Goal: Task Accomplishment & Management: Complete application form

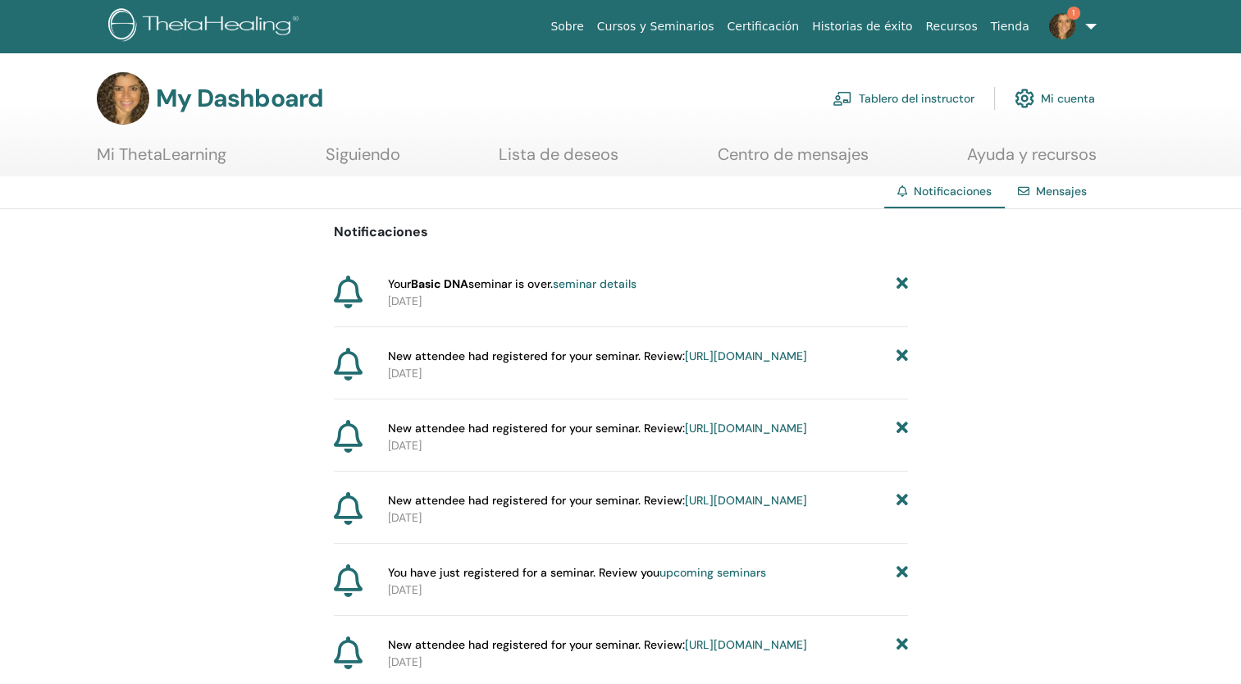
click at [1069, 20] on img at bounding box center [1062, 26] width 26 height 26
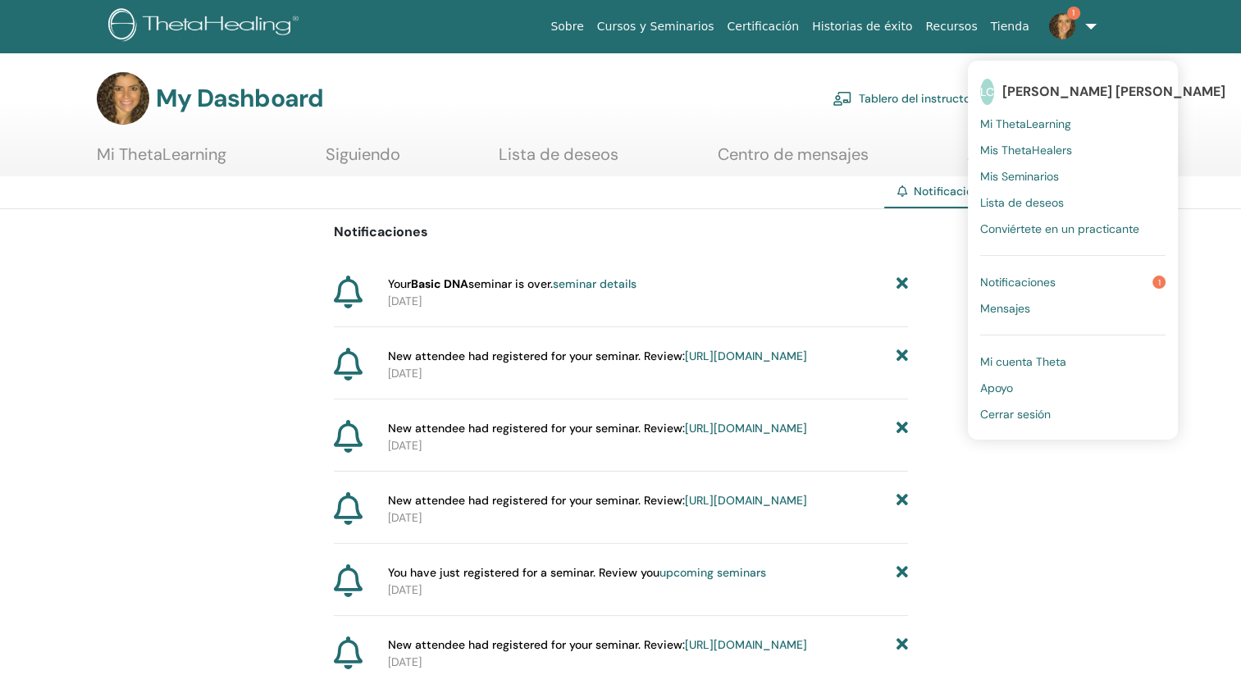
click at [1053, 281] on span "Notificaciones" at bounding box center [1017, 282] width 75 height 15
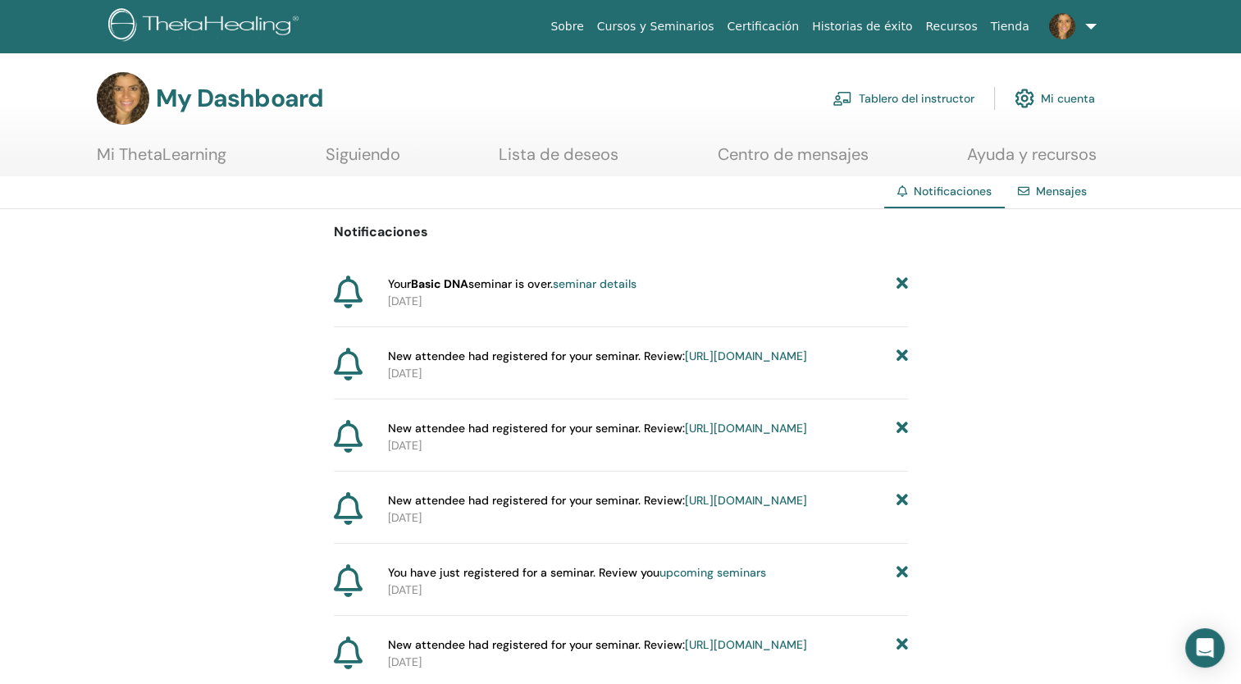
click at [924, 91] on link "Tablero del instructor" at bounding box center [904, 98] width 142 height 36
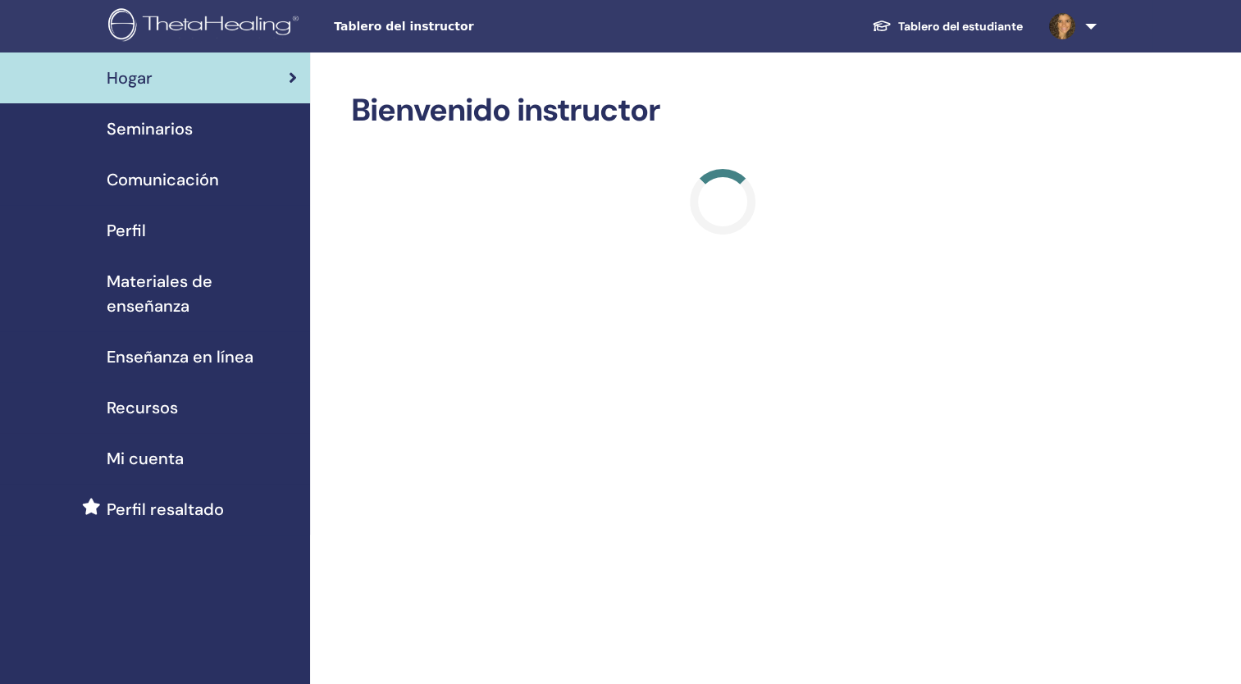
drag, startPoint x: 0, startPoint y: 0, endPoint x: 784, endPoint y: 97, distance: 790.1
click at [784, 97] on h2 "Bienvenido instructor" at bounding box center [722, 111] width 742 height 38
click at [157, 130] on span "Seminarios" at bounding box center [150, 128] width 86 height 25
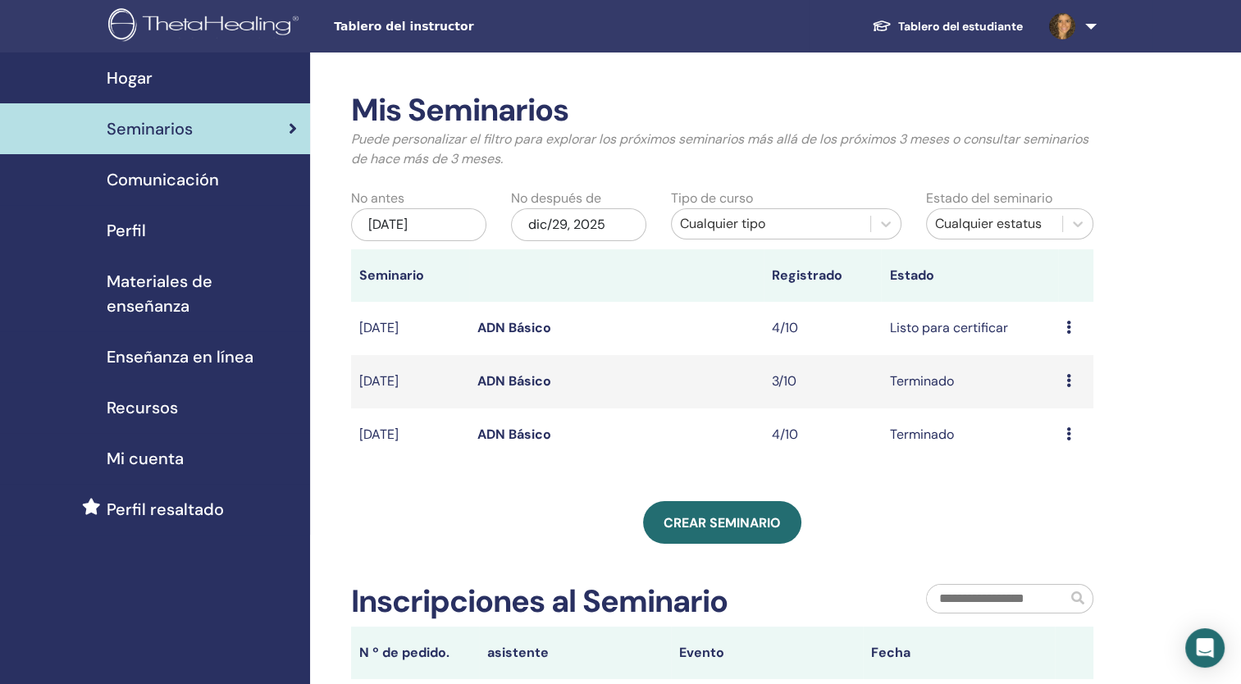
click at [496, 382] on link "ADN Básico" at bounding box center [514, 380] width 74 height 17
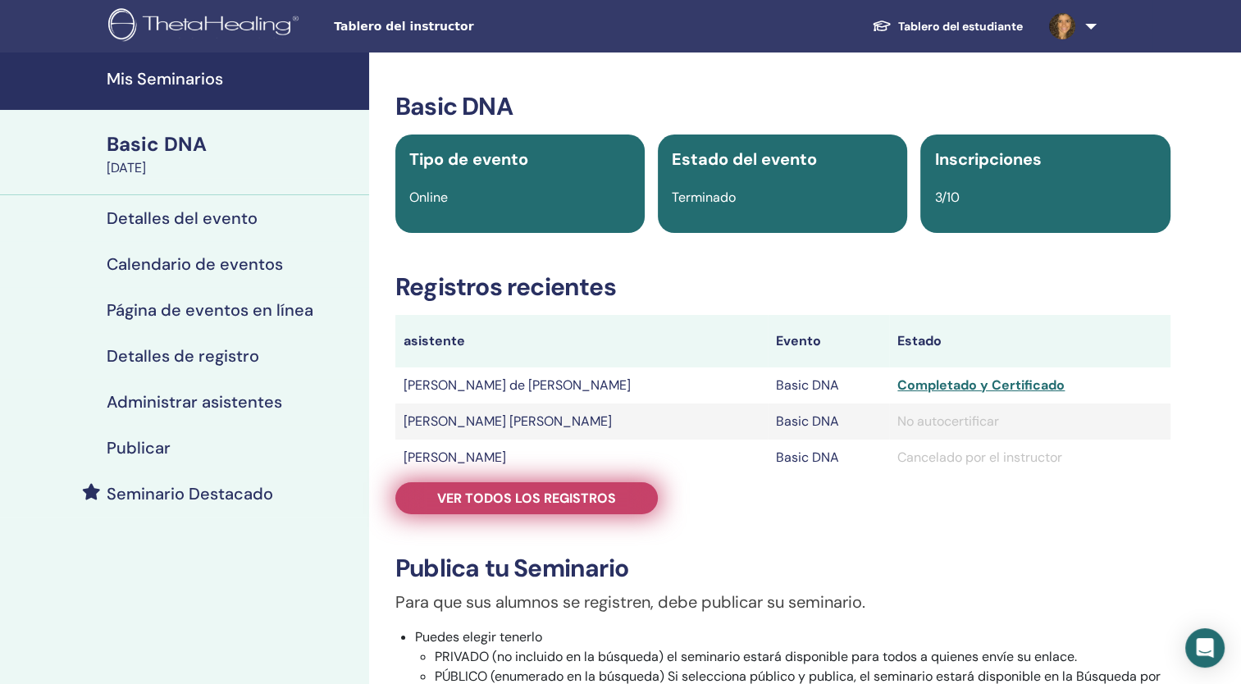
click at [622, 500] on link "Ver todos los registros" at bounding box center [526, 498] width 262 height 32
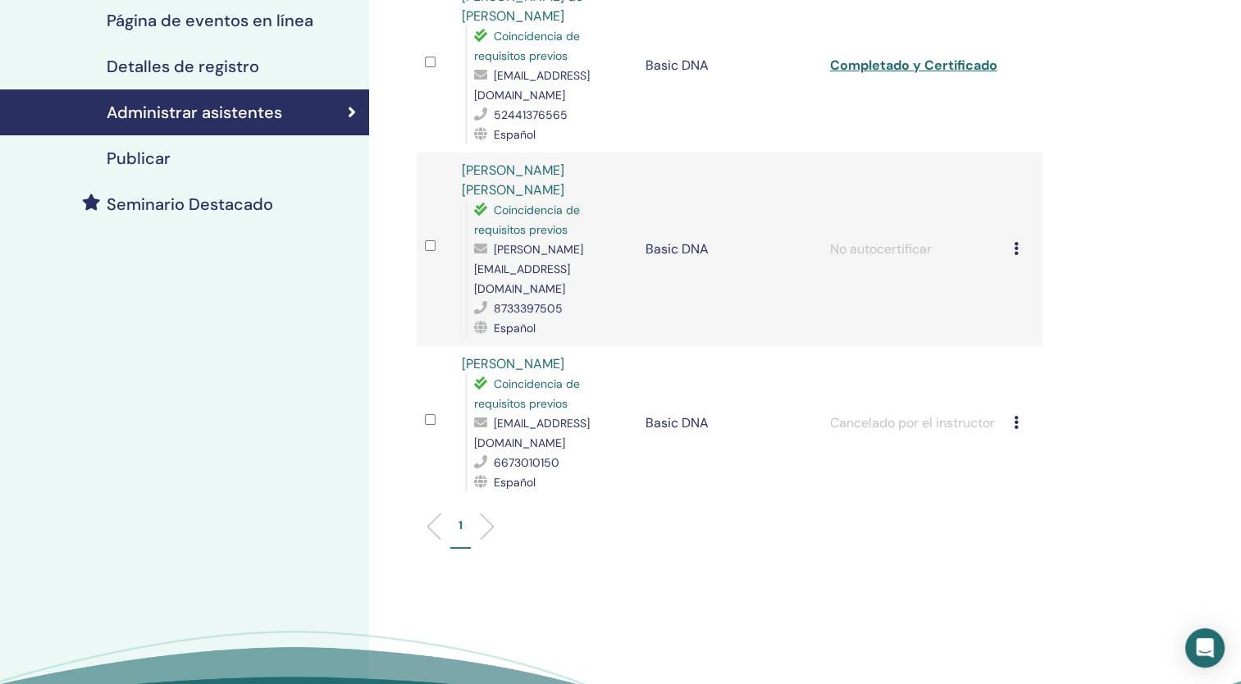
scroll to position [288, 0]
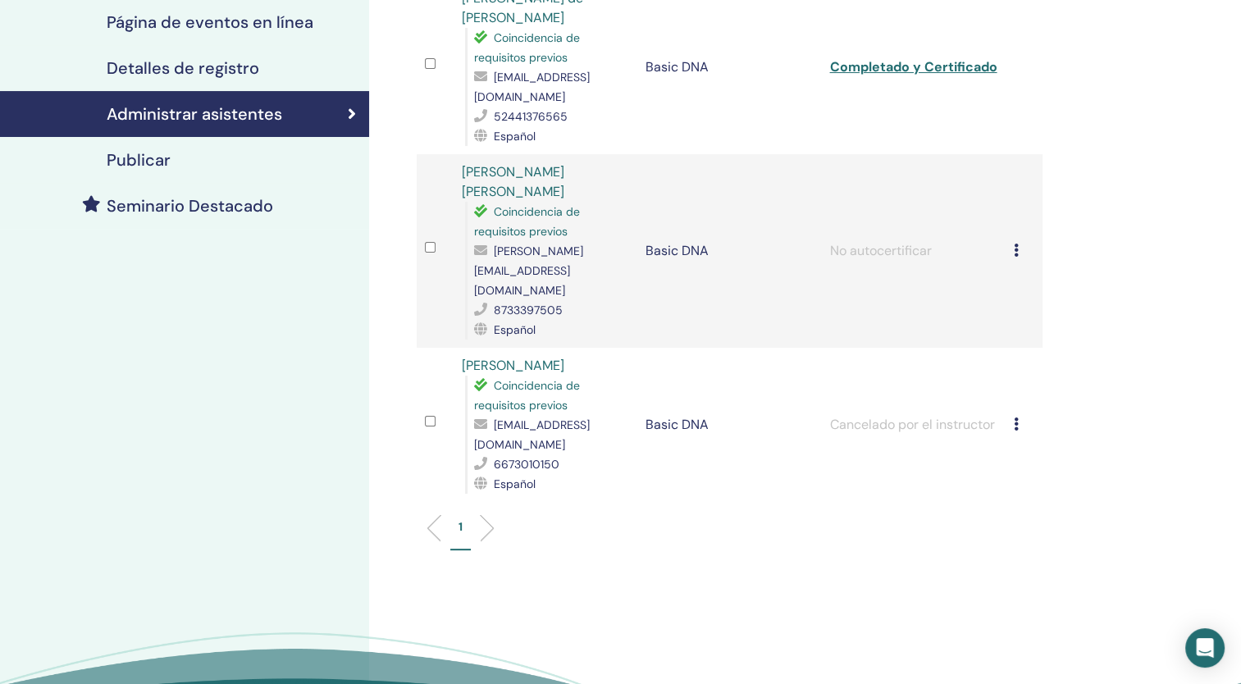
click at [1014, 418] on icon at bounding box center [1016, 424] width 5 height 13
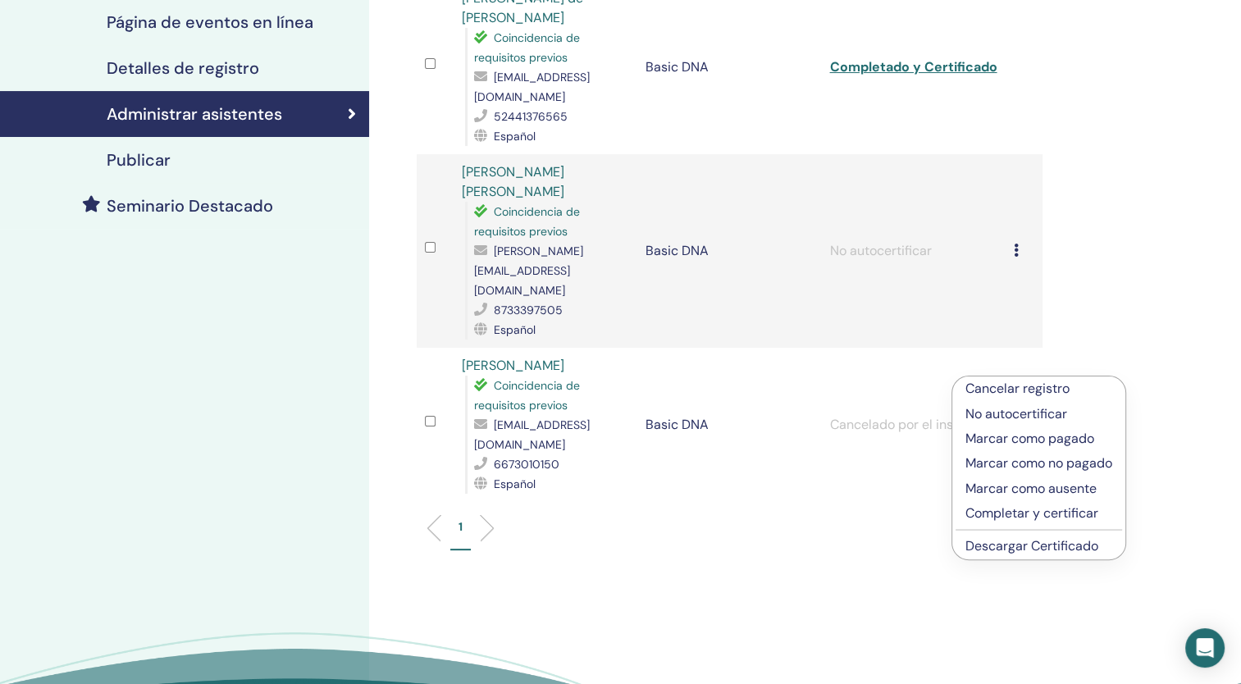
click at [1043, 414] on p "No autocertificar" at bounding box center [1038, 414] width 147 height 20
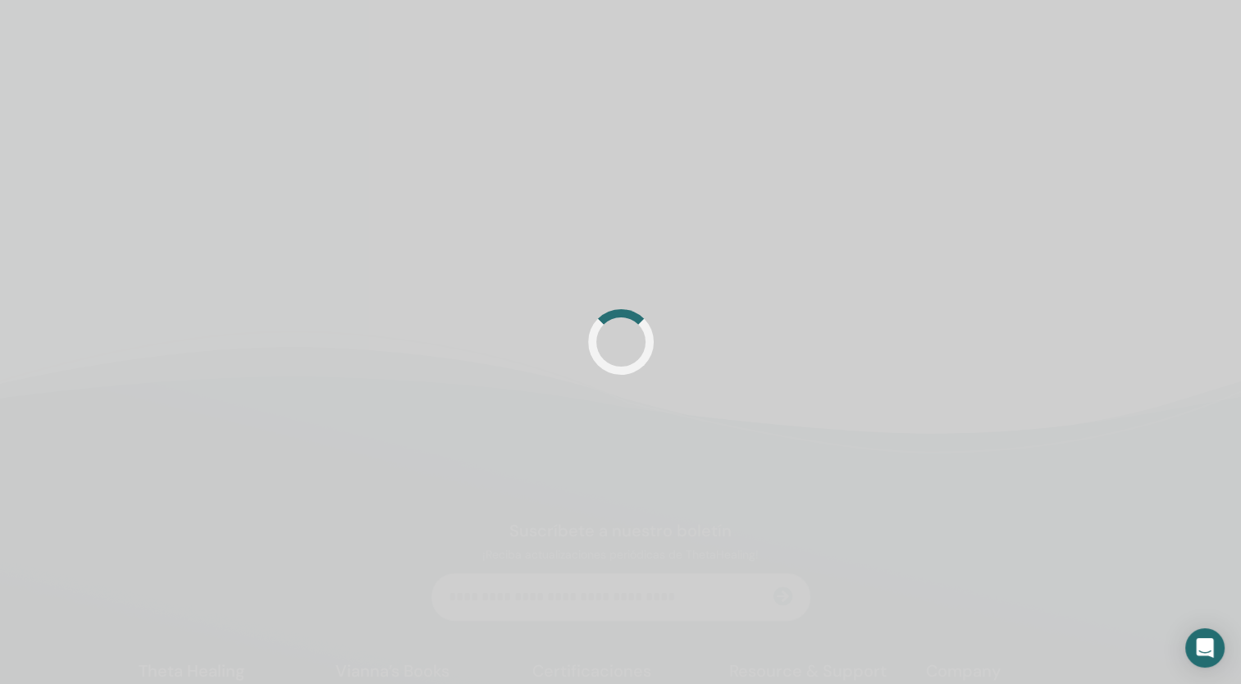
scroll to position [288, 0]
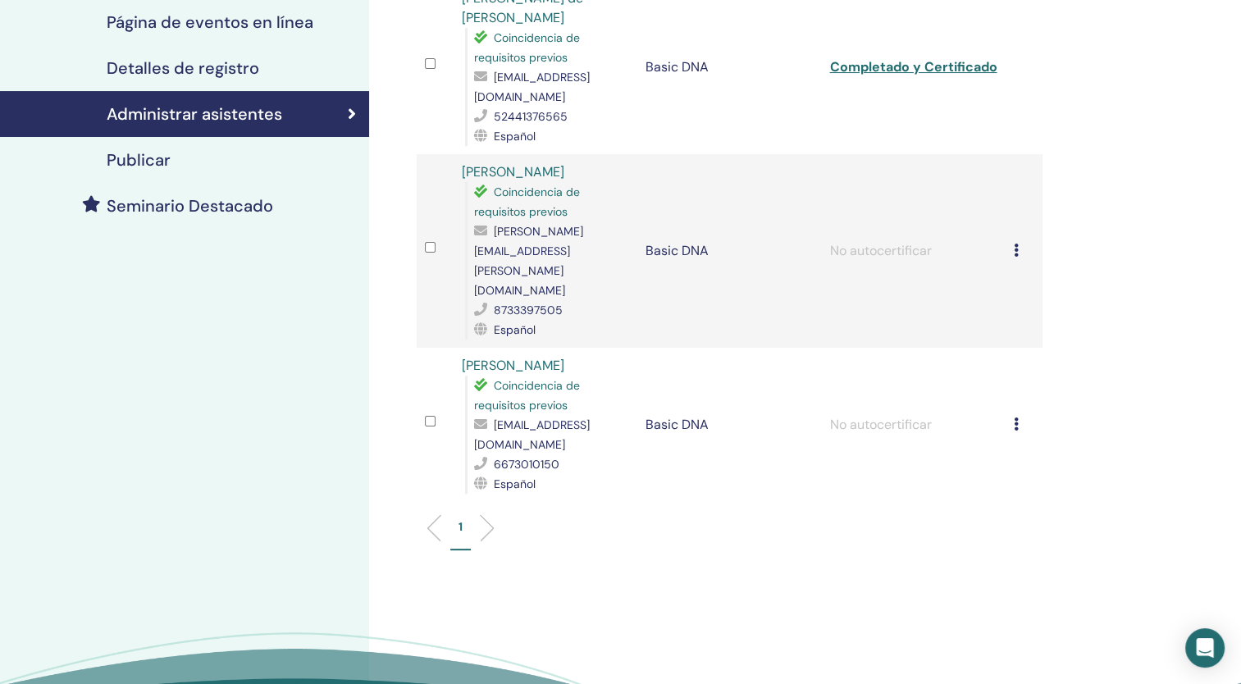
click at [1014, 418] on icon at bounding box center [1016, 424] width 5 height 13
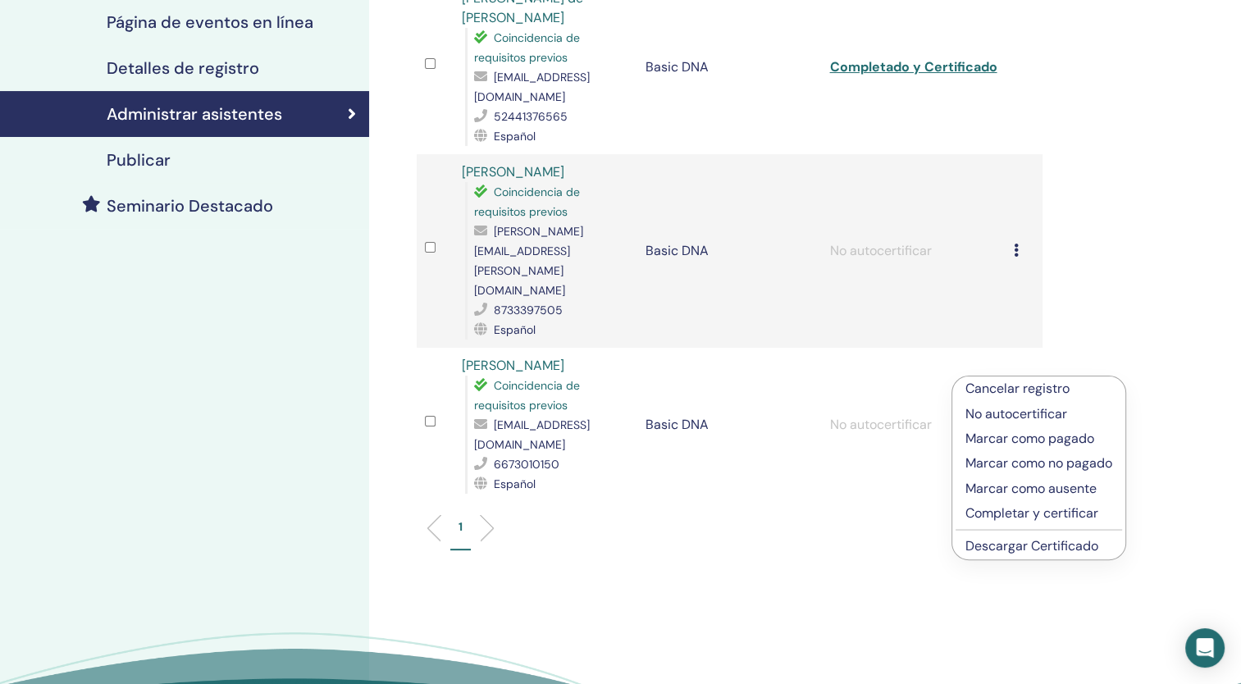
click at [1129, 335] on div "Administrar asistentes Acciones masivas Exportar a CSV asistente Evento Estado …" at bounding box center [783, 281] width 828 height 1032
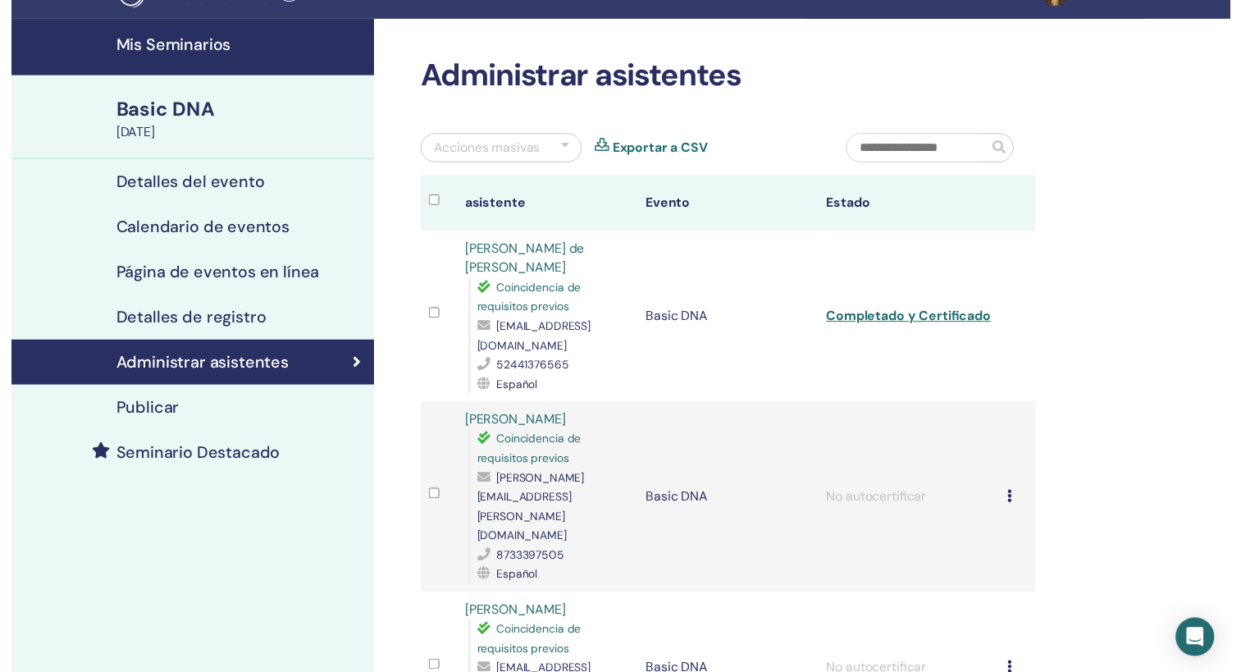
scroll to position [30, 0]
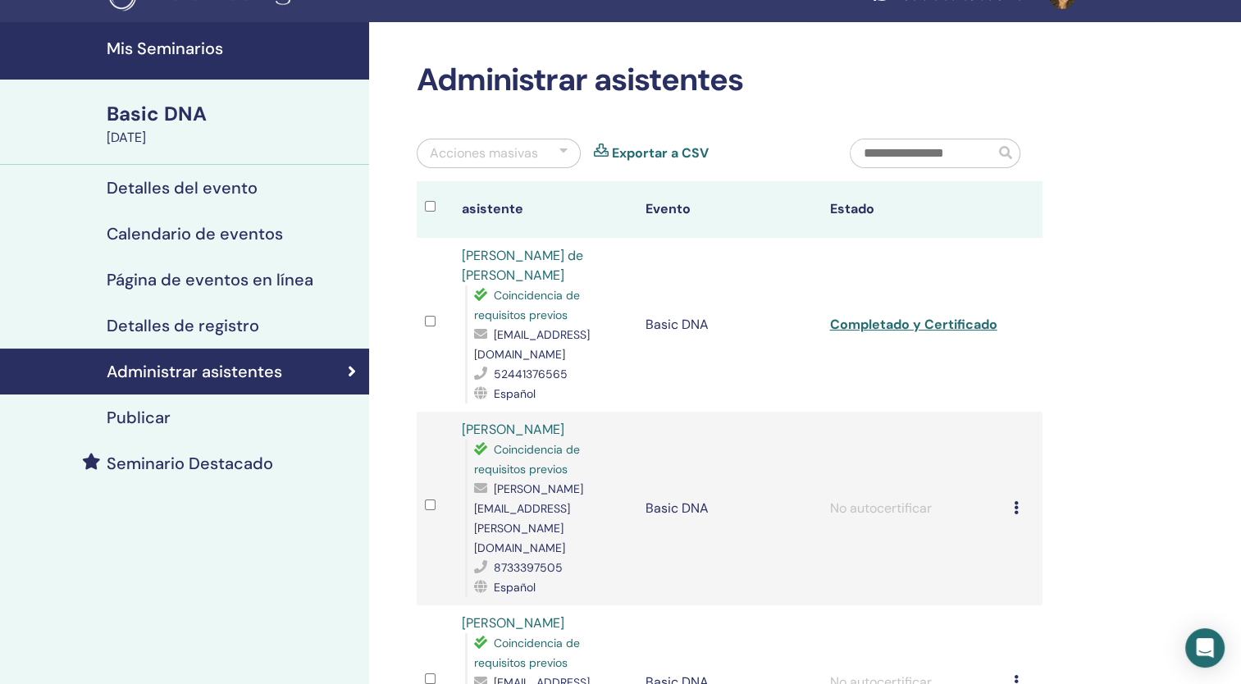
click at [148, 459] on h4 "Seminario Destacado" at bounding box center [190, 464] width 167 height 20
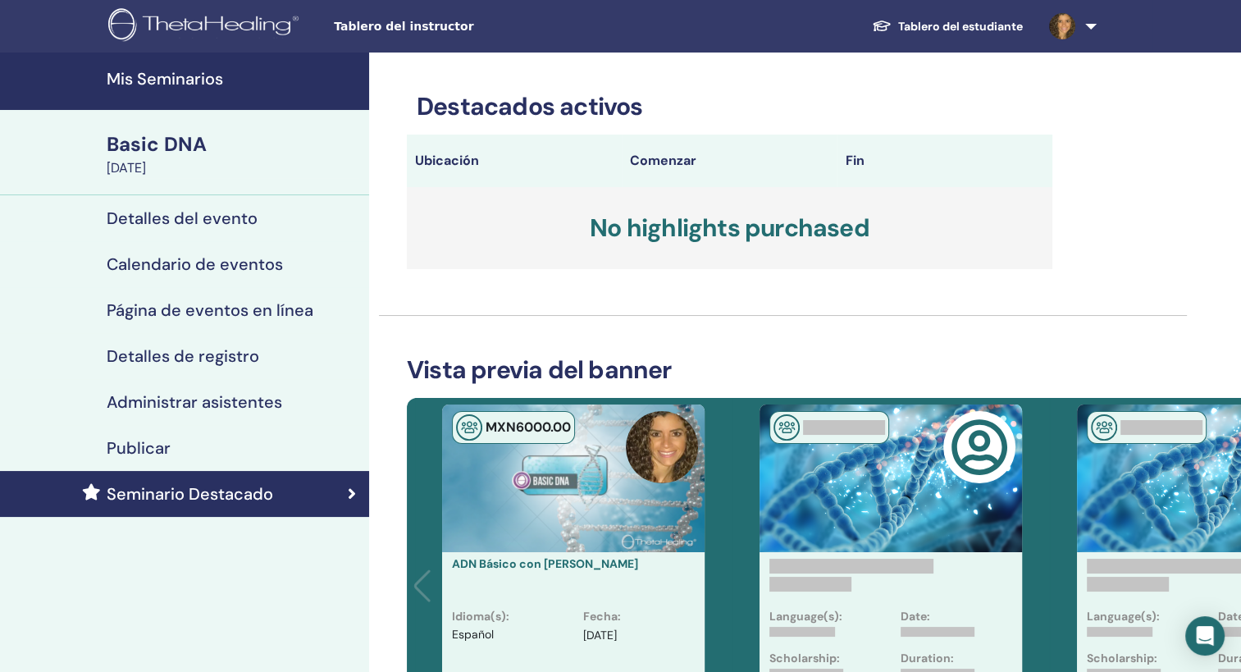
click at [942, 31] on link "Tablero del estudiante" at bounding box center [947, 26] width 177 height 30
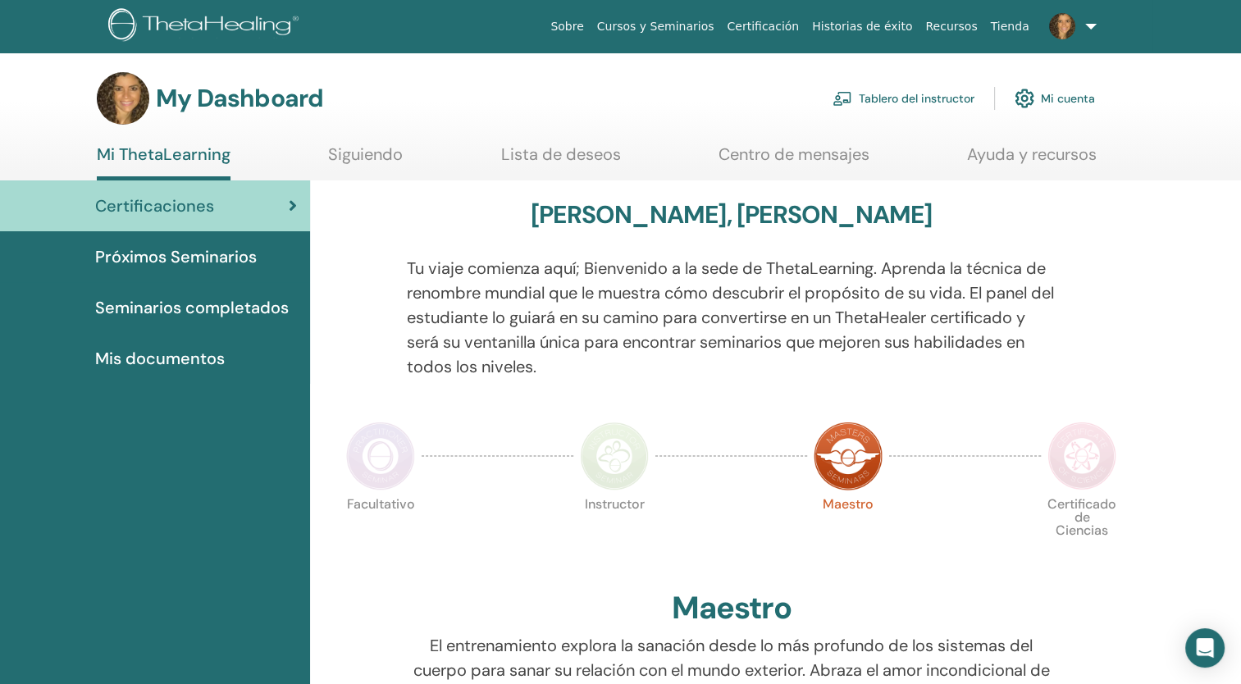
click at [901, 98] on link "Tablero del instructor" at bounding box center [904, 98] width 142 height 36
click at [897, 92] on link "Tablero del instructor" at bounding box center [904, 98] width 142 height 36
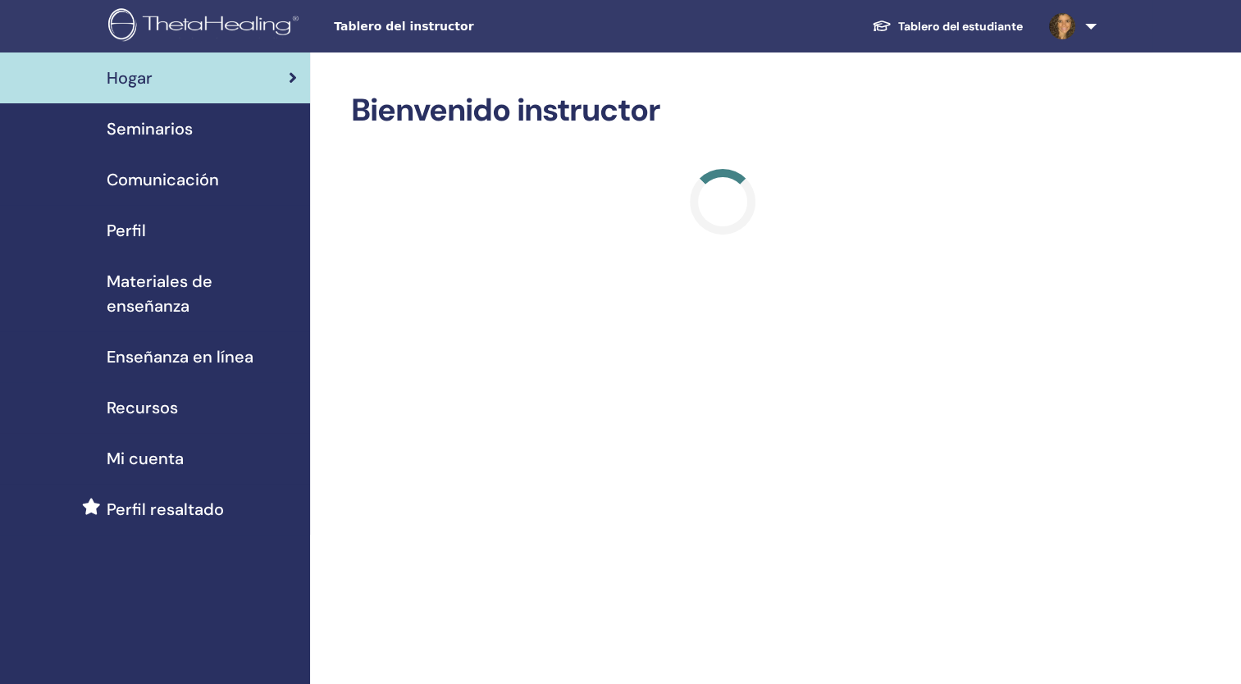
click at [882, 95] on h2 "Bienvenido instructor" at bounding box center [722, 111] width 742 height 38
click at [122, 225] on span "Perfil" at bounding box center [126, 230] width 39 height 25
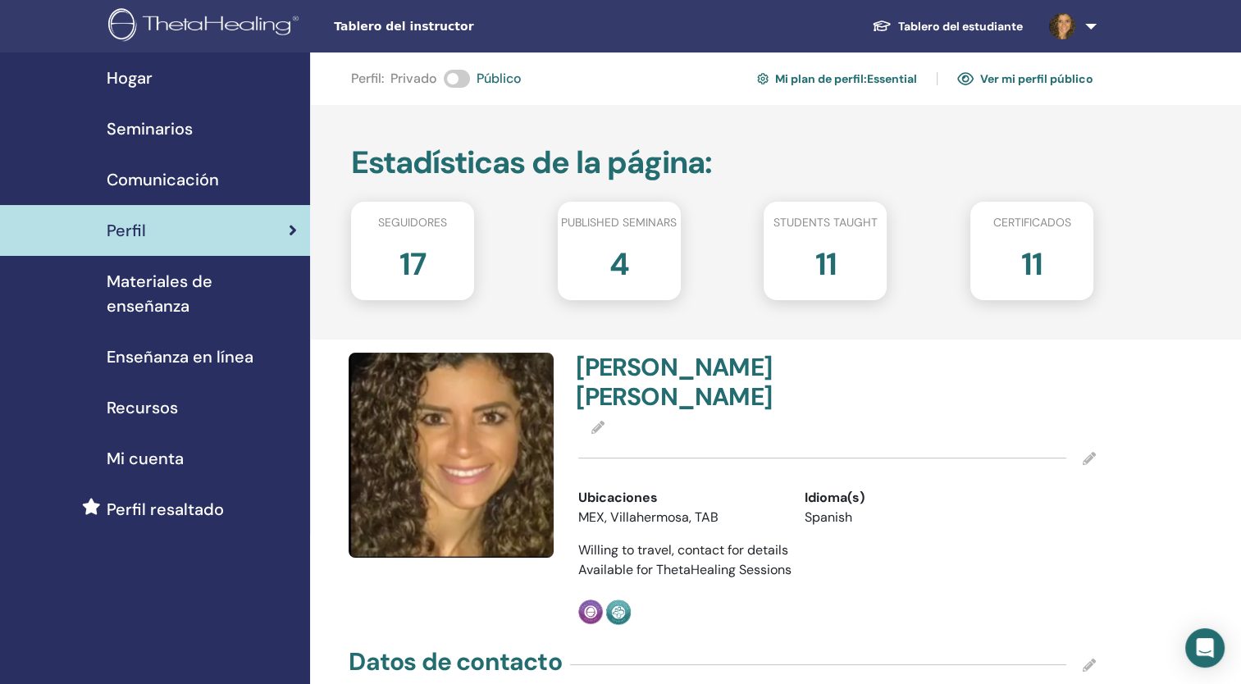
click at [863, 78] on link "Mi plan de perfil : Essential" at bounding box center [837, 79] width 160 height 26
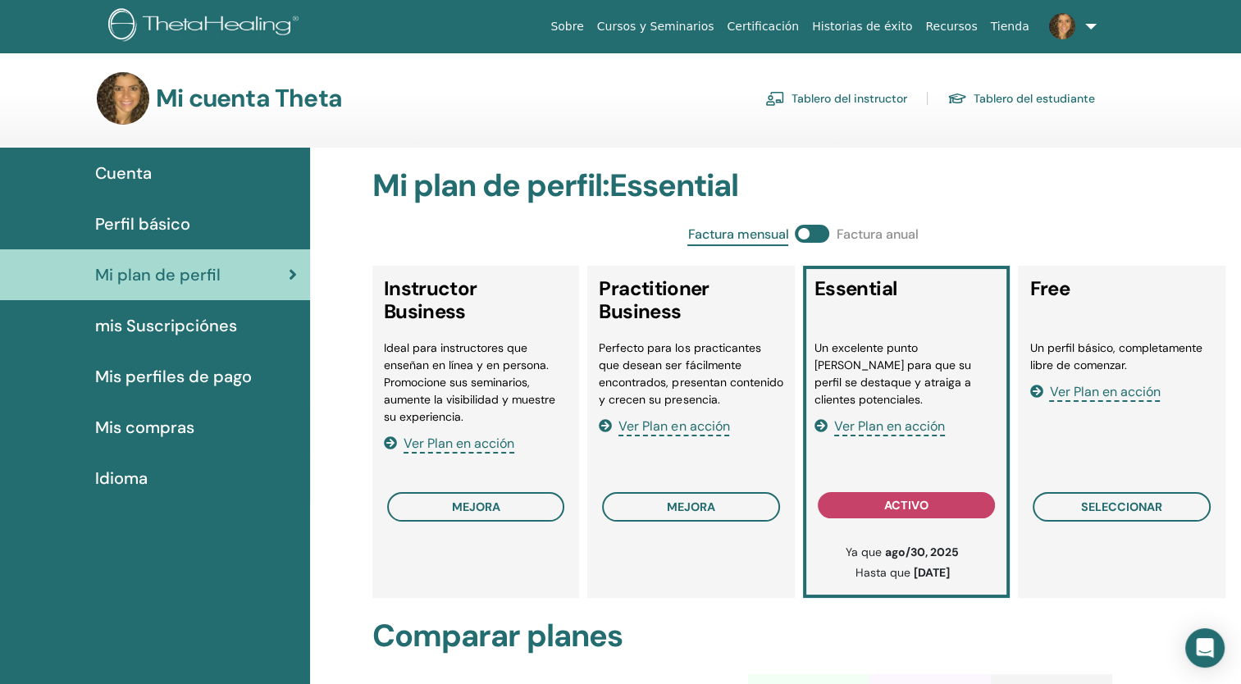
click at [670, 431] on span "Ver Plan en acción" at bounding box center [673, 427] width 111 height 19
click at [819, 235] on span at bounding box center [812, 234] width 34 height 18
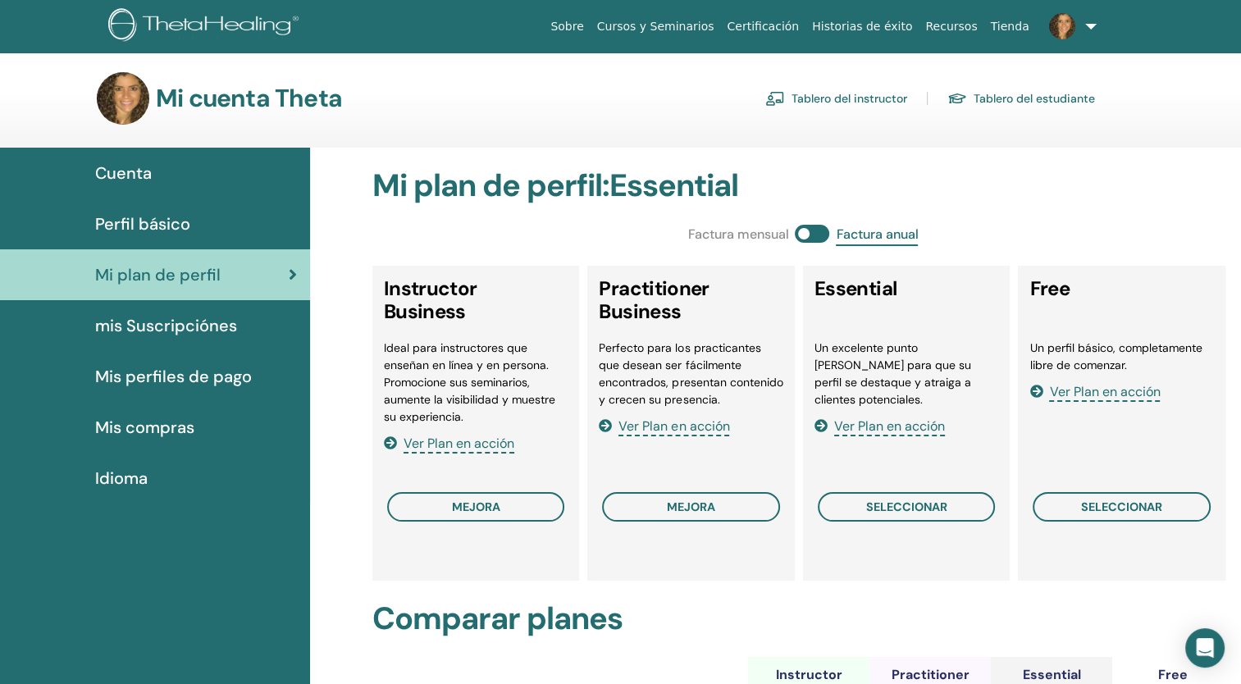
click at [821, 238] on span at bounding box center [812, 234] width 34 height 18
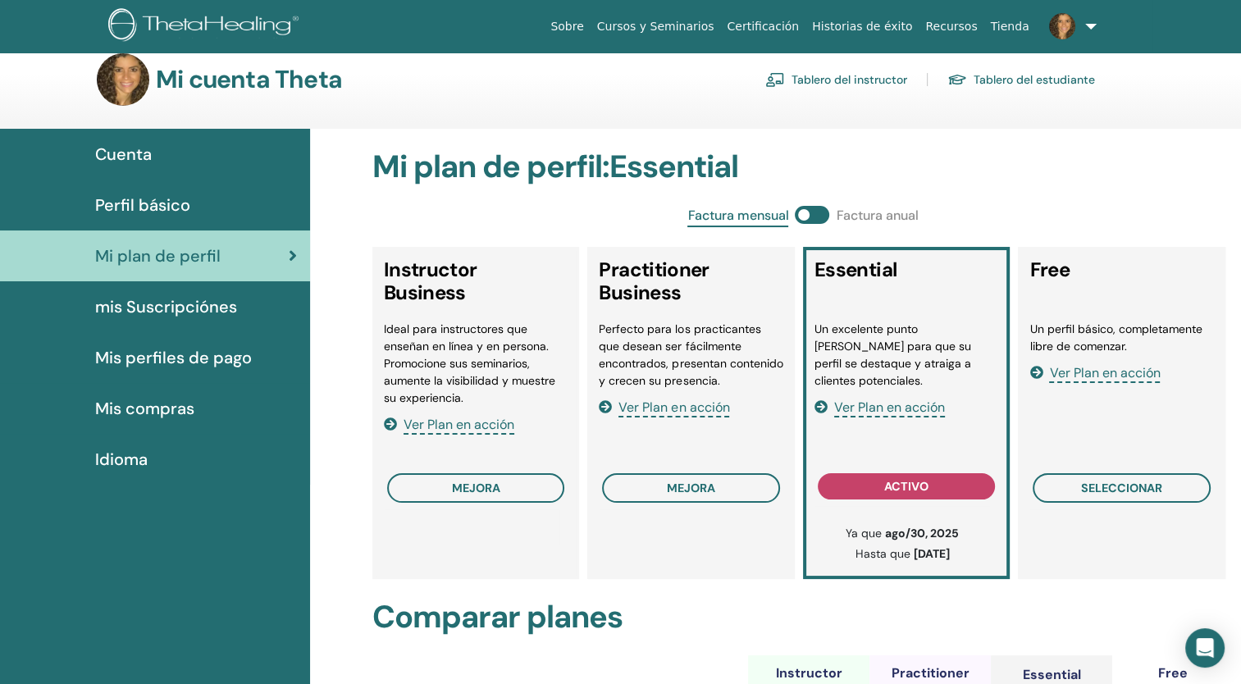
scroll to position [25, 0]
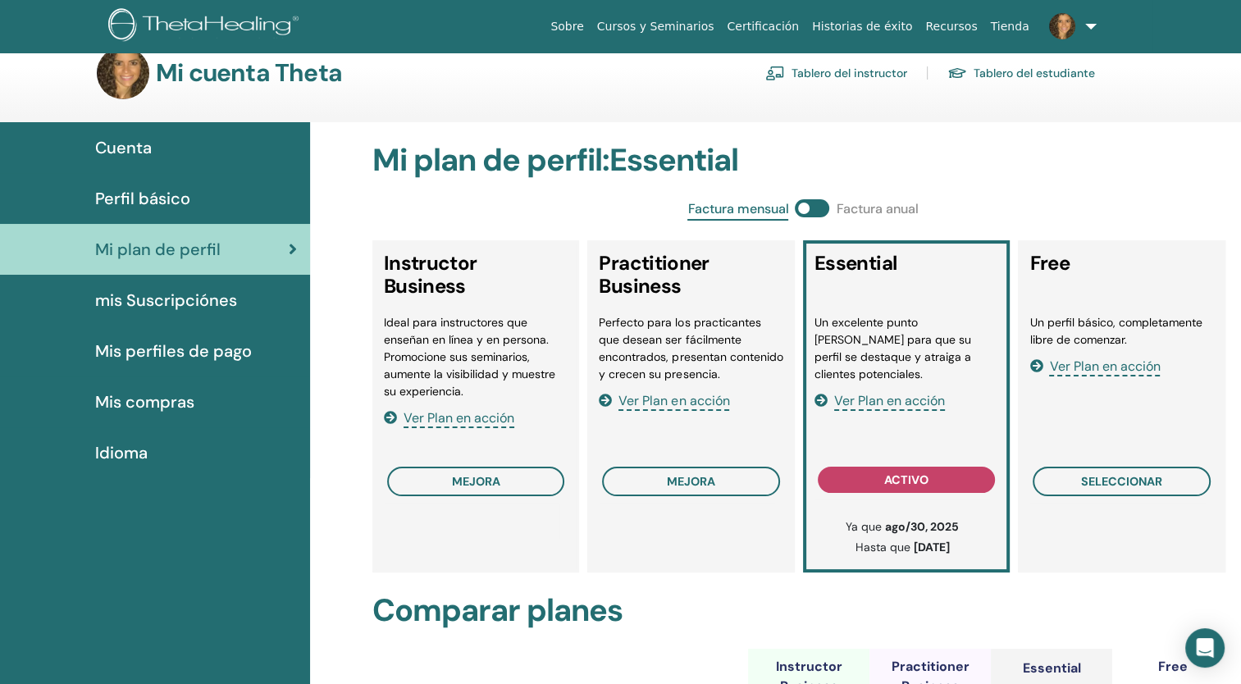
click at [459, 422] on span "Ver Plan en acción" at bounding box center [459, 418] width 111 height 19
click at [686, 401] on span "Ver Plan en acción" at bounding box center [673, 401] width 111 height 19
click at [456, 415] on span "Ver Plan en acción" at bounding box center [459, 418] width 111 height 19
click at [908, 392] on span "Ver Plan en acción" at bounding box center [889, 401] width 111 height 19
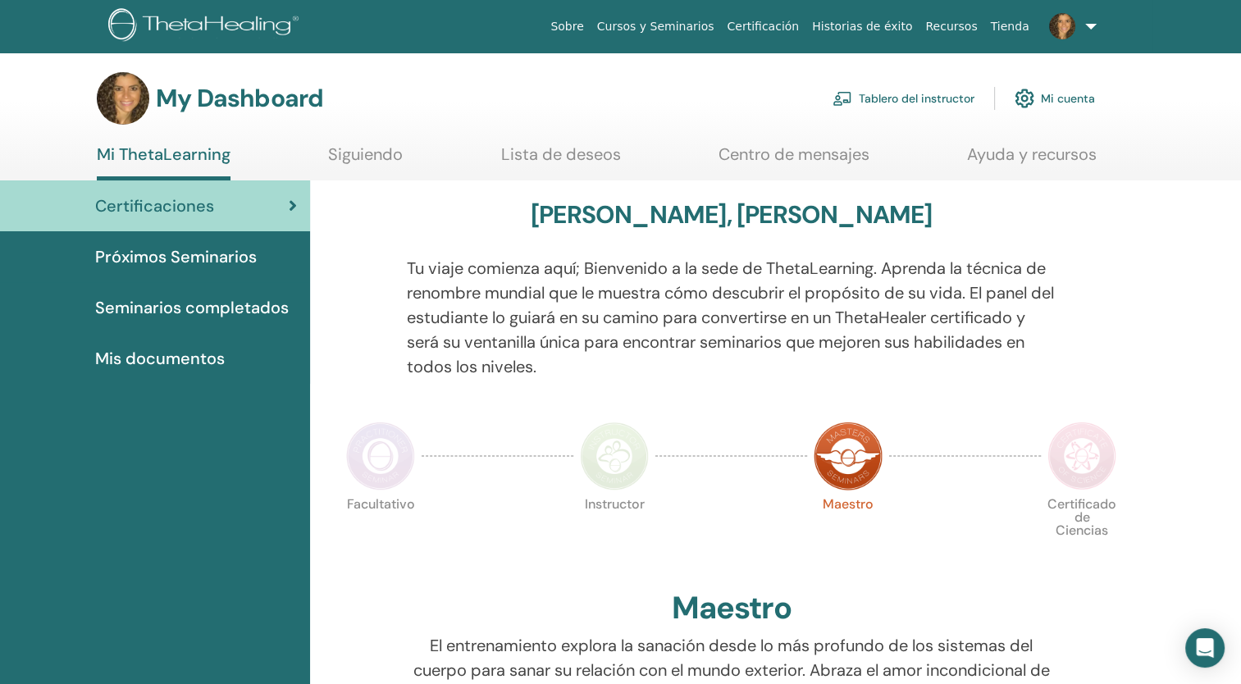
click at [217, 253] on span "Próximos Seminarios" at bounding box center [176, 256] width 162 height 25
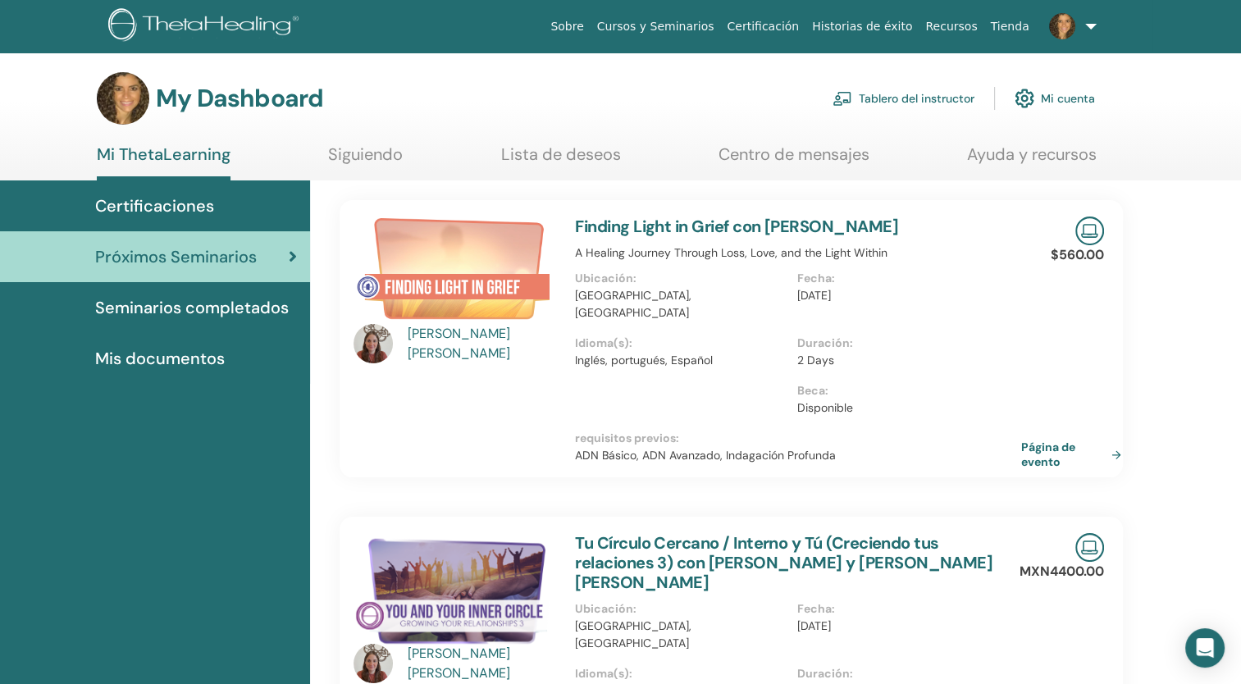
click at [1047, 440] on link "Página de evento" at bounding box center [1074, 455] width 107 height 30
click at [945, 100] on link "Tablero del instructor" at bounding box center [904, 98] width 142 height 36
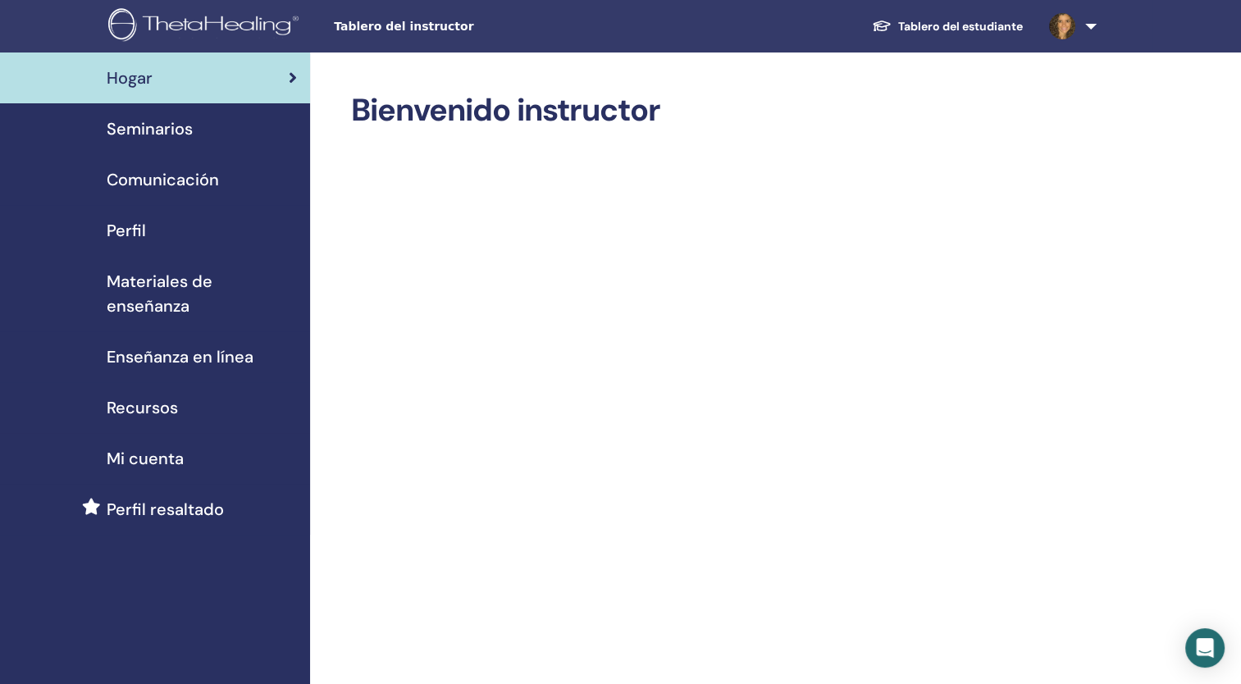
click at [938, 100] on h2 "Bienvenido instructor" at bounding box center [722, 111] width 742 height 38
click at [172, 123] on span "Seminarios" at bounding box center [150, 128] width 86 height 25
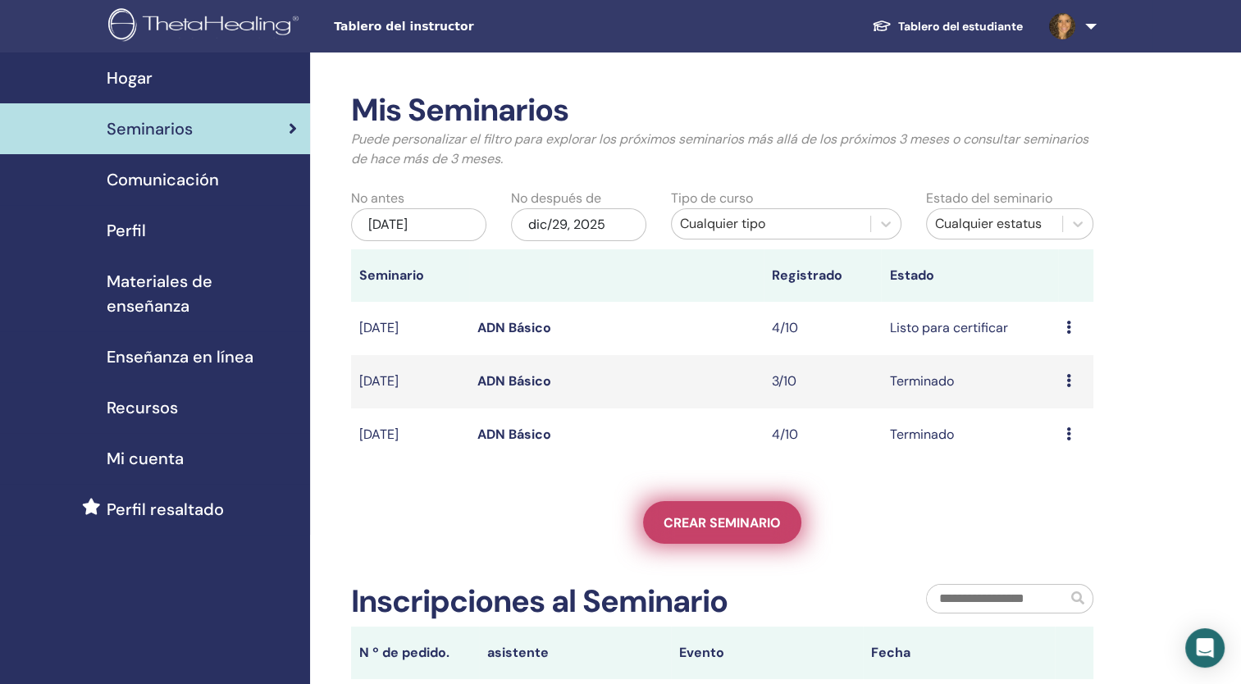
click at [712, 522] on span "Crear seminario" at bounding box center [722, 522] width 117 height 17
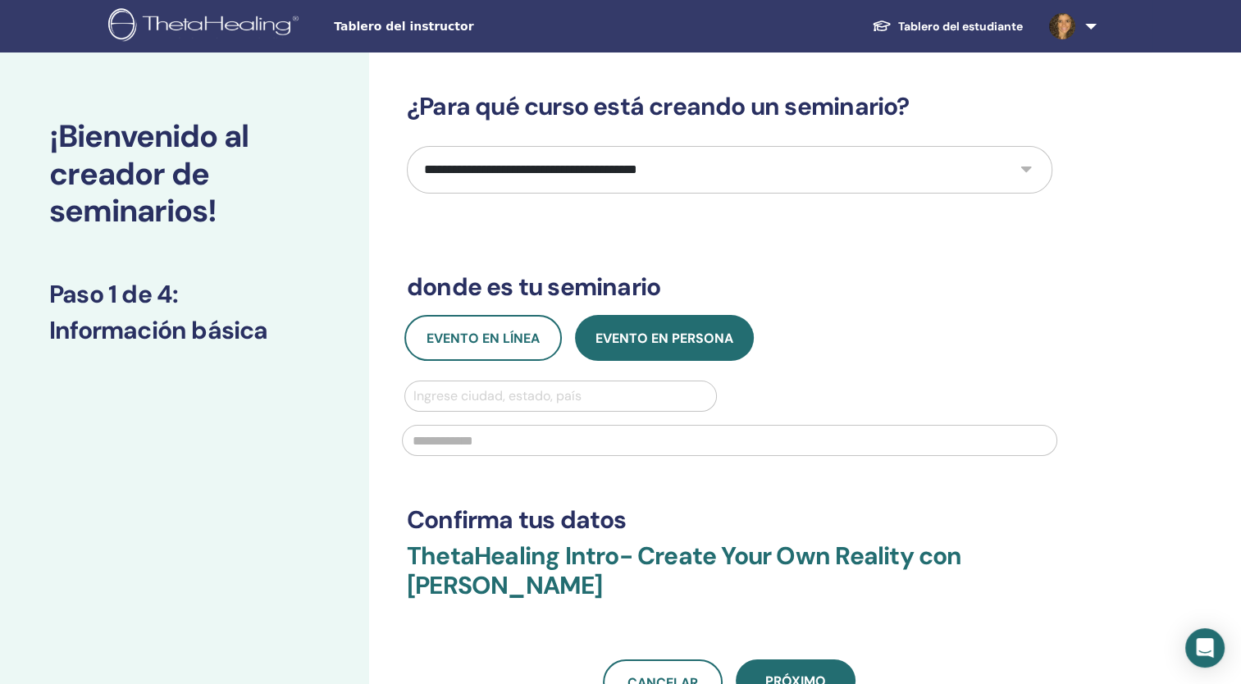
click at [1015, 171] on select "**********" at bounding box center [730, 170] width 646 height 48
select select "*"
click at [407, 146] on select "**********" at bounding box center [730, 170] width 646 height 48
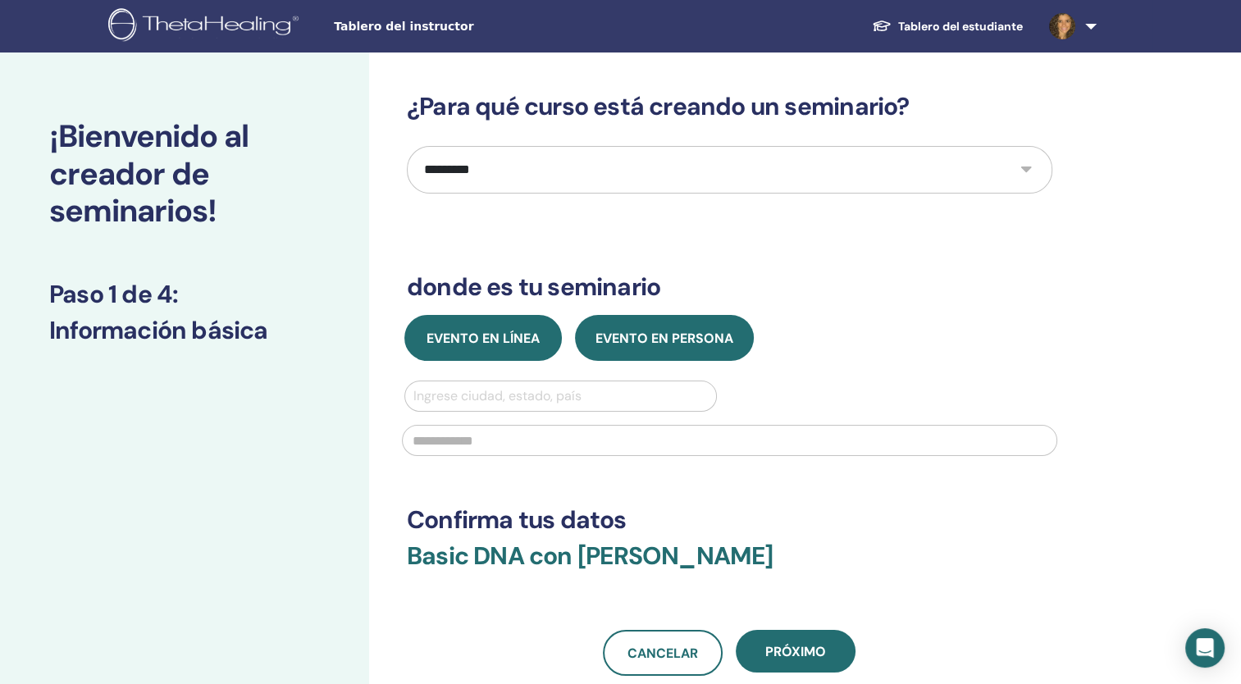
click at [479, 347] on button "Evento en línea" at bounding box center [482, 338] width 157 height 46
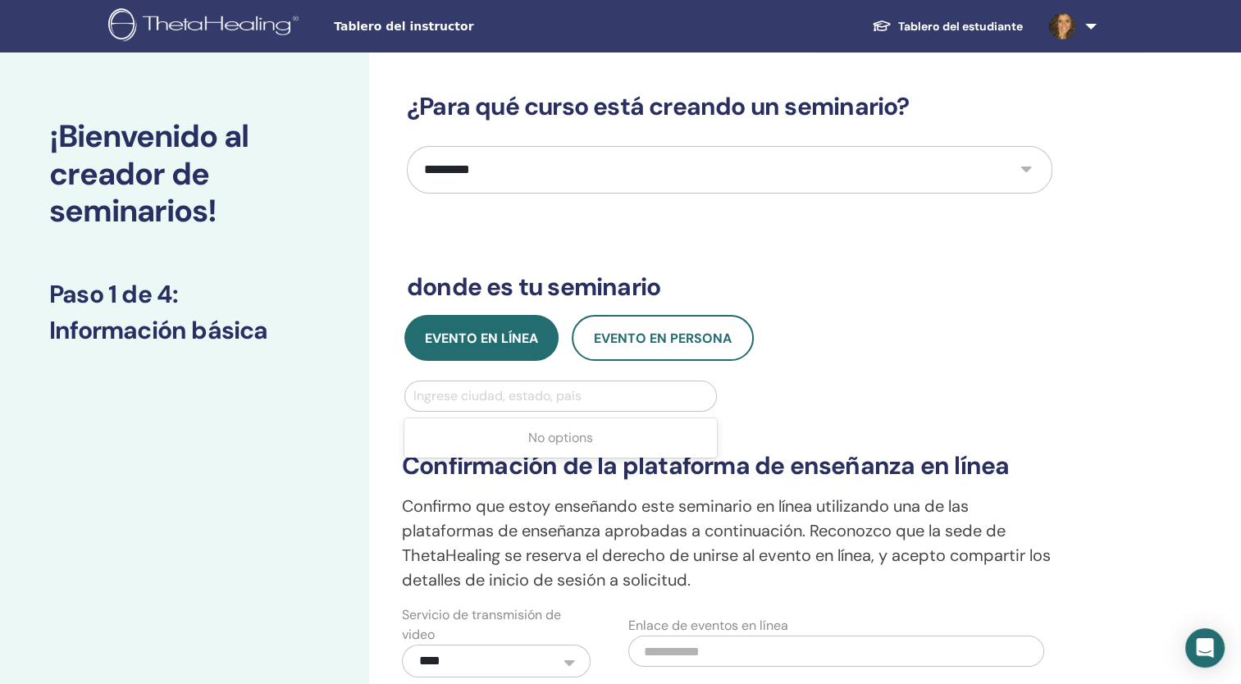
click at [538, 395] on div at bounding box center [560, 396] width 294 height 23
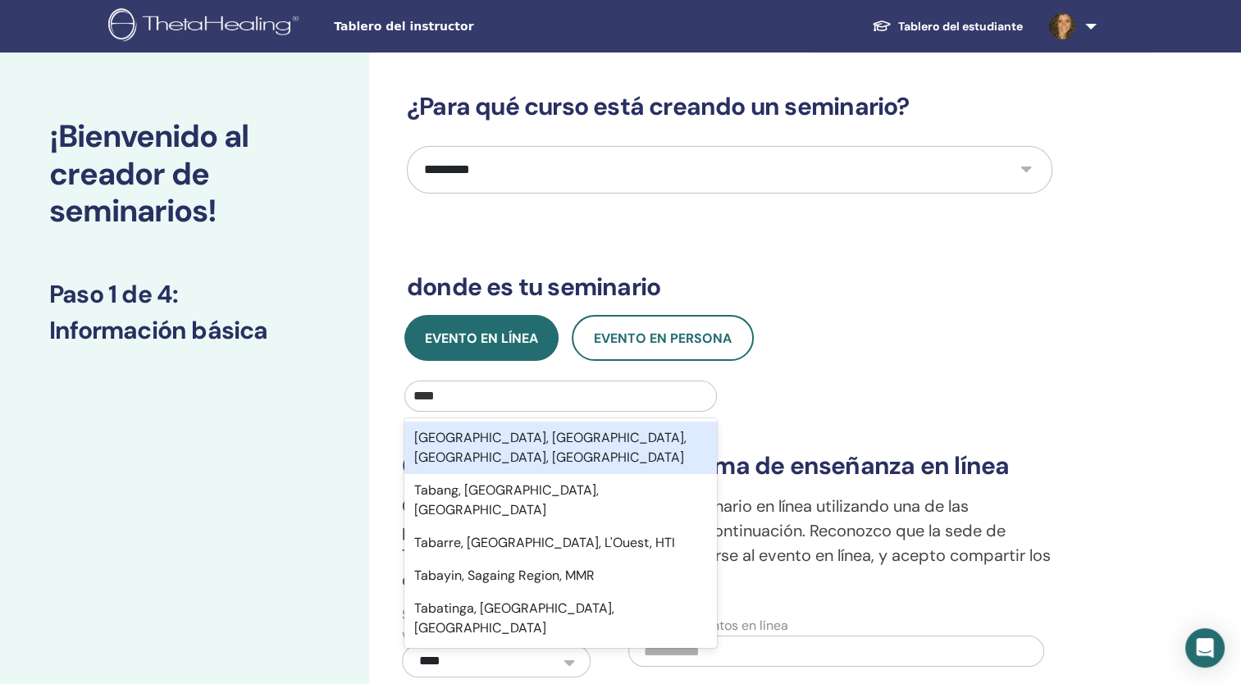
type input "*****"
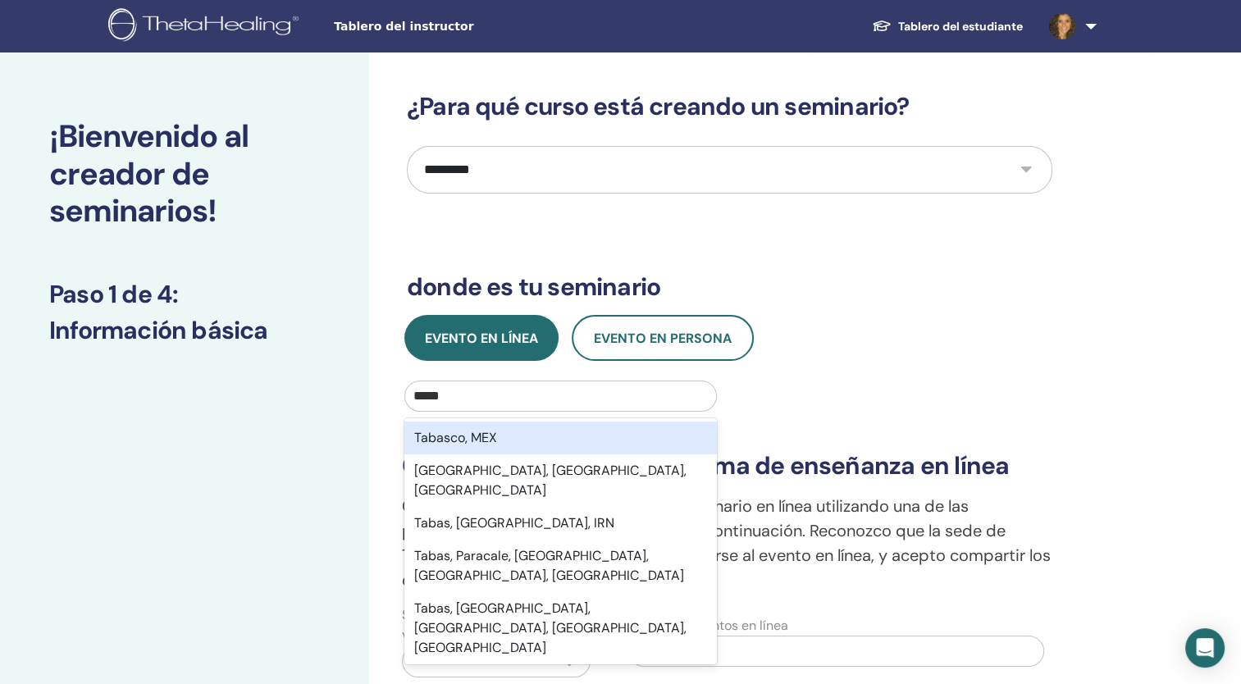
click at [517, 433] on div "Tabasco, MEX" at bounding box center [560, 438] width 313 height 33
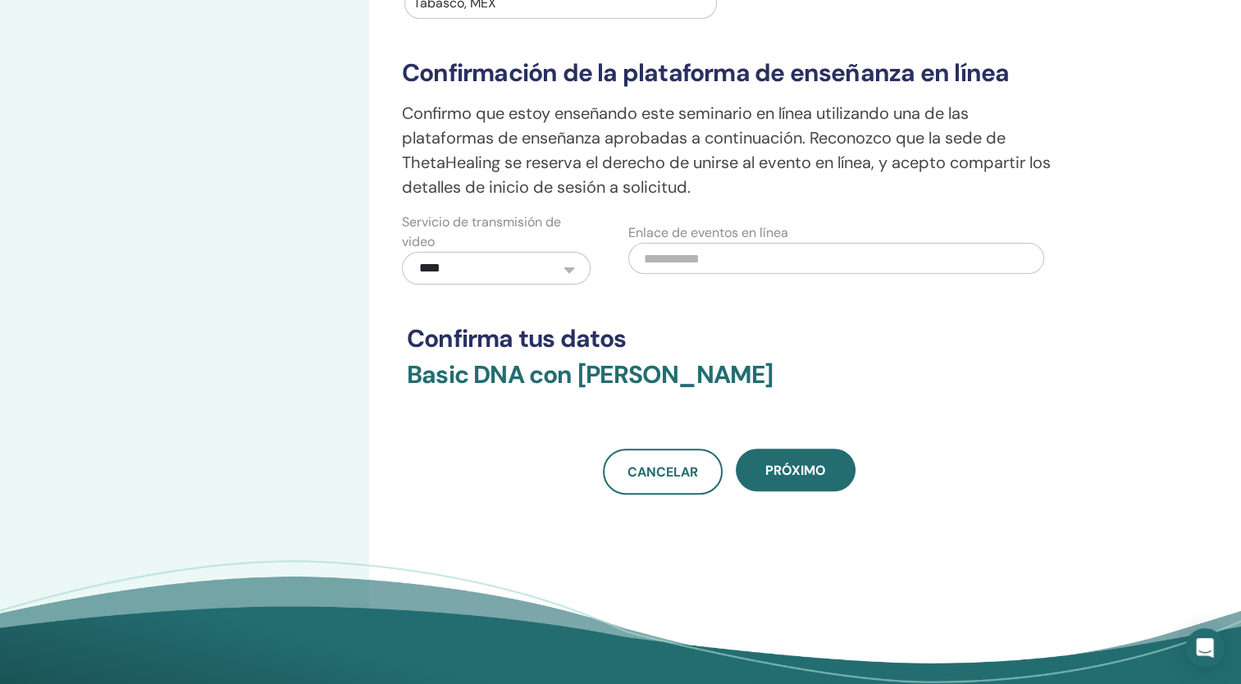
scroll to position [225, 0]
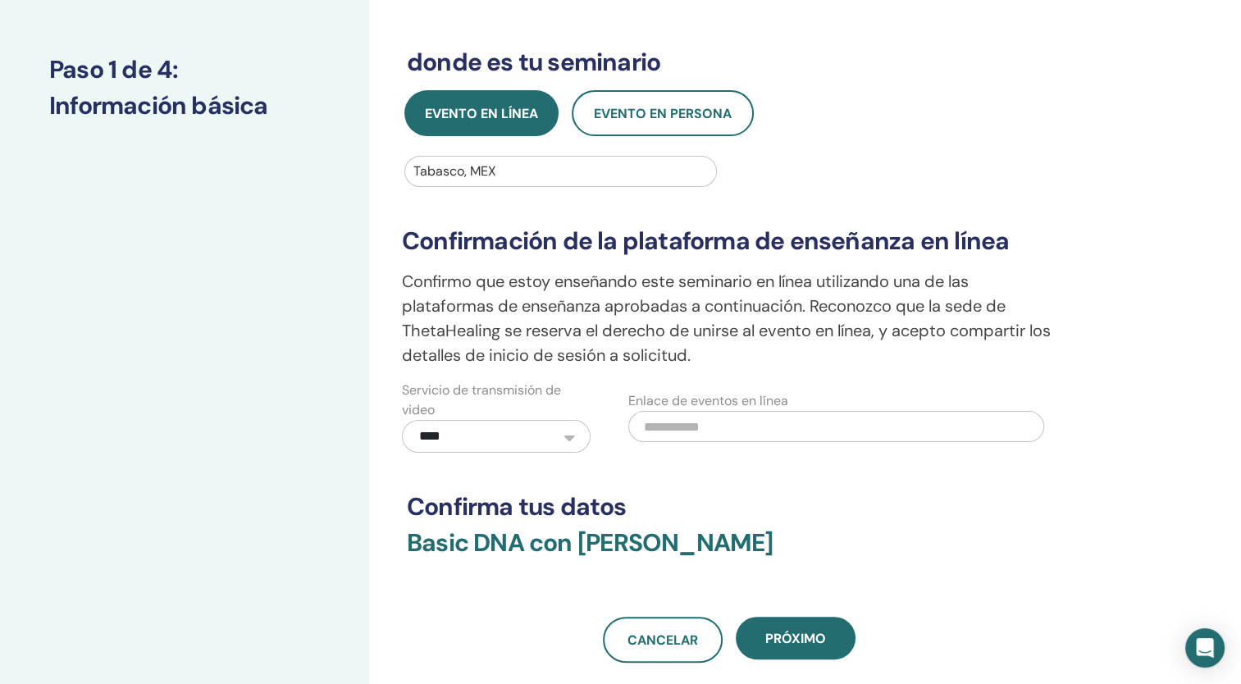
click at [1136, 49] on div "**********" at bounding box center [783, 360] width 828 height 1065
click at [1209, 38] on div "**********" at bounding box center [620, 360] width 1241 height 1065
click at [1134, 308] on div "**********" at bounding box center [783, 360] width 828 height 1065
click at [1066, 168] on div "**********" at bounding box center [783, 360] width 828 height 1065
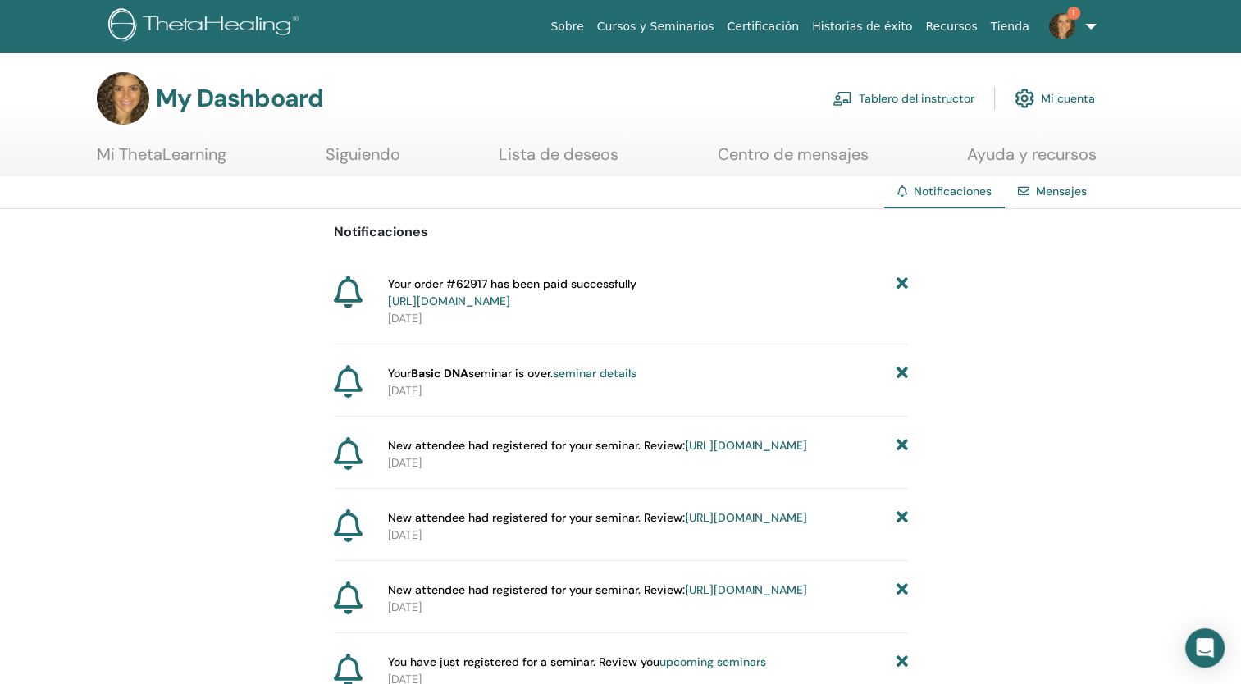
click at [869, 102] on link "Tablero del instructor" at bounding box center [904, 98] width 142 height 36
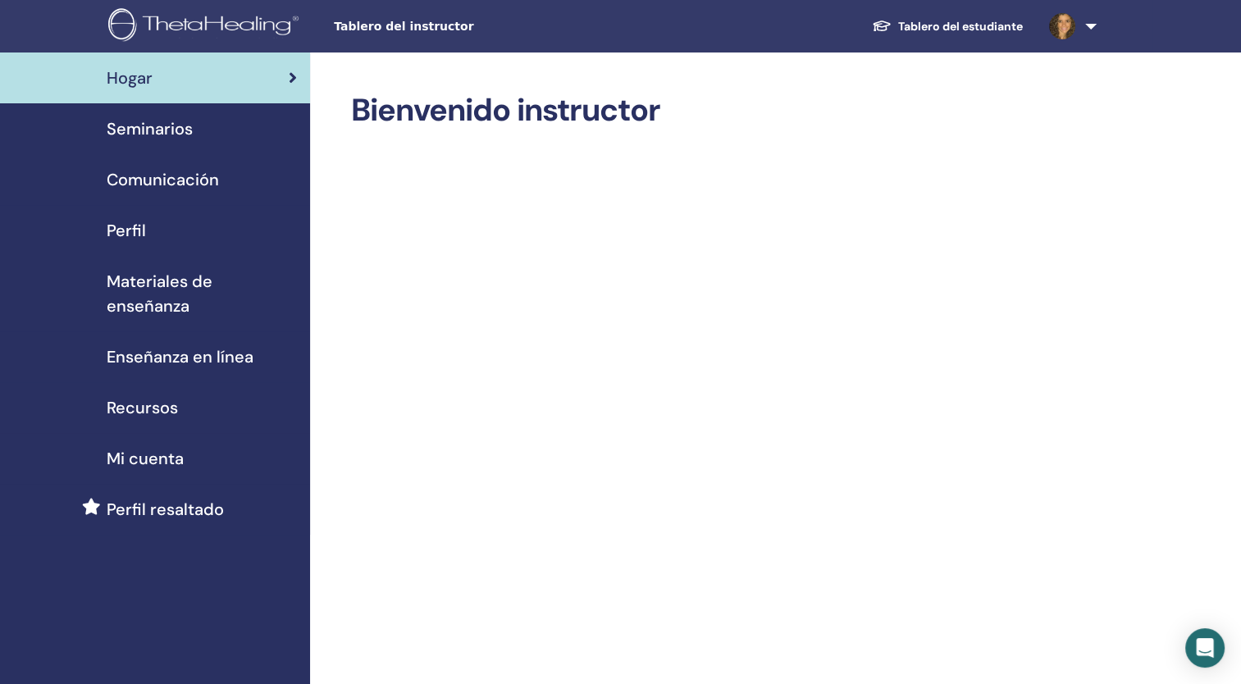
click at [160, 134] on span "Seminarios" at bounding box center [150, 128] width 86 height 25
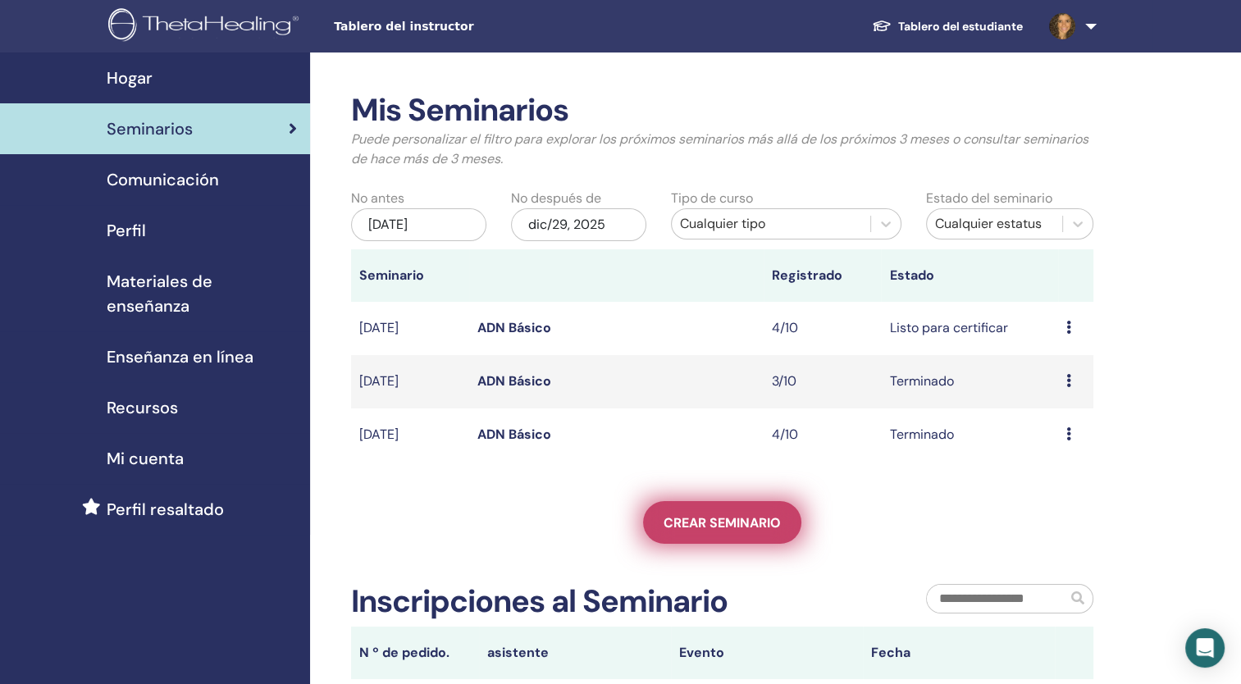
click at [710, 525] on span "Crear seminario" at bounding box center [722, 522] width 117 height 17
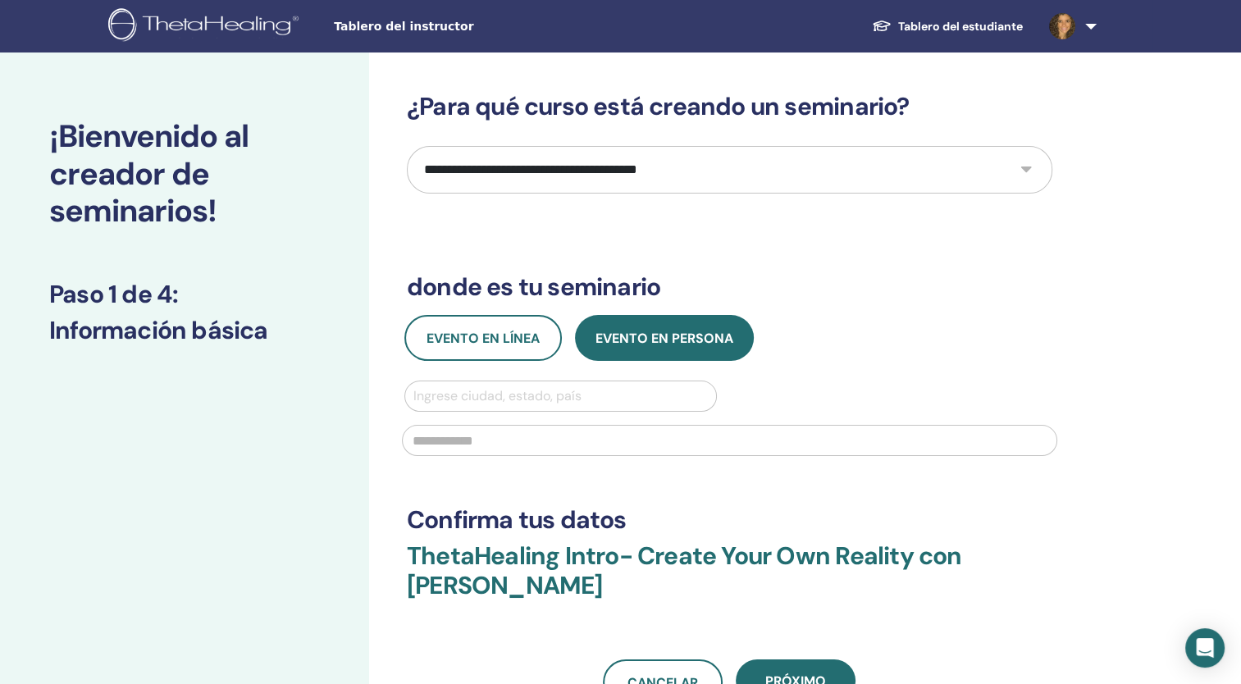
click at [921, 172] on select "**********" at bounding box center [730, 170] width 646 height 48
click at [673, 254] on div "**********" at bounding box center [730, 399] width 646 height 614
click at [1003, 172] on select "**********" at bounding box center [730, 170] width 646 height 48
select select "*"
click at [407, 146] on select "**********" at bounding box center [730, 170] width 646 height 48
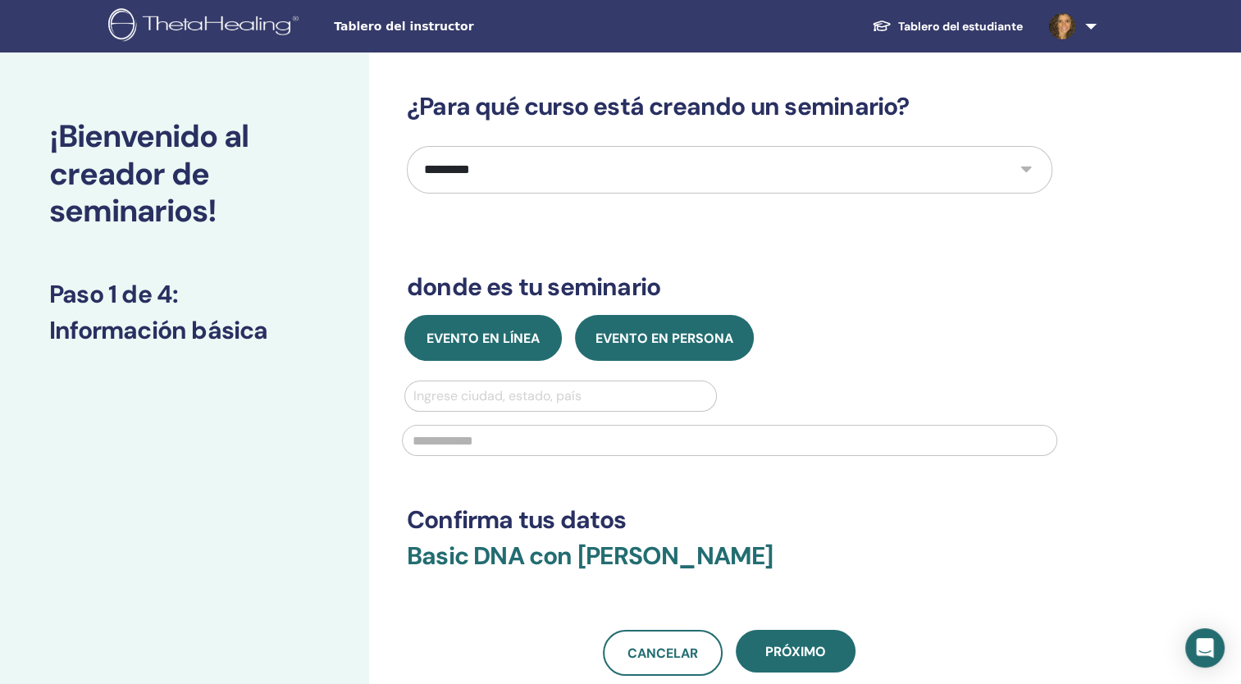
click at [529, 338] on span "Evento en línea" at bounding box center [483, 338] width 113 height 17
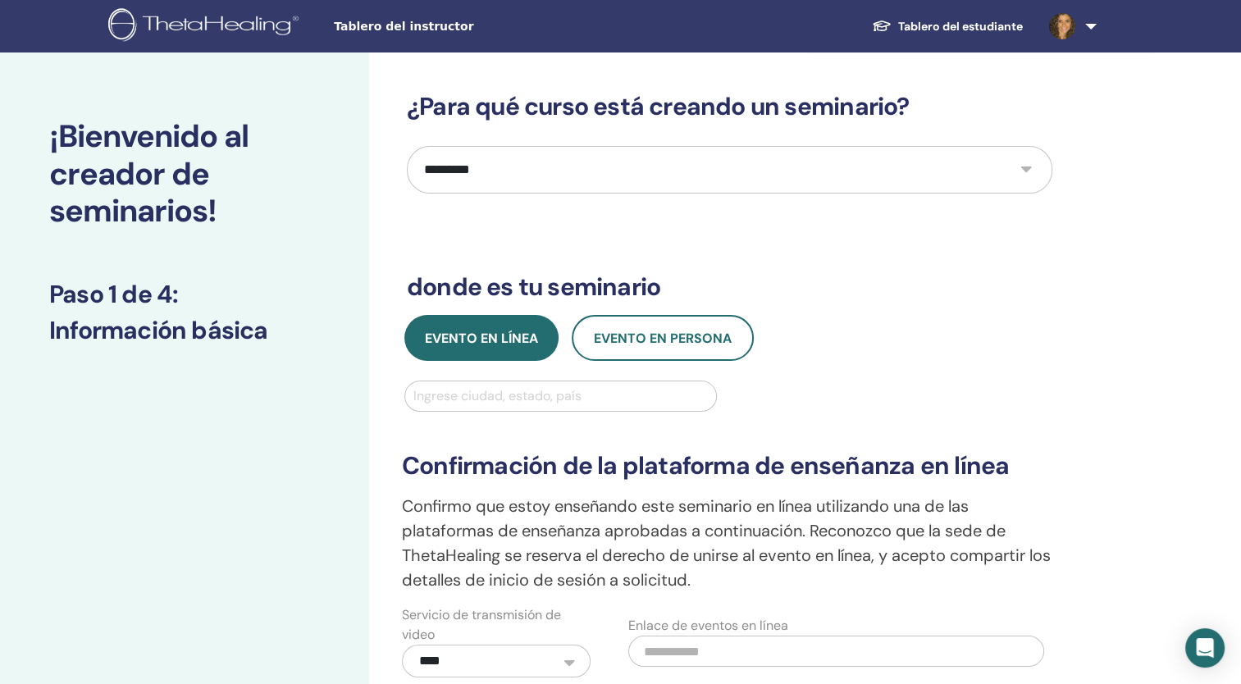
click at [509, 382] on div "Ingrese ciudad, estado, país" at bounding box center [560, 396] width 311 height 30
type input "*****"
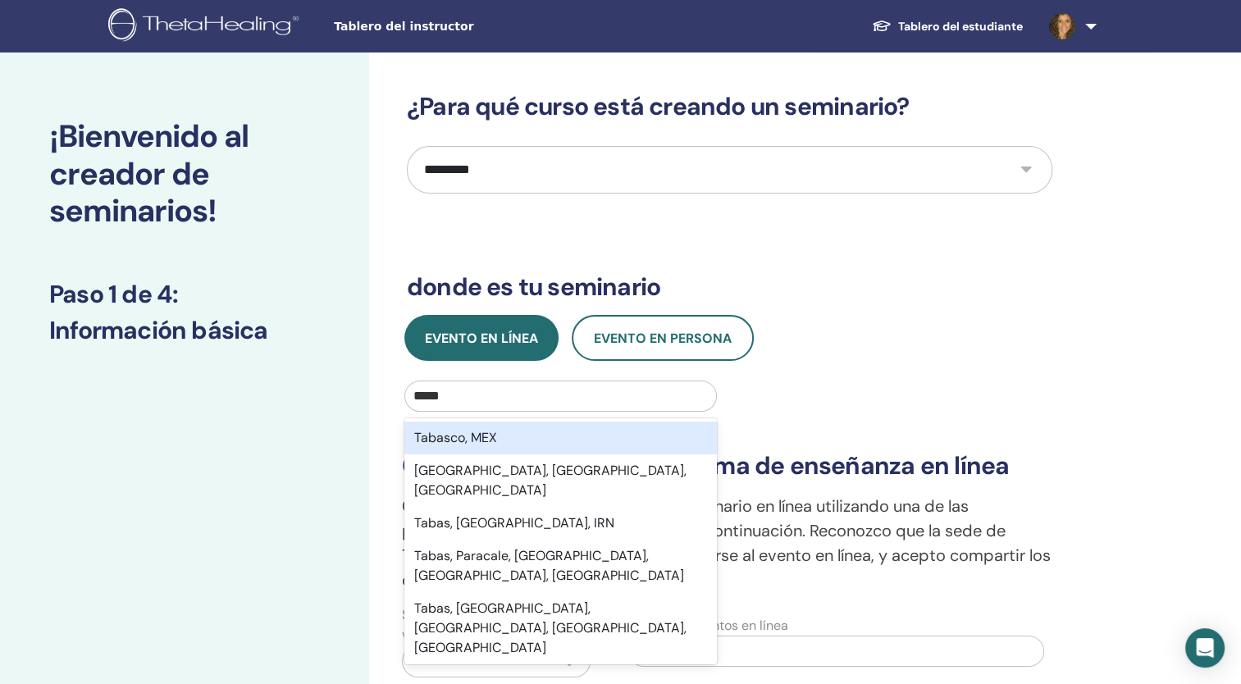
click at [489, 435] on div "Tabasco, MEX" at bounding box center [560, 438] width 313 height 33
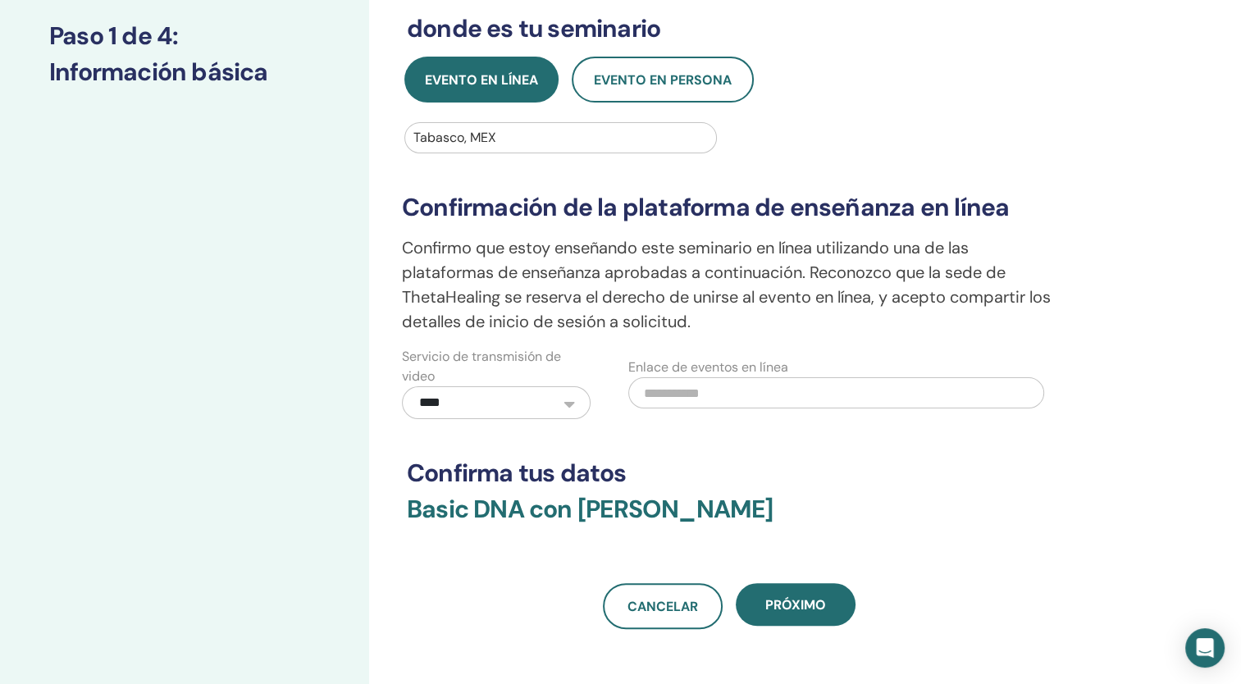
scroll to position [321, 0]
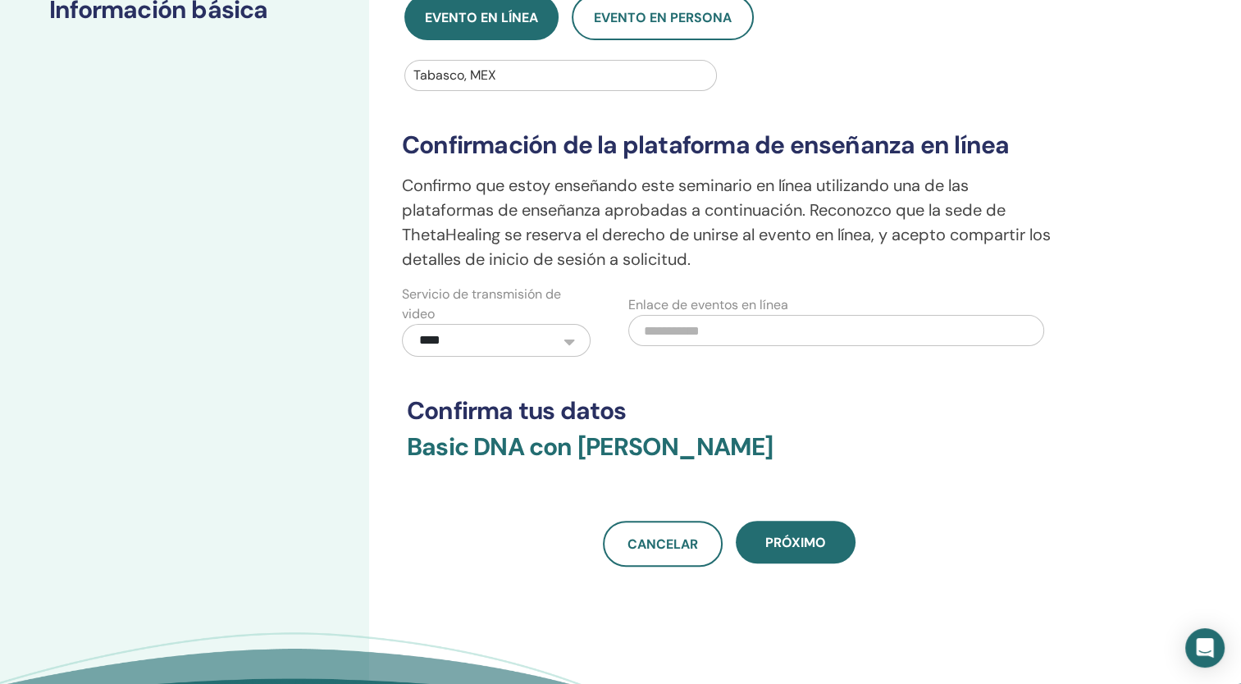
click at [781, 335] on input "text" at bounding box center [835, 330] width 415 height 31
paste input "**********"
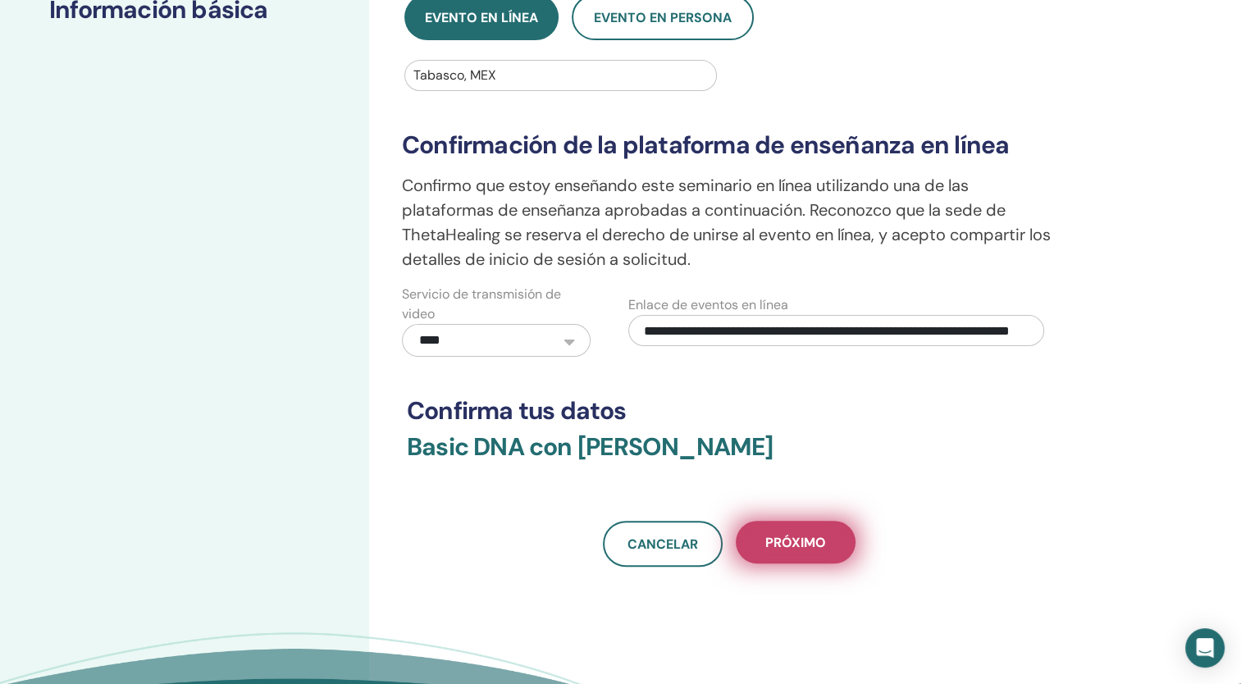
type input "**********"
click at [783, 534] on span "próximo" at bounding box center [795, 542] width 61 height 17
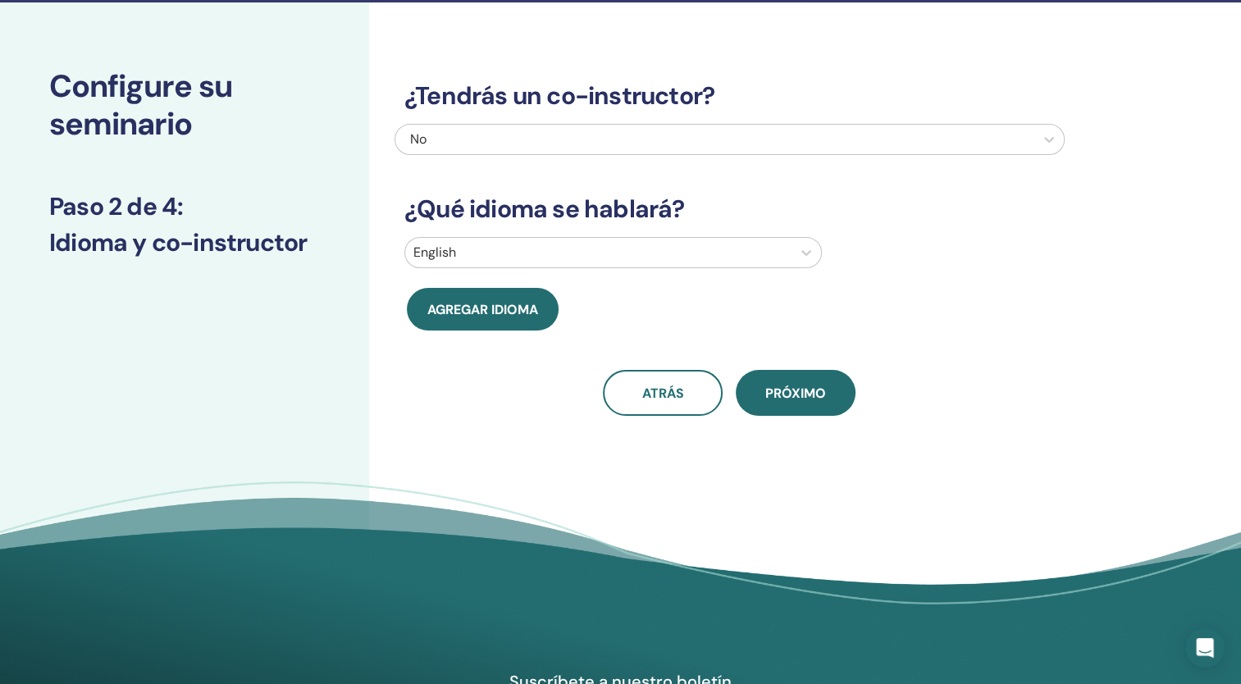
scroll to position [23, 0]
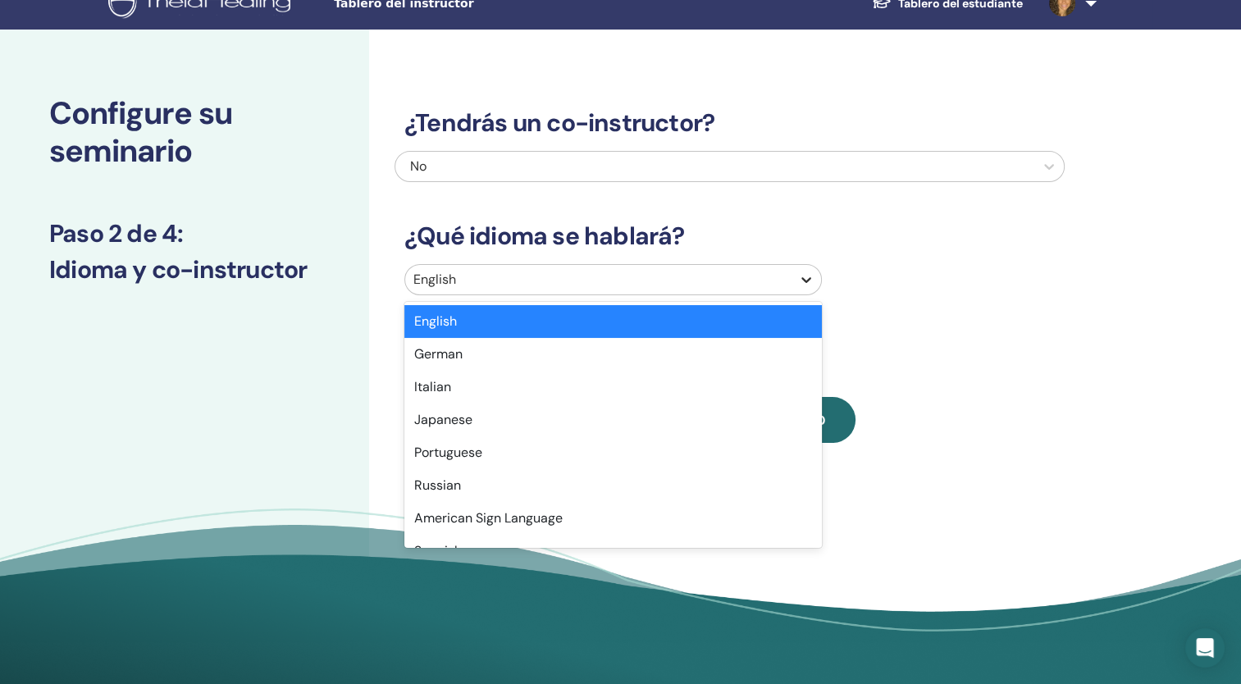
click at [806, 285] on icon at bounding box center [806, 280] width 16 height 16
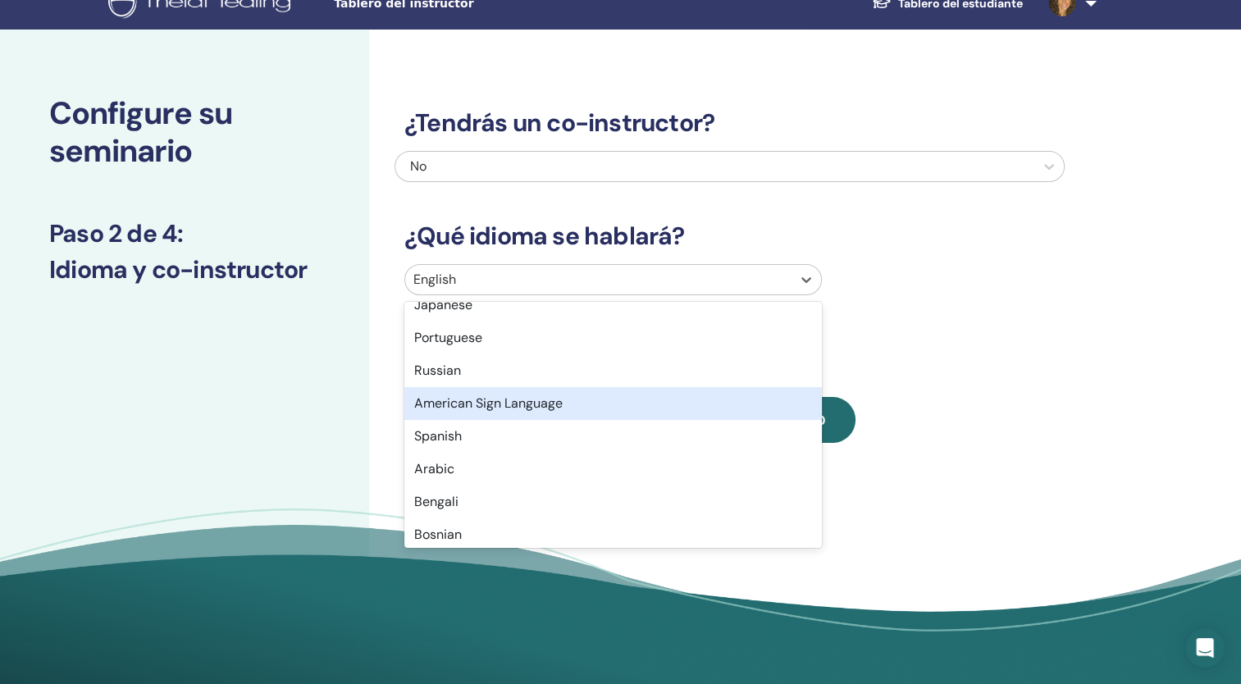
scroll to position [131, 0]
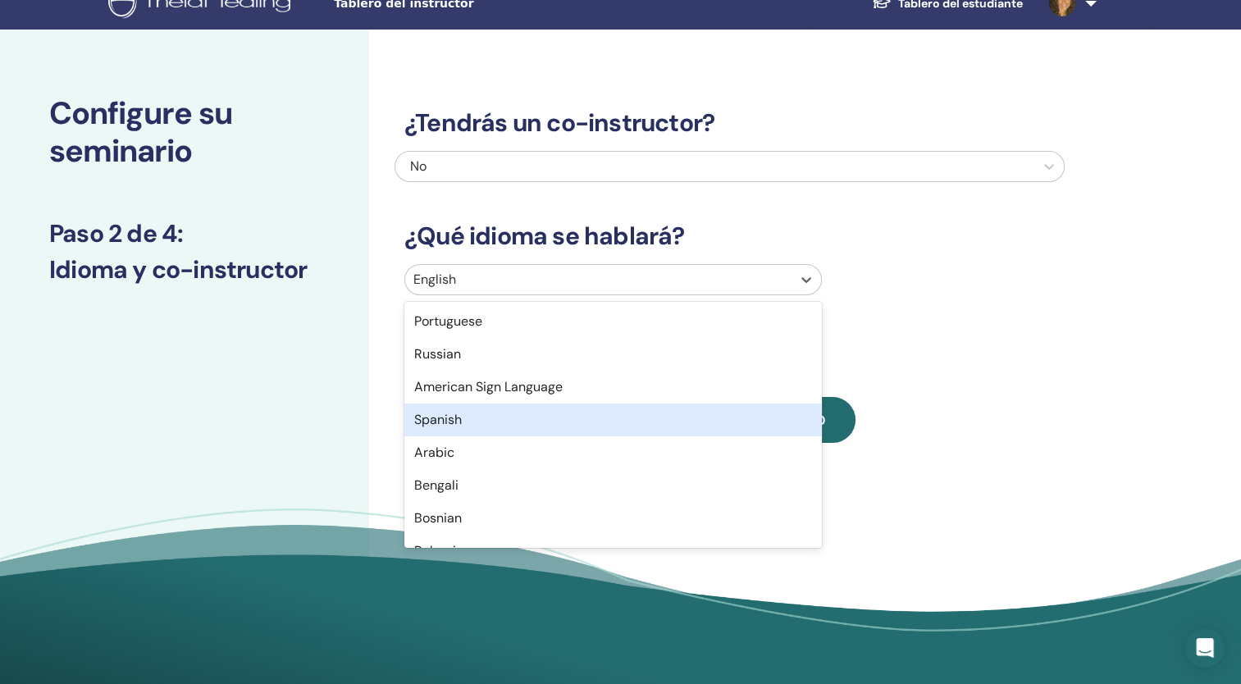
click at [698, 420] on div "Spanish" at bounding box center [613, 420] width 418 height 33
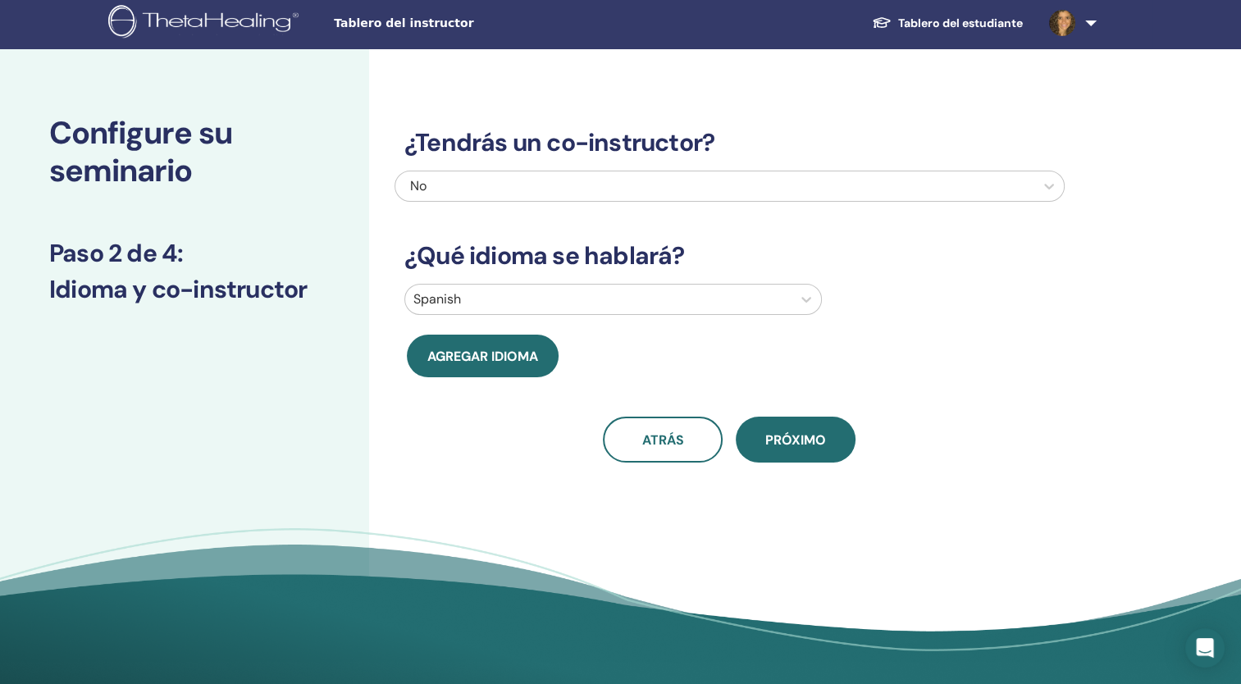
scroll to position [0, 0]
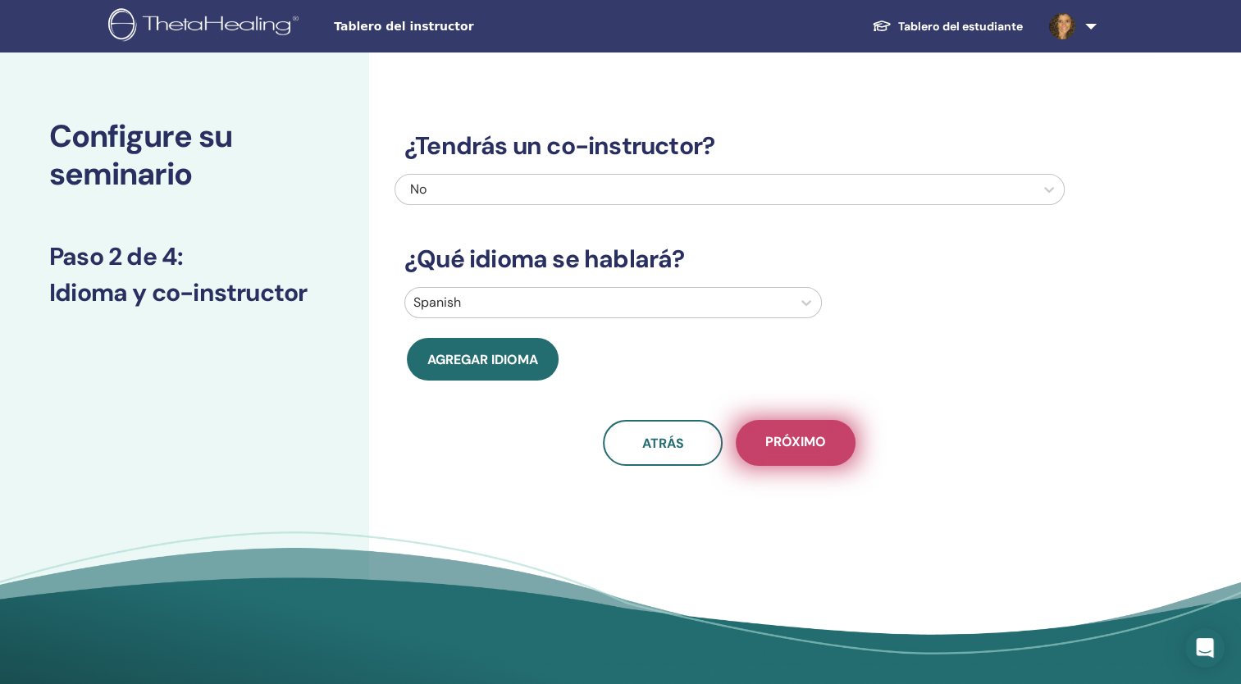
click at [815, 446] on span "próximo" at bounding box center [795, 443] width 61 height 21
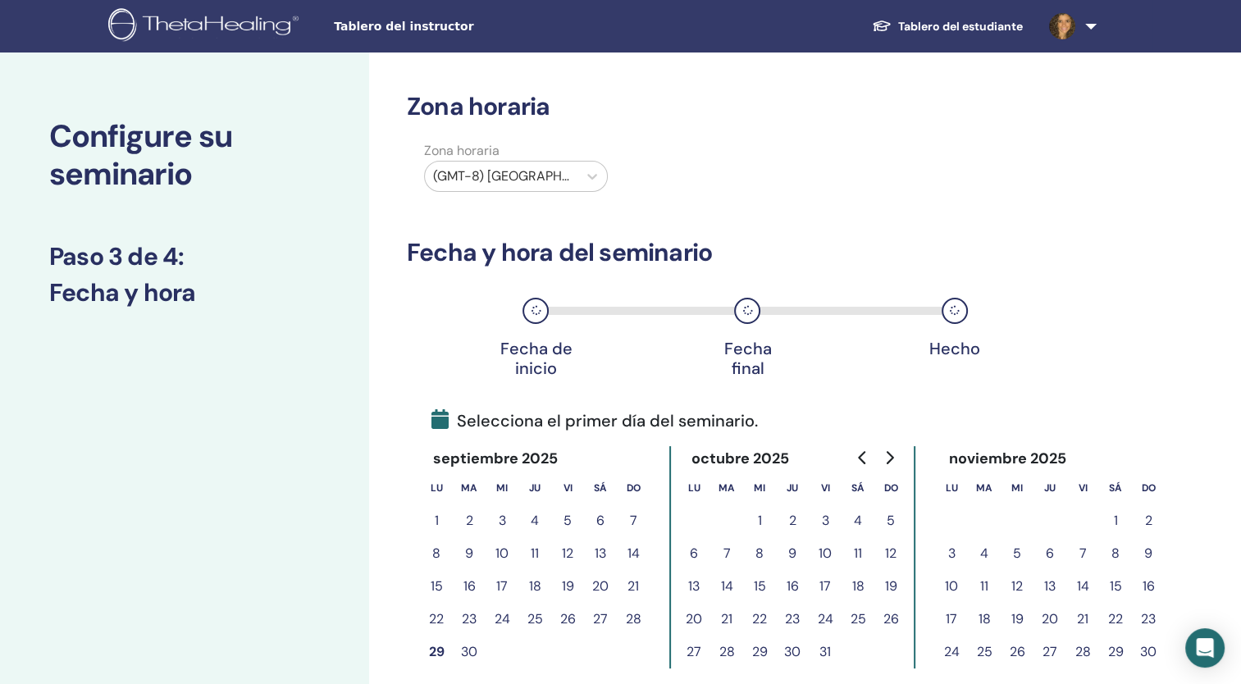
click at [725, 590] on button "14" at bounding box center [726, 586] width 33 height 33
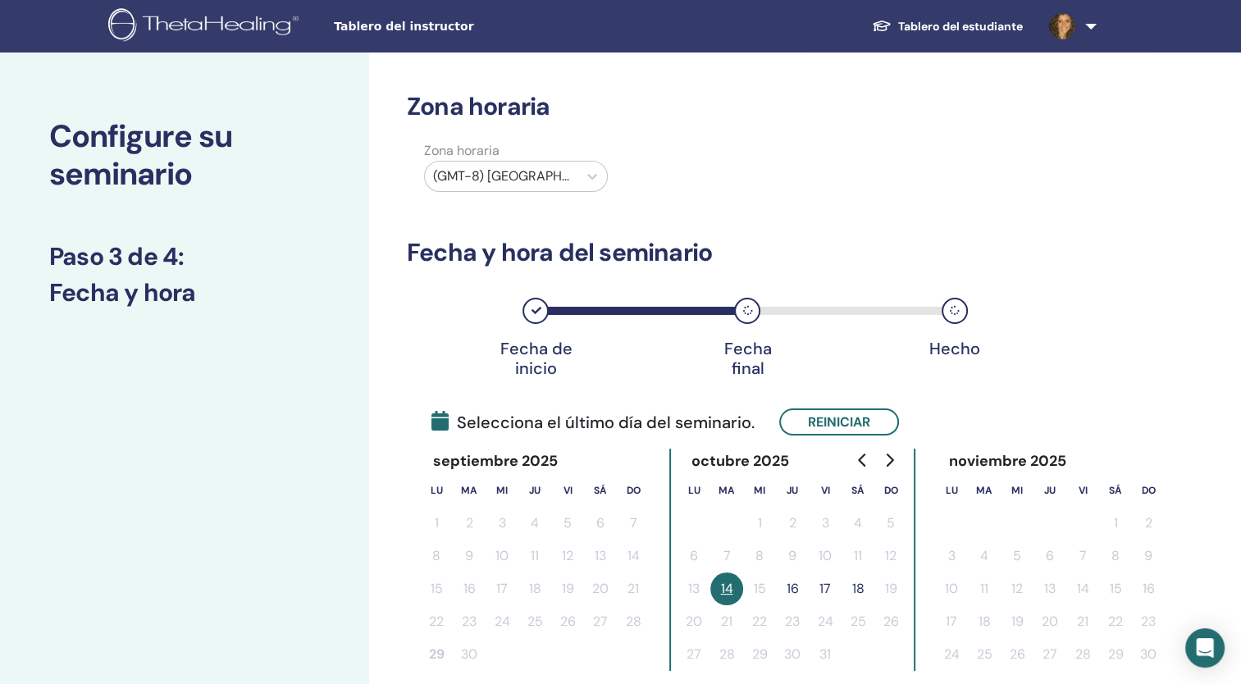
click at [801, 586] on button "16" at bounding box center [792, 589] width 33 height 33
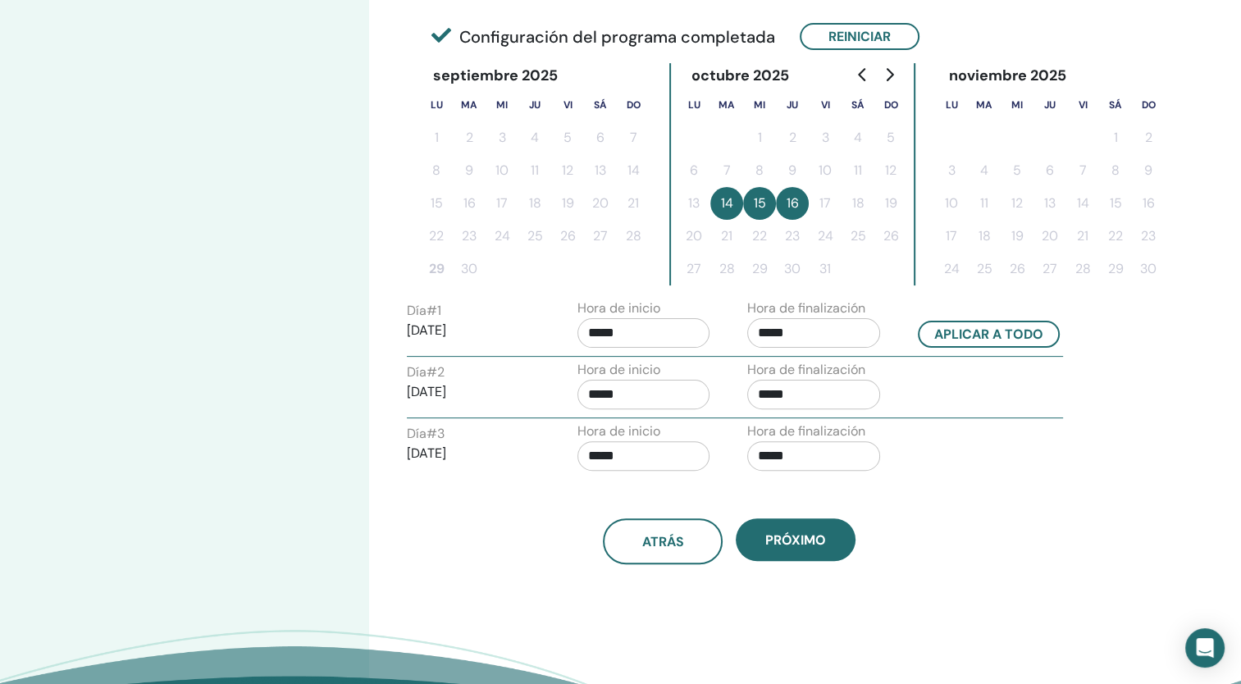
scroll to position [390, 0]
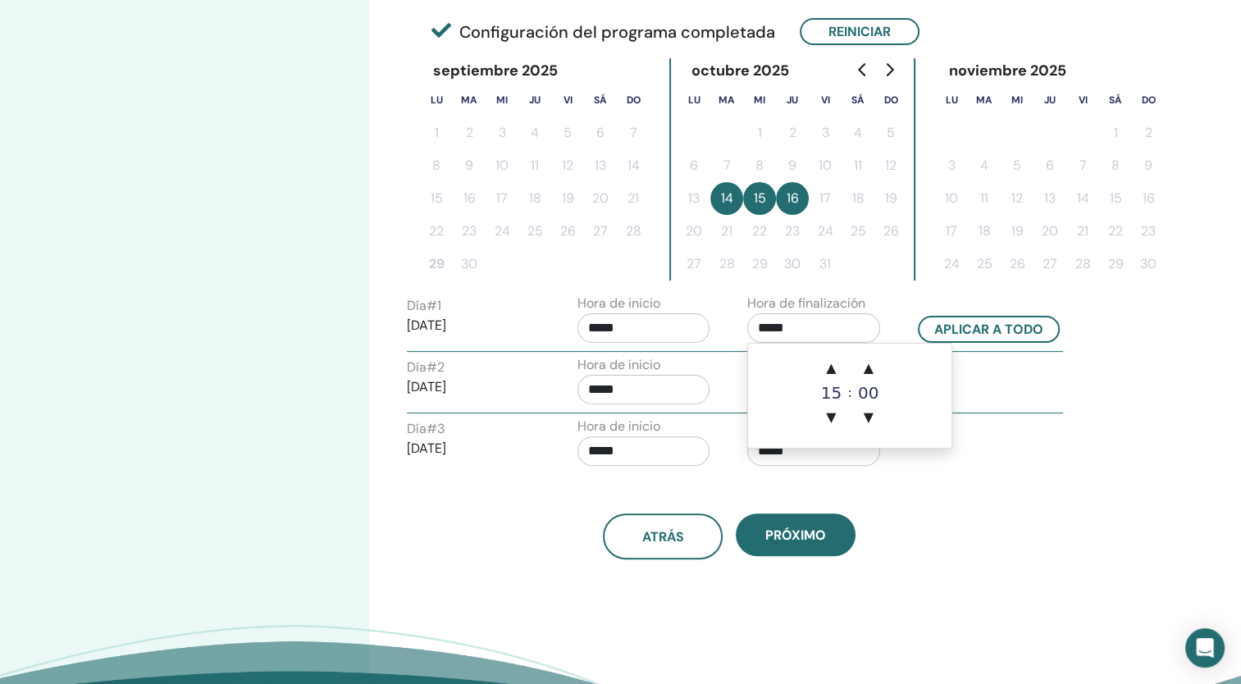
click at [787, 326] on input "*****" at bounding box center [813, 328] width 133 height 30
click at [832, 371] on span "▲" at bounding box center [831, 368] width 33 height 33
click at [833, 412] on span "▼" at bounding box center [831, 417] width 33 height 33
type input "*****"
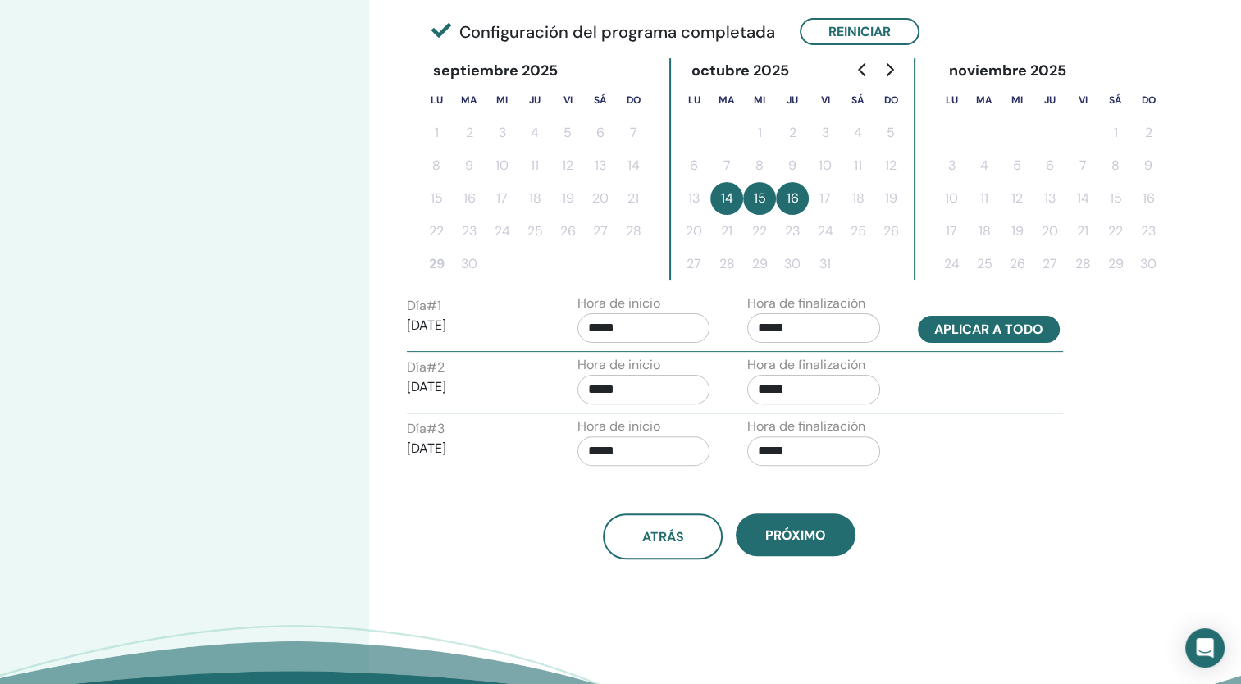
click at [992, 326] on button "Aplicar a todo" at bounding box center [989, 329] width 142 height 27
type input "*****"
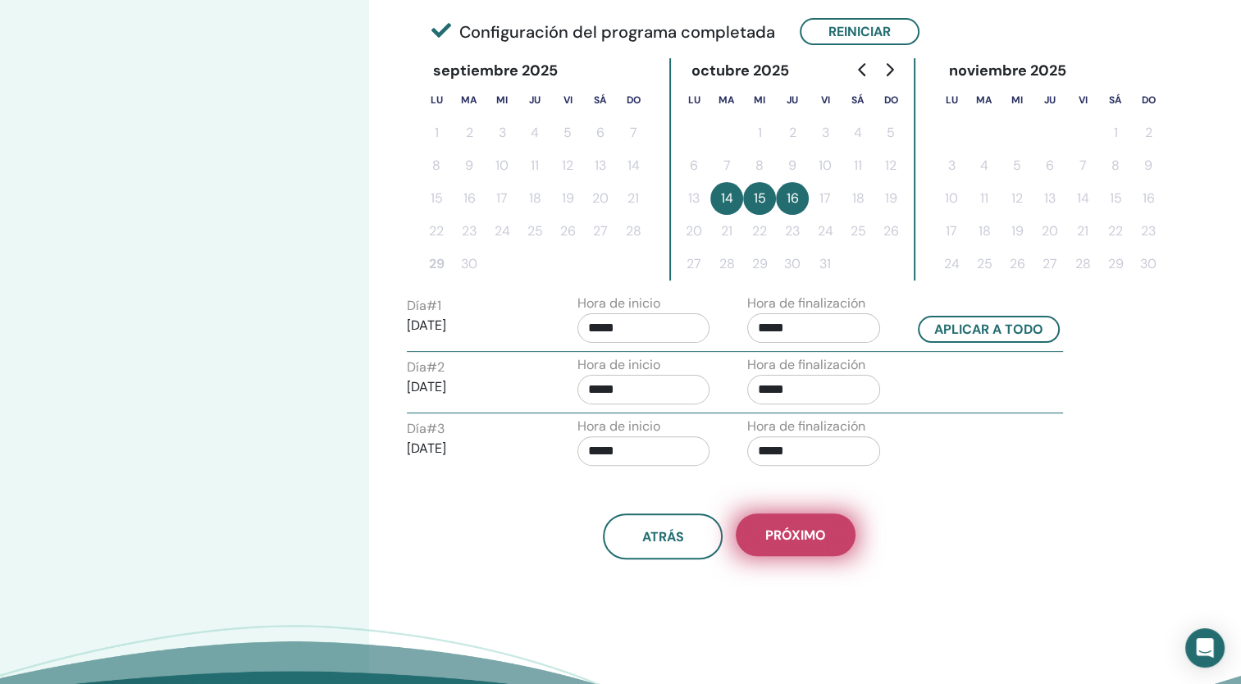
click at [797, 527] on span "próximo" at bounding box center [795, 535] width 61 height 17
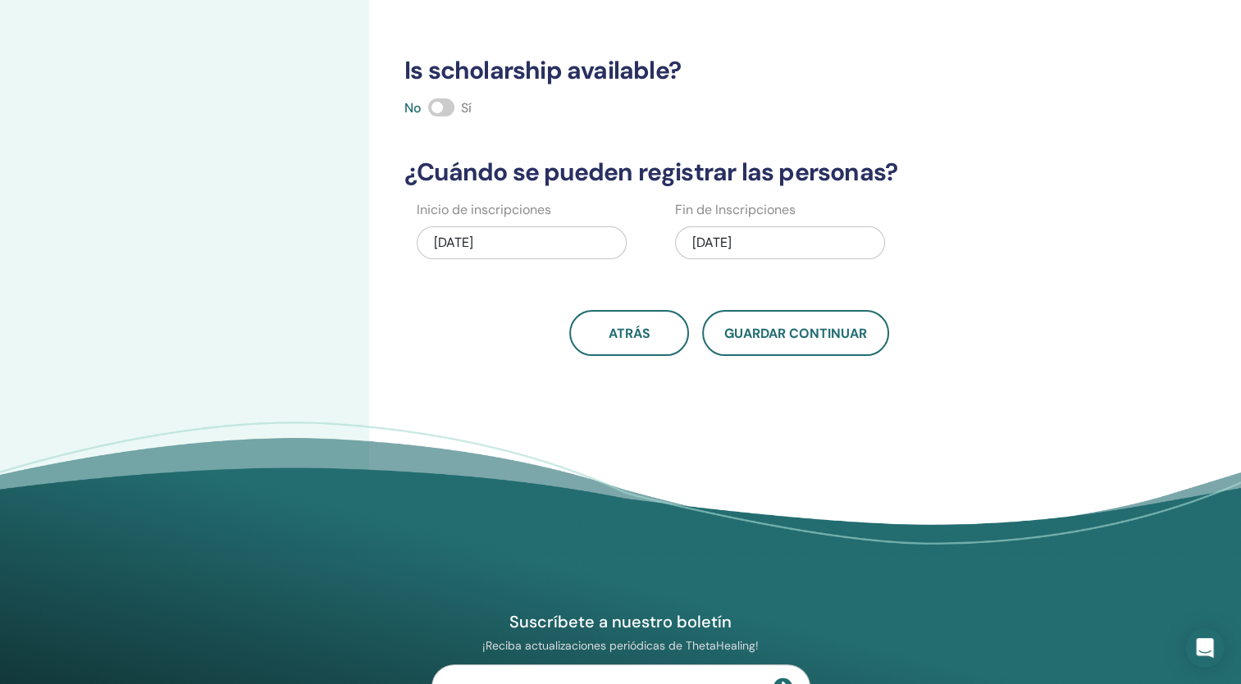
click at [706, 242] on div "10/16/2025" at bounding box center [780, 242] width 210 height 33
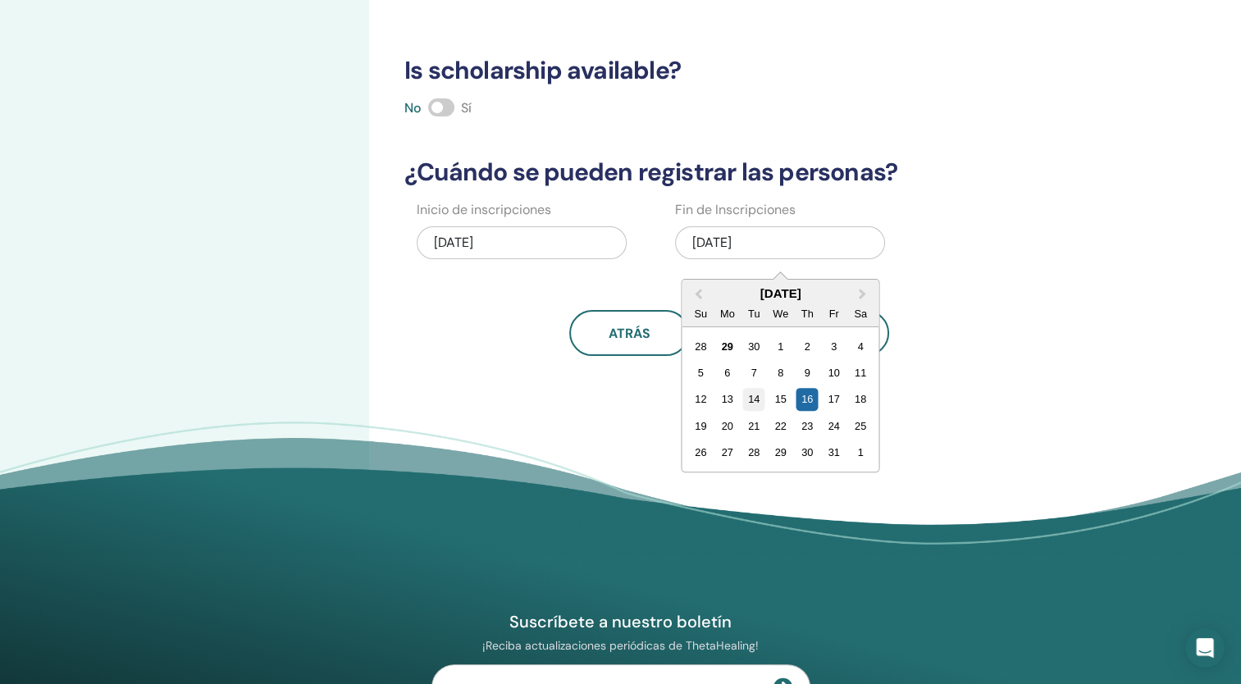
click at [760, 397] on div "14" at bounding box center [754, 399] width 22 height 22
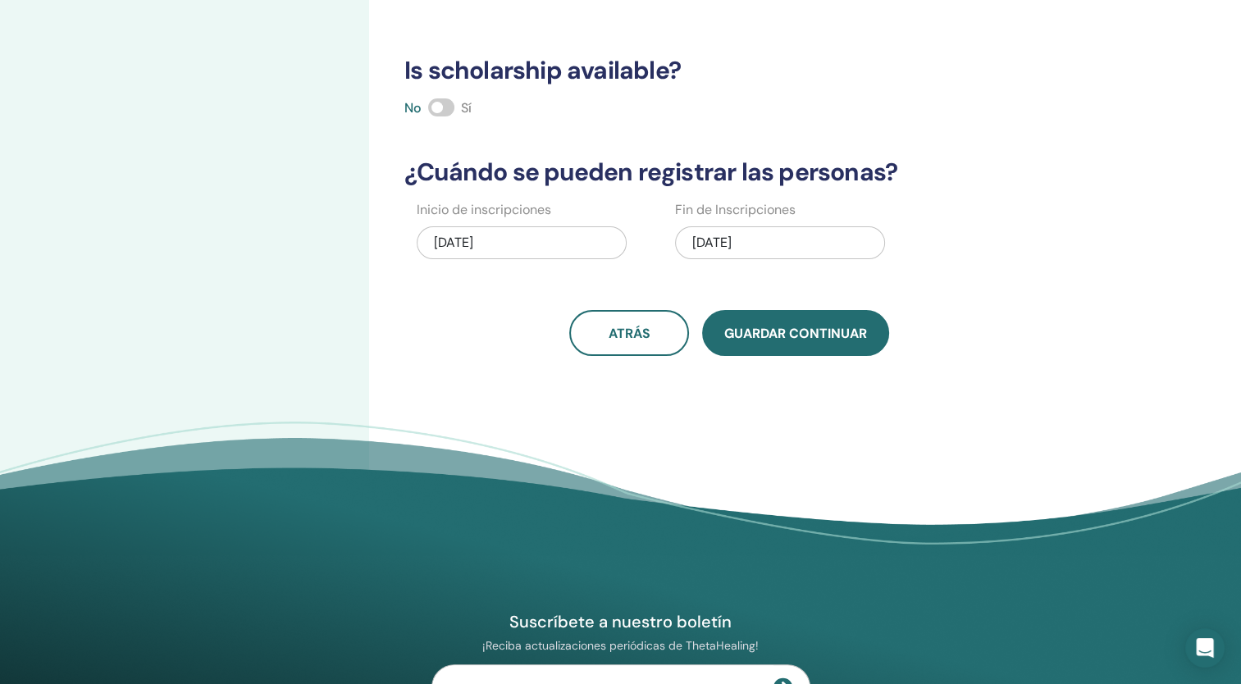
click at [781, 335] on span "Guardar Continuar" at bounding box center [795, 333] width 143 height 17
click at [751, 339] on span "Guardar Continuar" at bounding box center [795, 333] width 143 height 17
click at [436, 106] on span at bounding box center [441, 107] width 26 height 18
click at [776, 343] on button "Guardar Continuar" at bounding box center [795, 333] width 187 height 46
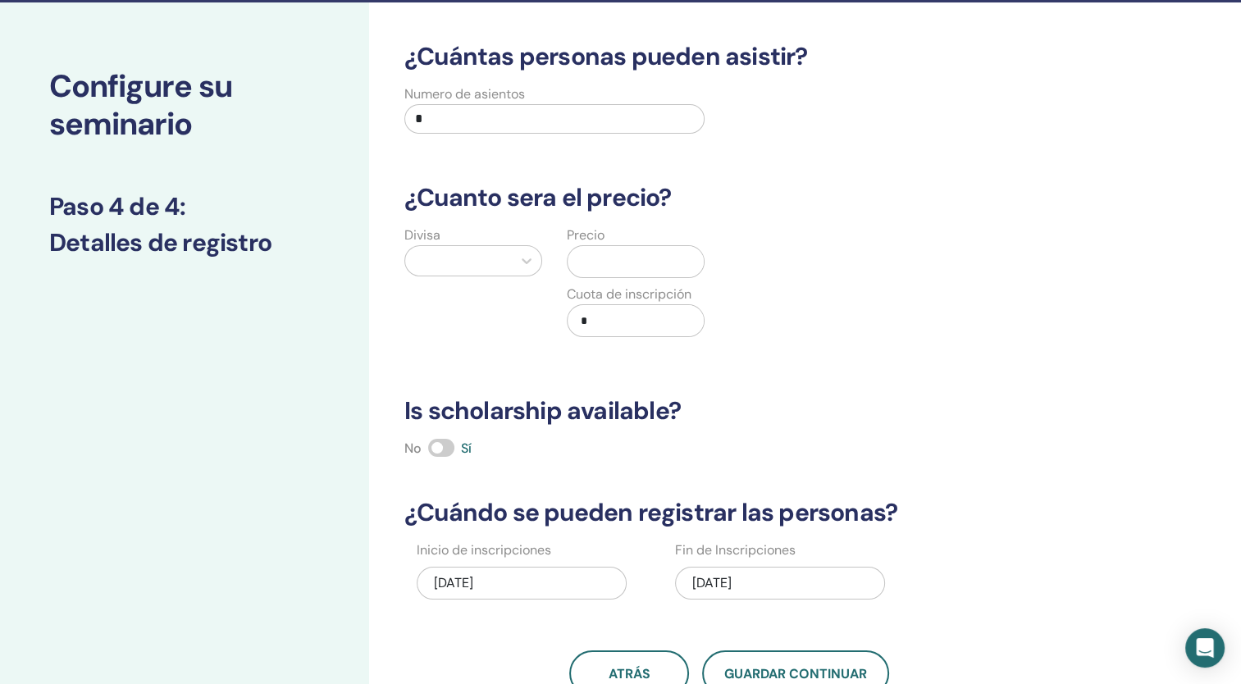
scroll to position [0, 0]
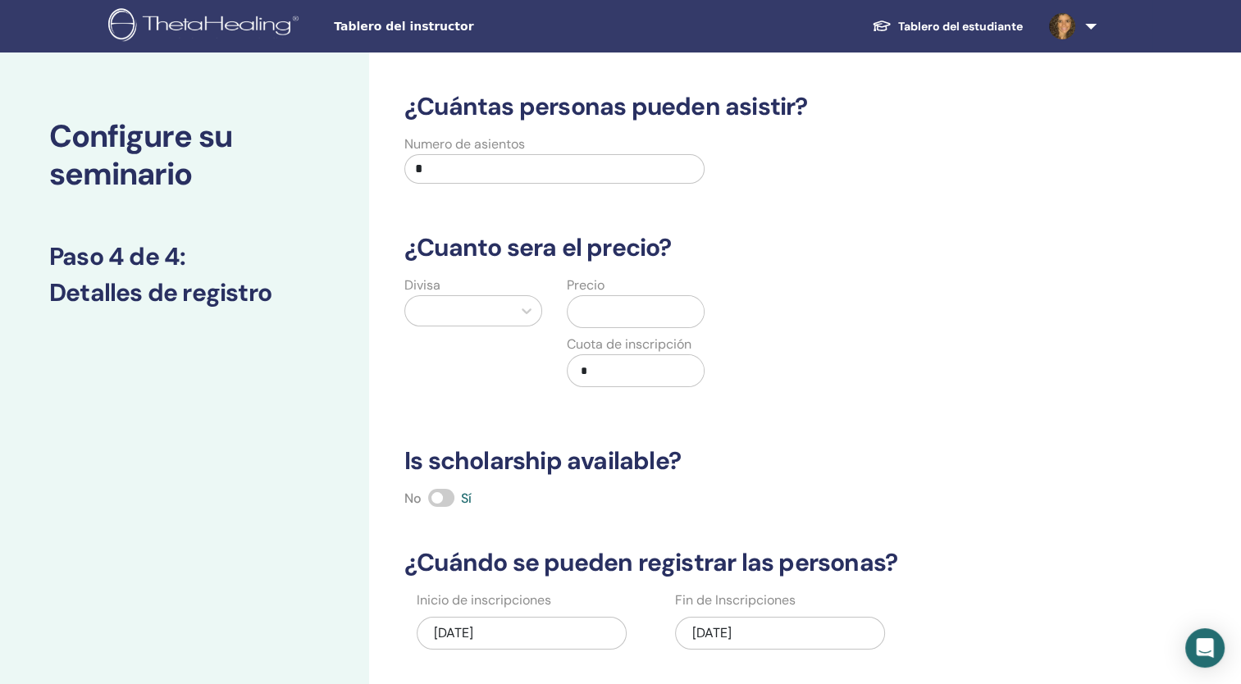
click at [491, 161] on input "*" at bounding box center [554, 169] width 300 height 30
type input "**"
type input "****"
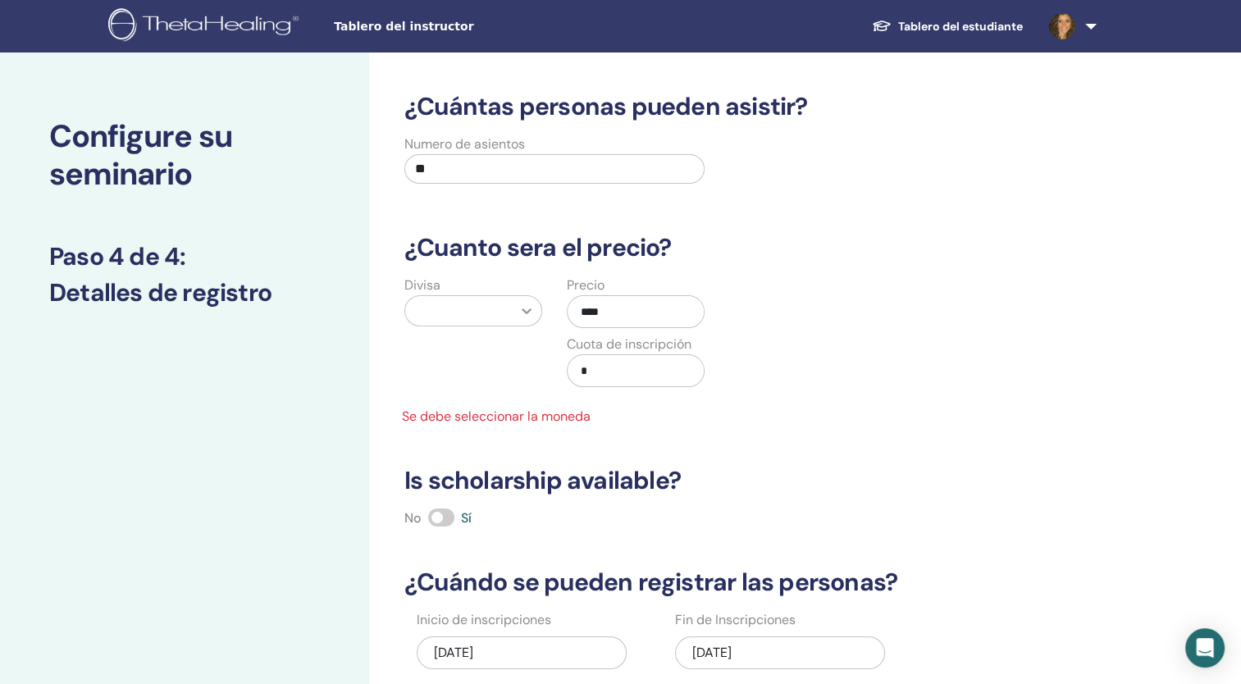
click at [529, 307] on icon at bounding box center [526, 311] width 16 height 16
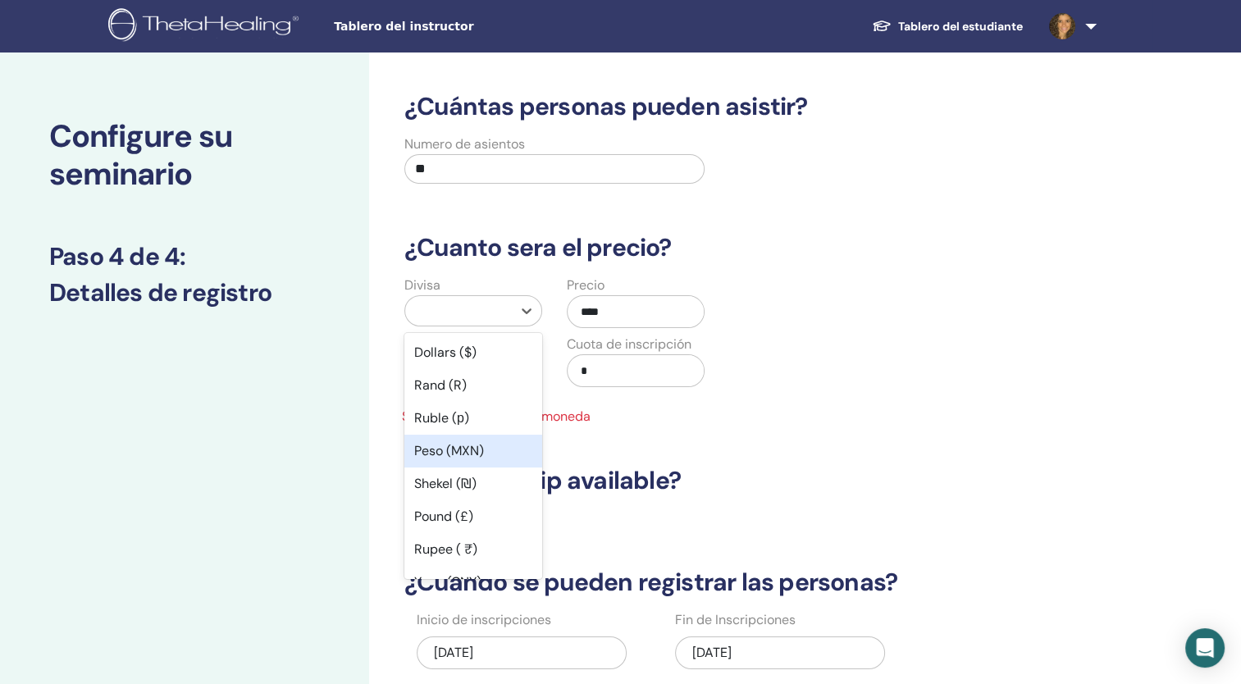
click at [472, 448] on div "Peso (MXN)" at bounding box center [473, 451] width 138 height 33
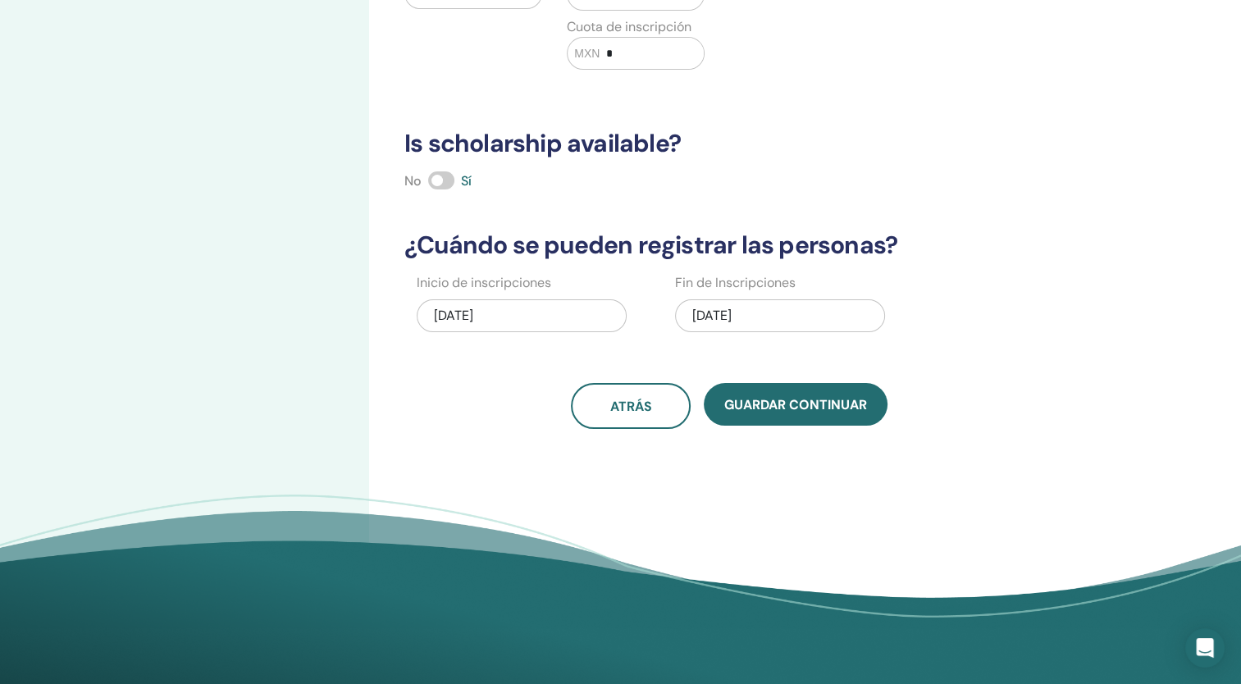
scroll to position [318, 0]
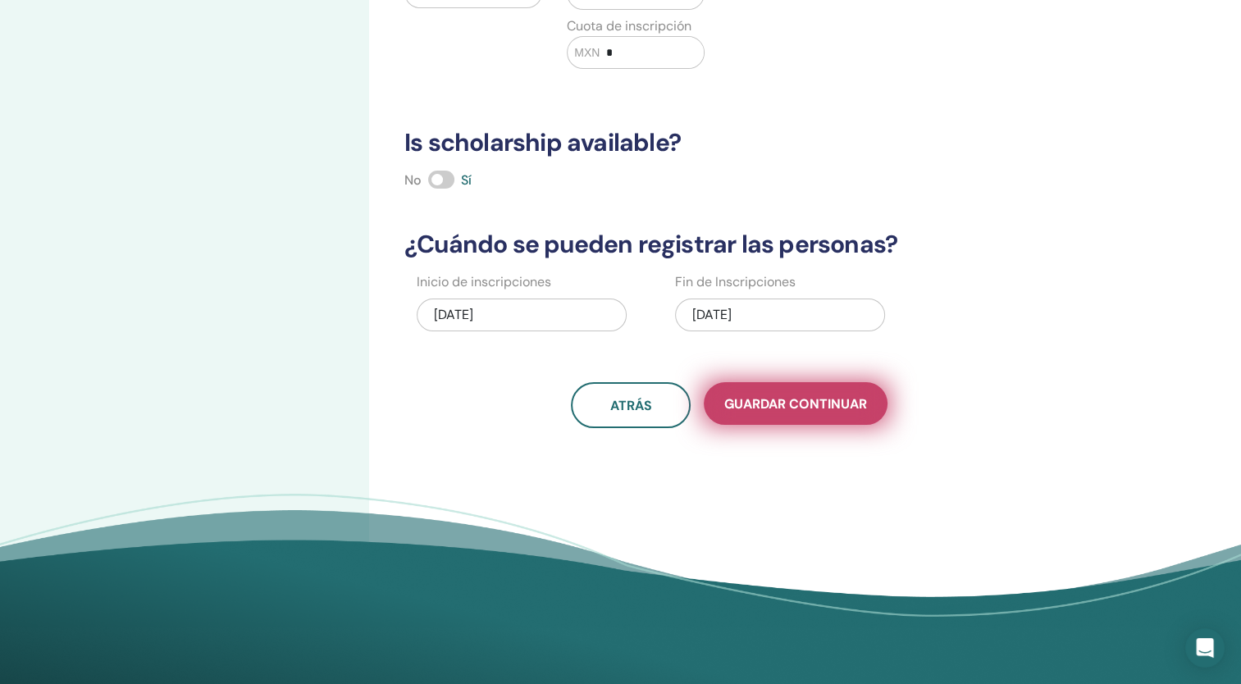
click at [833, 392] on button "Guardar Continuar" at bounding box center [796, 403] width 184 height 43
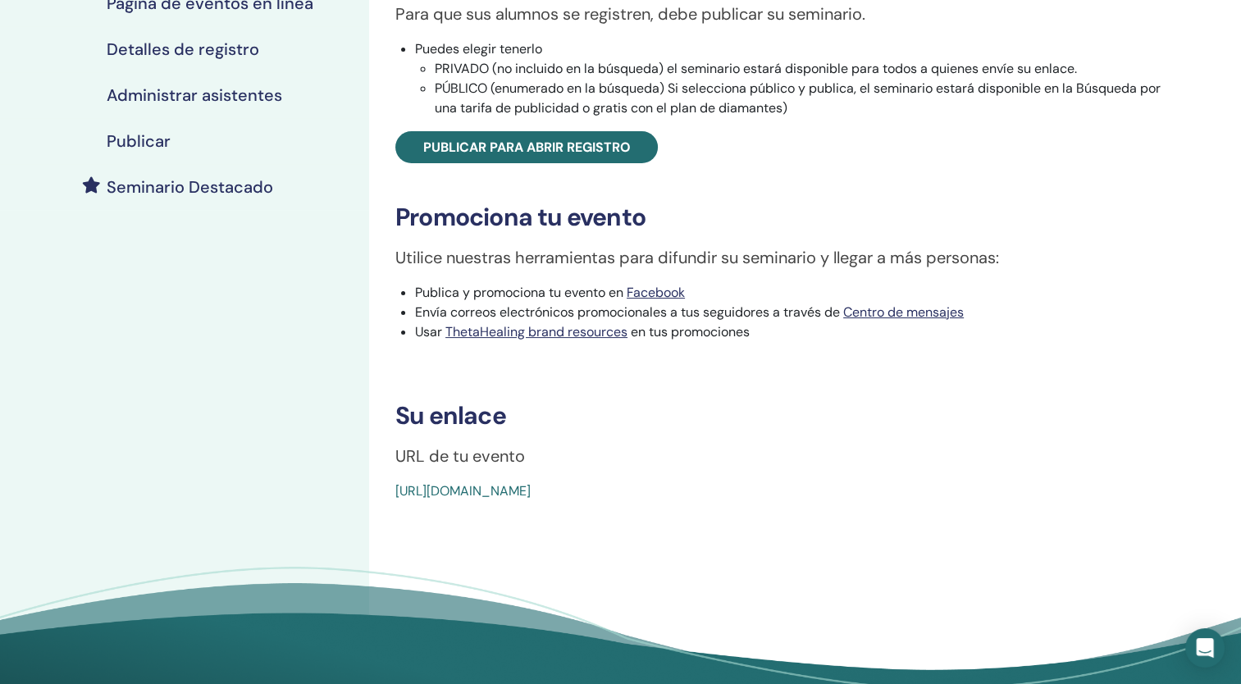
scroll to position [311, 0]
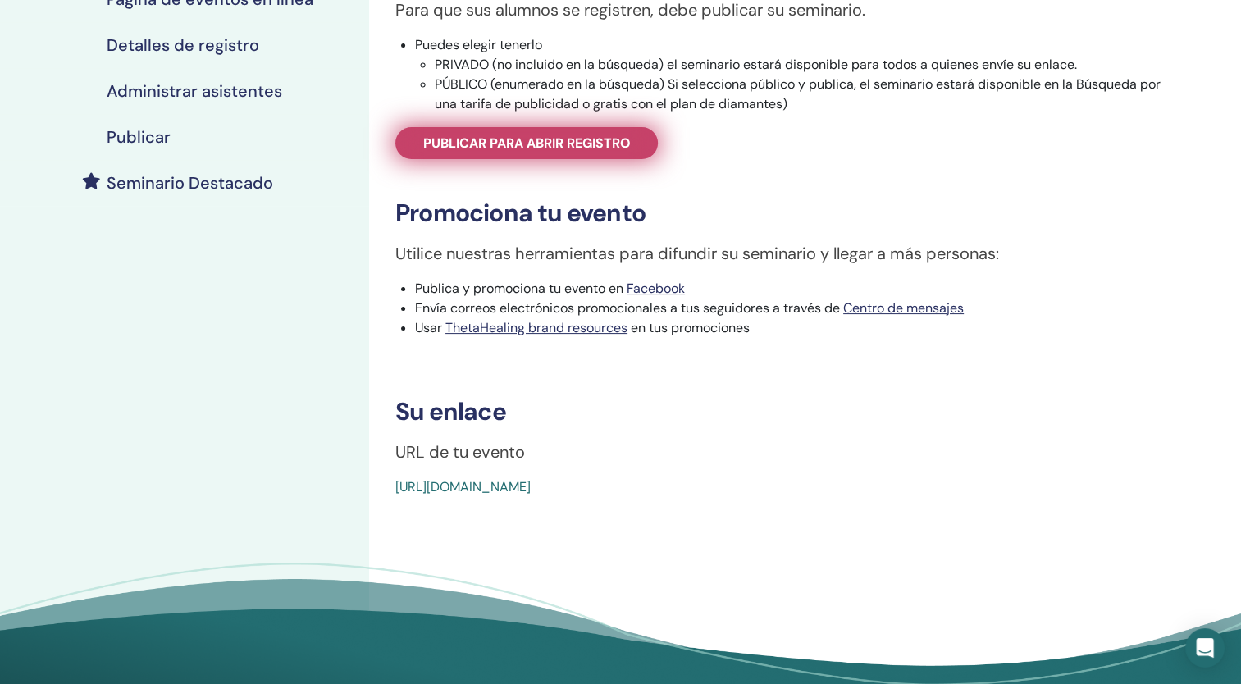
click at [614, 141] on span "Publicar para abrir registro" at bounding box center [527, 143] width 208 height 17
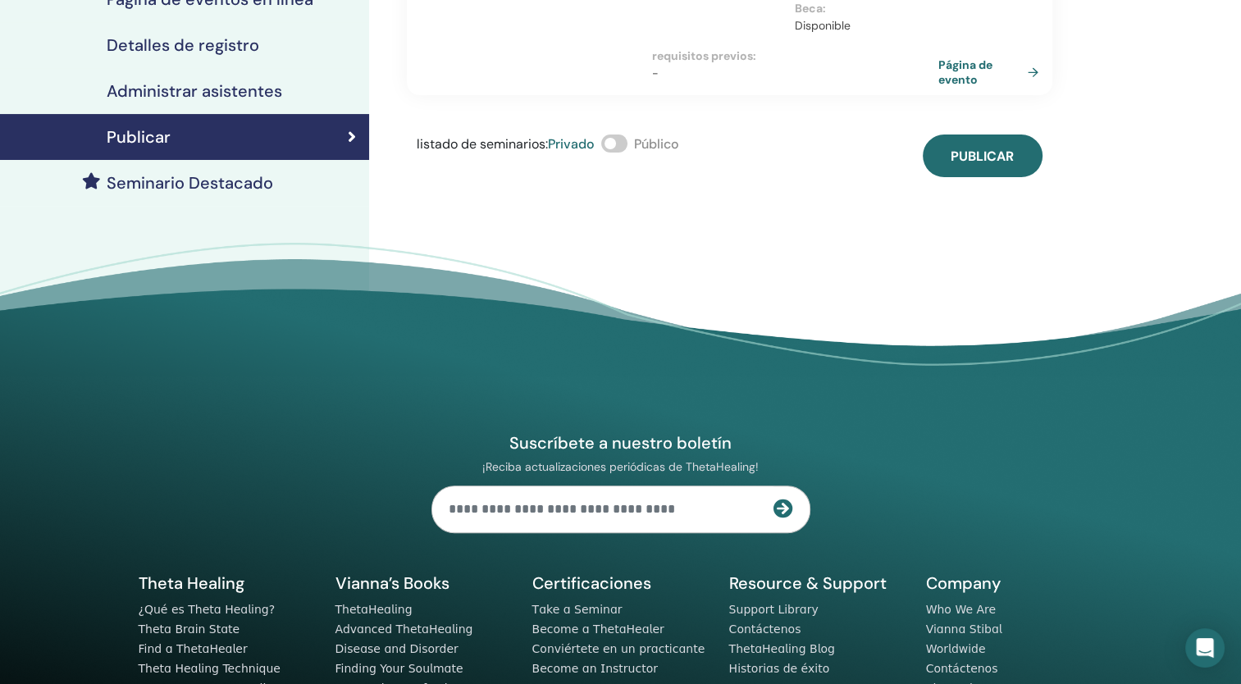
click at [622, 141] on span at bounding box center [614, 144] width 26 height 18
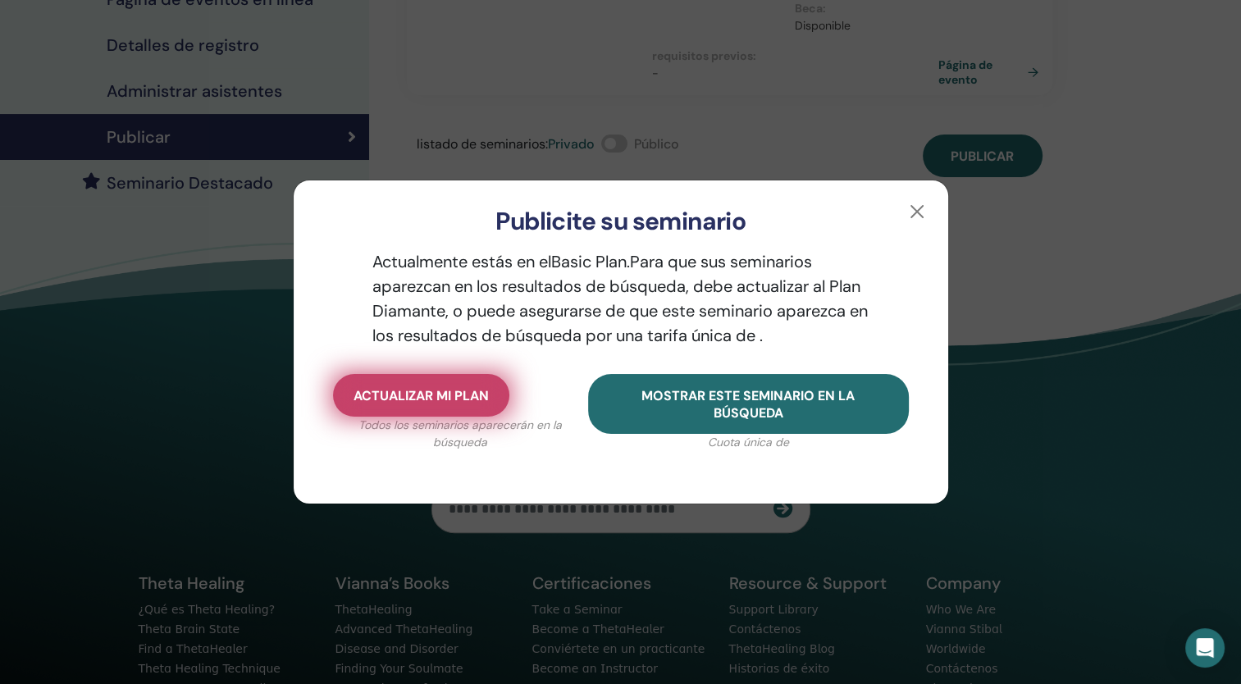
click at [470, 389] on span "Actualizar mi plan" at bounding box center [421, 395] width 135 height 17
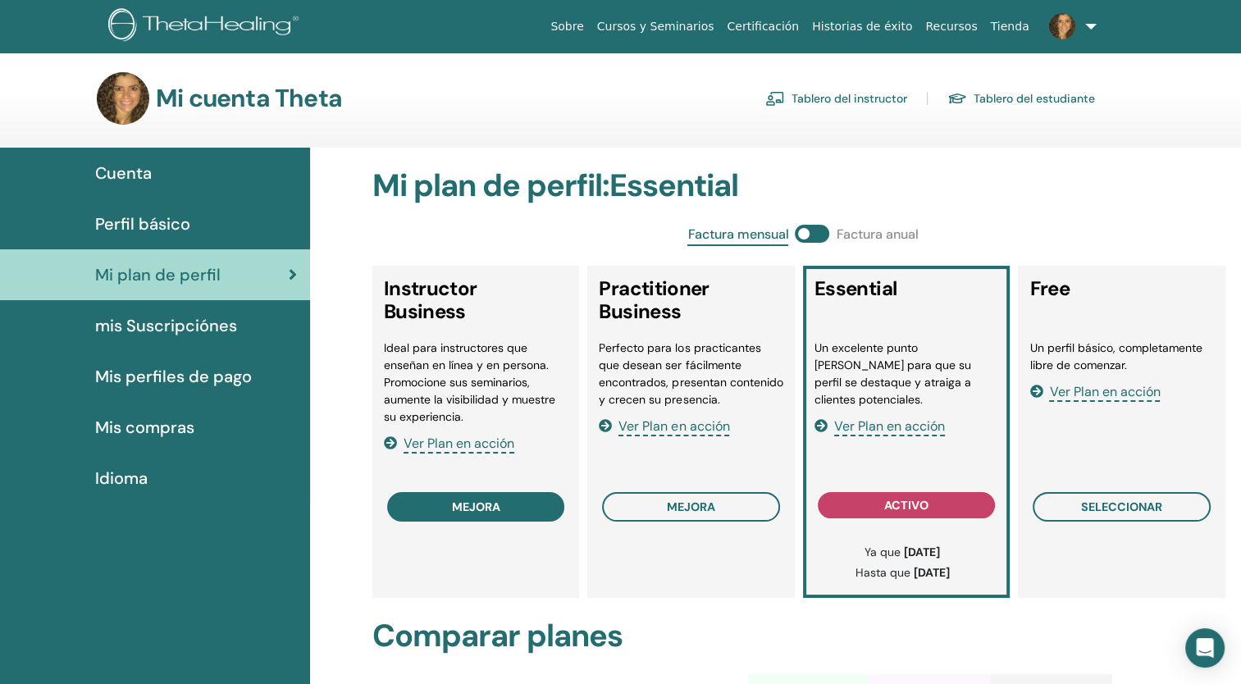
click at [541, 509] on button "mejora" at bounding box center [476, 507] width 178 height 30
click at [478, 448] on span "Ver Plan en acción" at bounding box center [459, 444] width 111 height 19
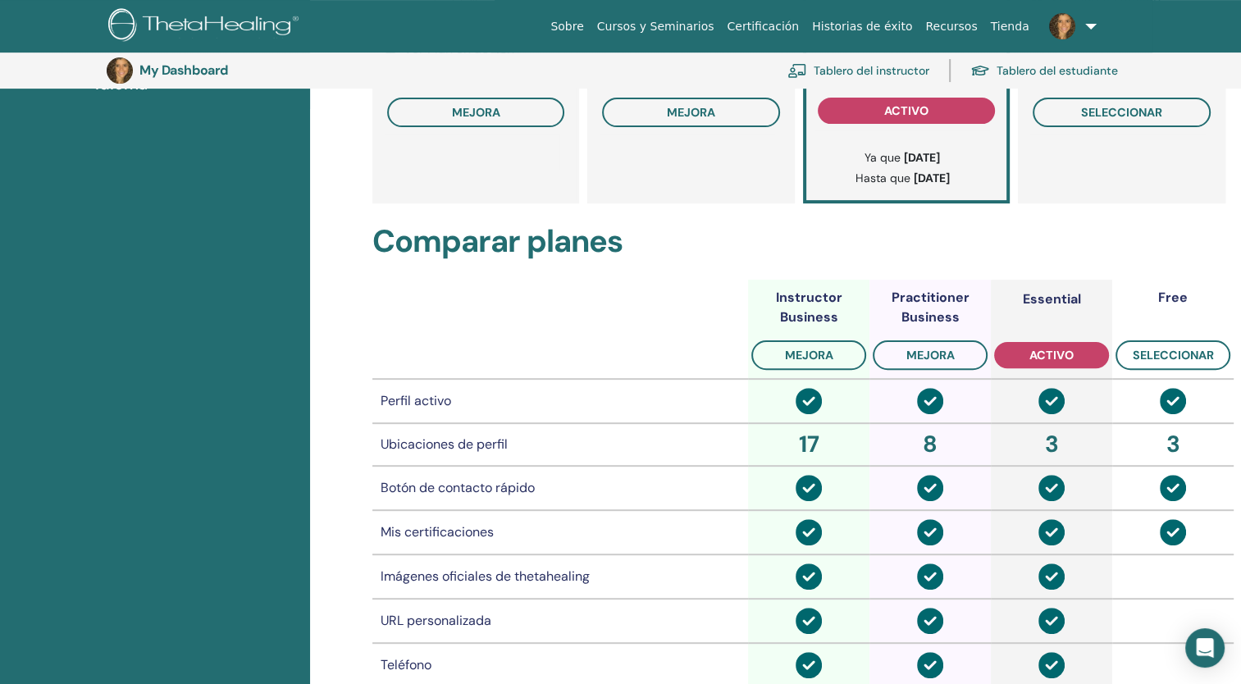
scroll to position [440, 0]
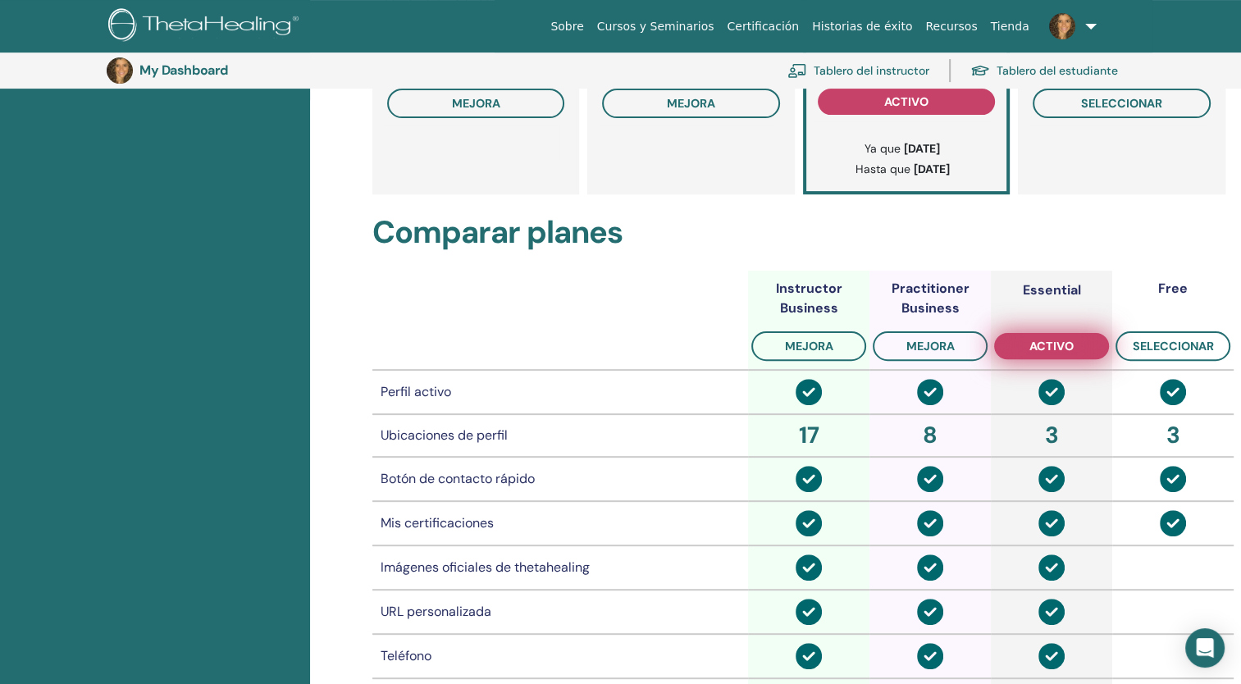
click at [1046, 350] on span "activo" at bounding box center [1051, 346] width 44 height 13
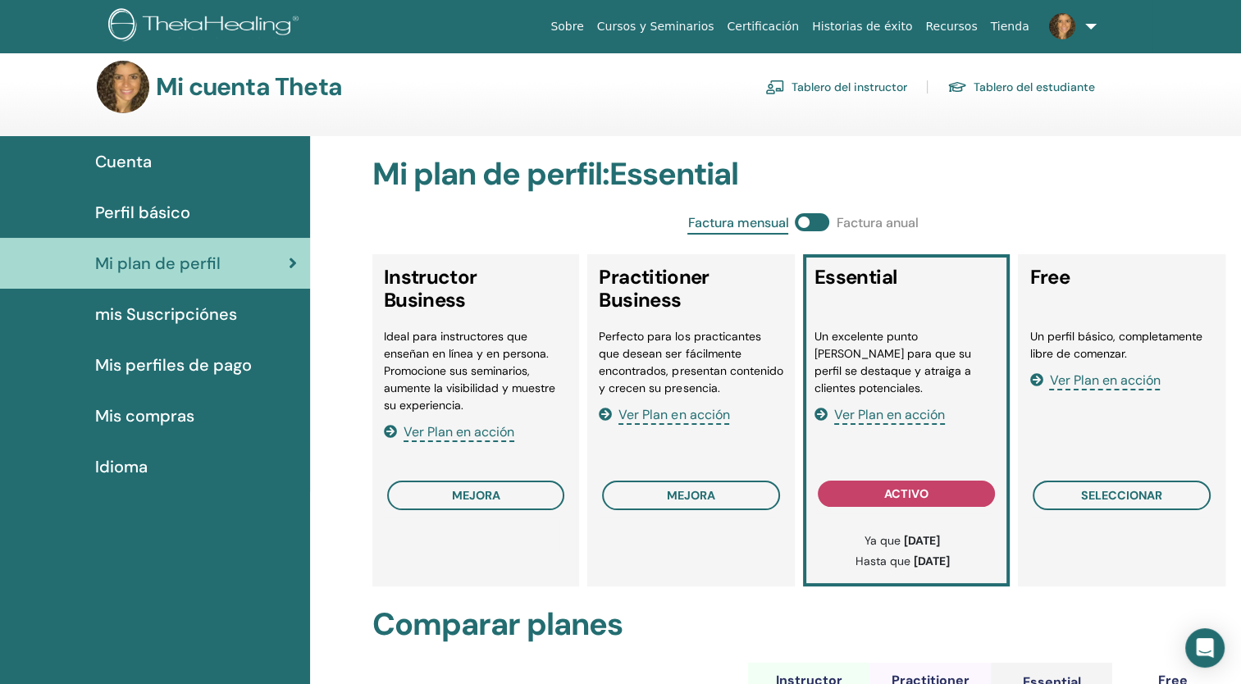
scroll to position [0, 0]
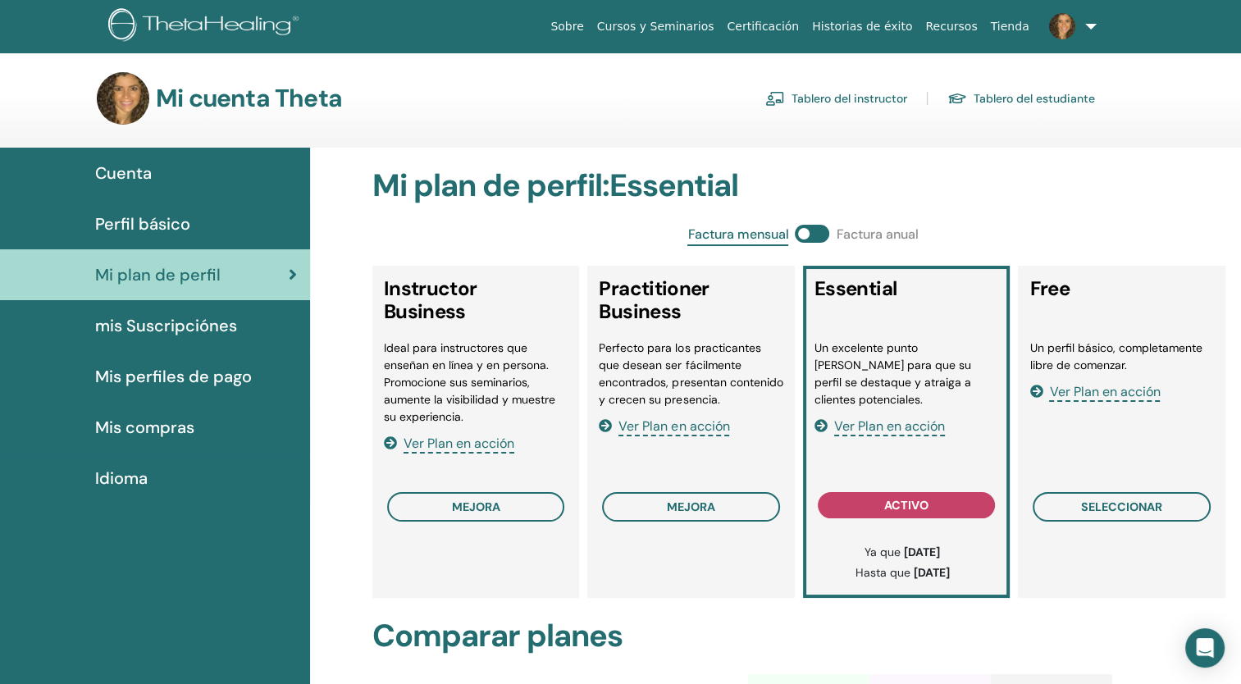
click at [818, 94] on link "Tablero del instructor" at bounding box center [836, 98] width 142 height 26
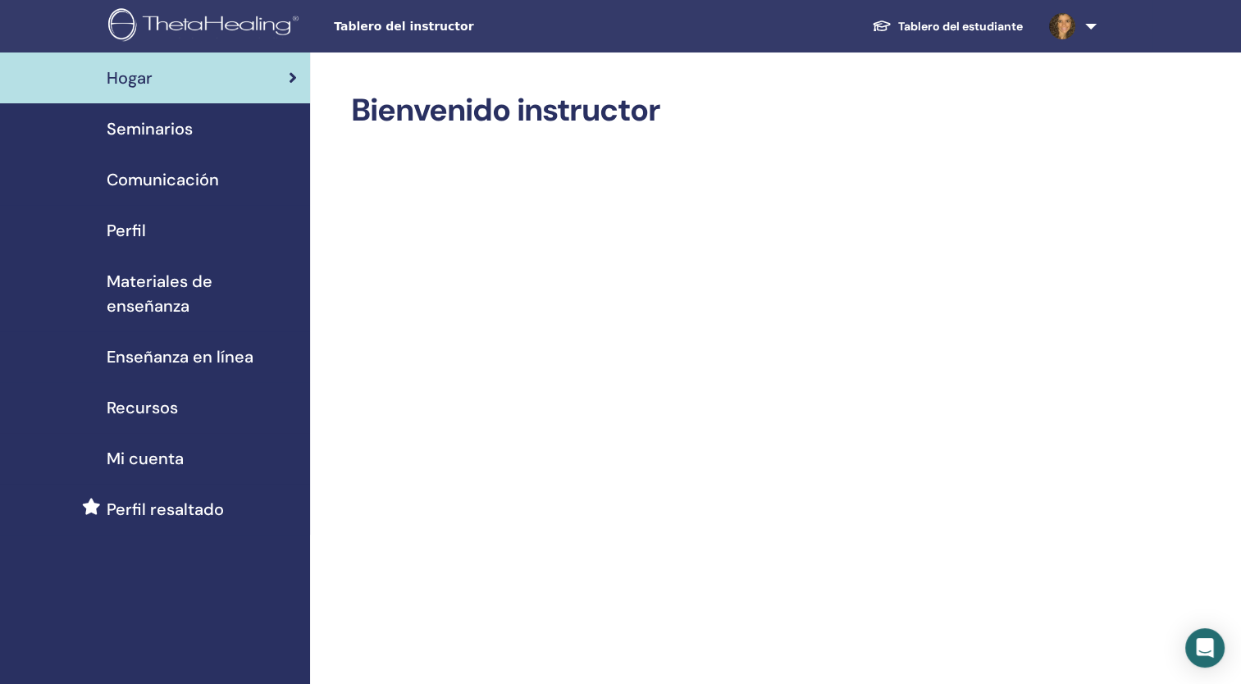
click at [160, 126] on span "Seminarios" at bounding box center [150, 128] width 86 height 25
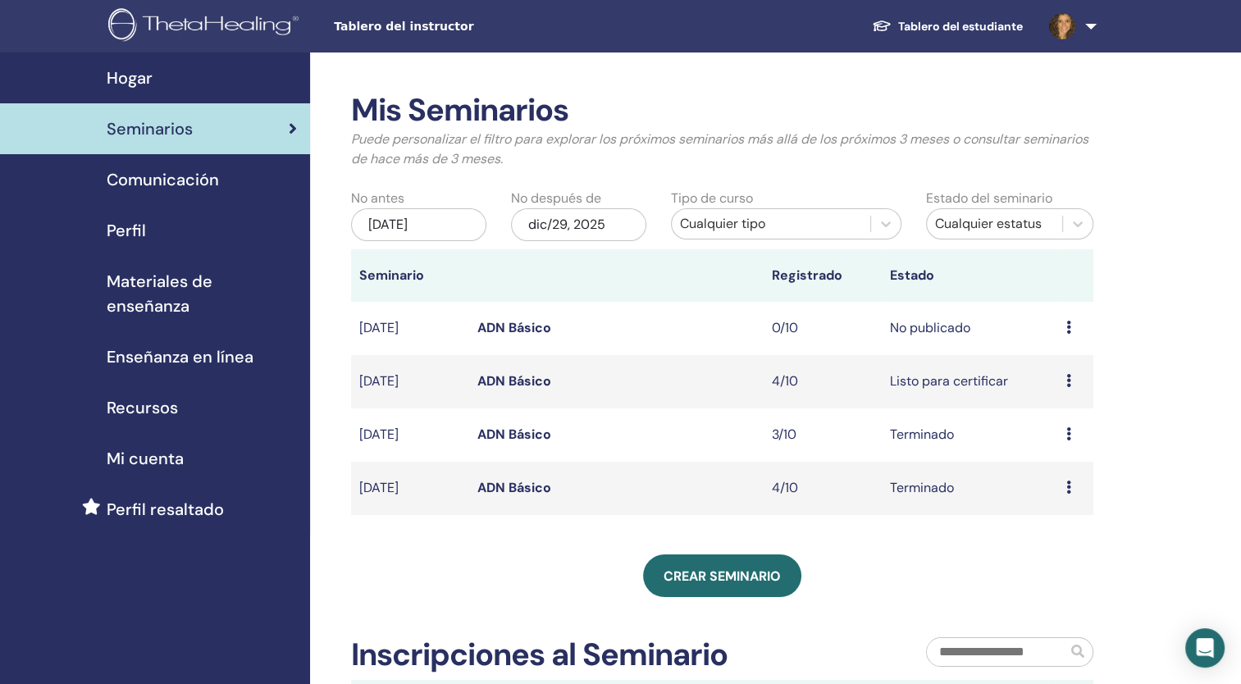
click at [510, 330] on link "ADN Básico" at bounding box center [514, 327] width 74 height 17
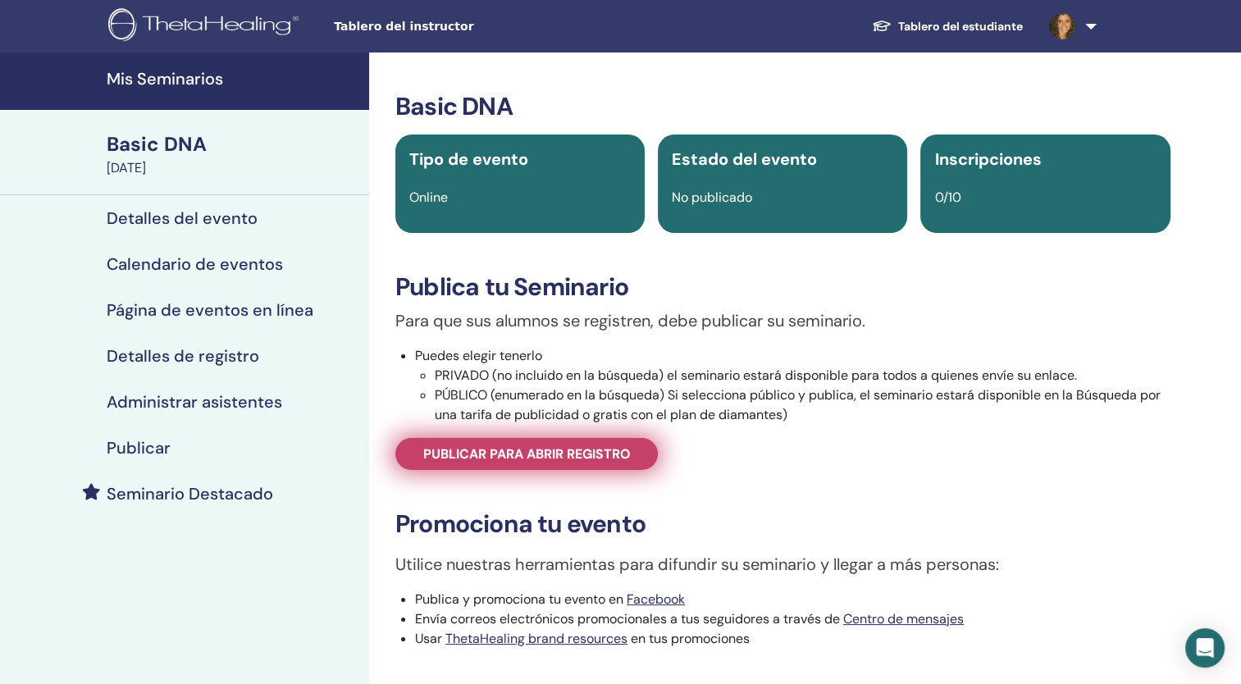
click at [486, 459] on span "Publicar para abrir registro" at bounding box center [527, 453] width 208 height 17
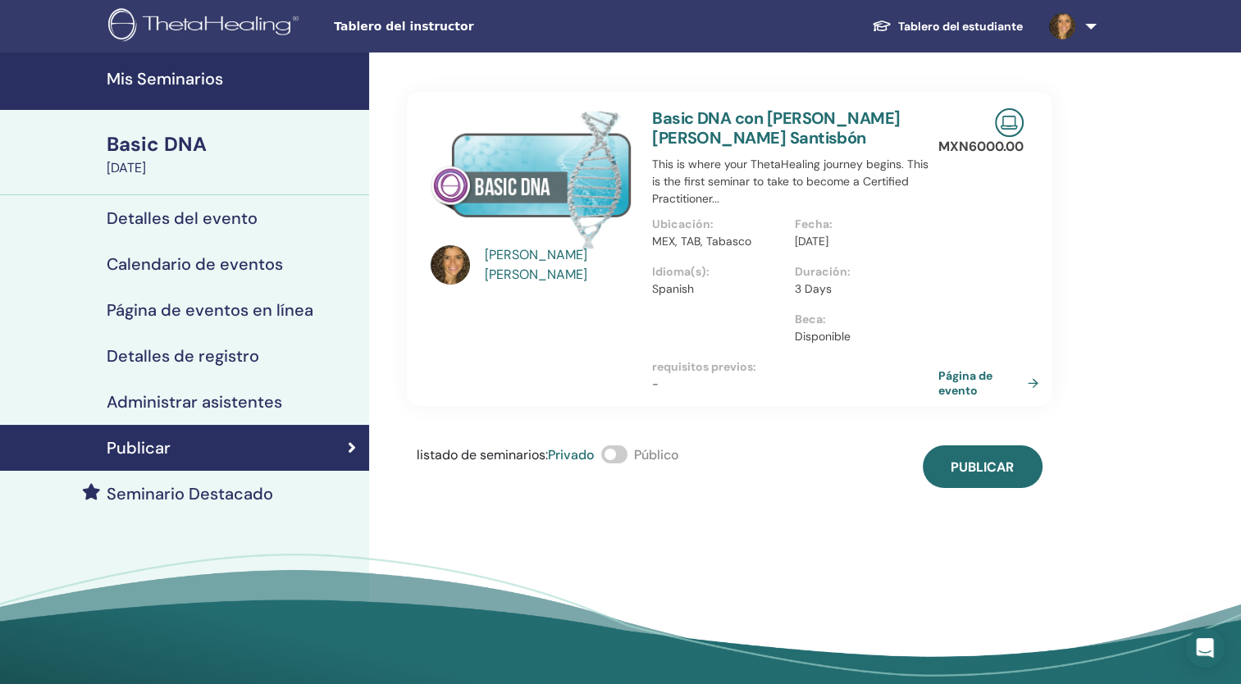
click at [623, 457] on span at bounding box center [614, 454] width 26 height 18
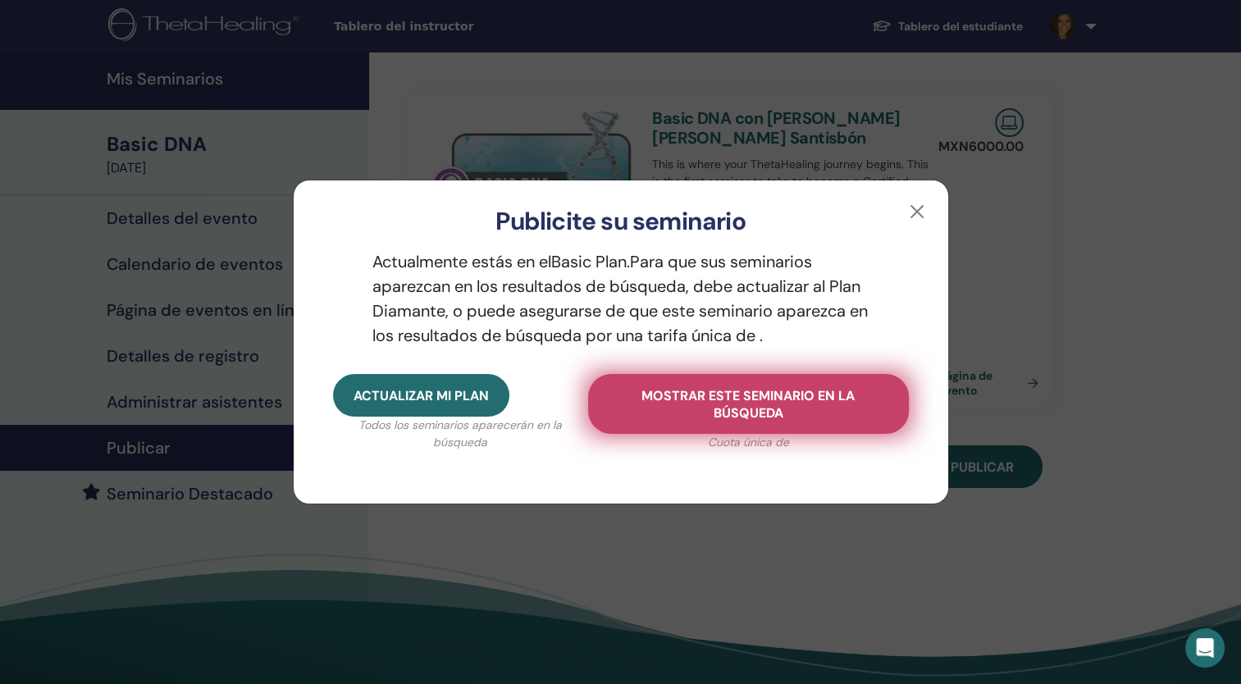
click at [740, 408] on span "Mostrar este seminario en la búsqueda" at bounding box center [749, 404] width 280 height 34
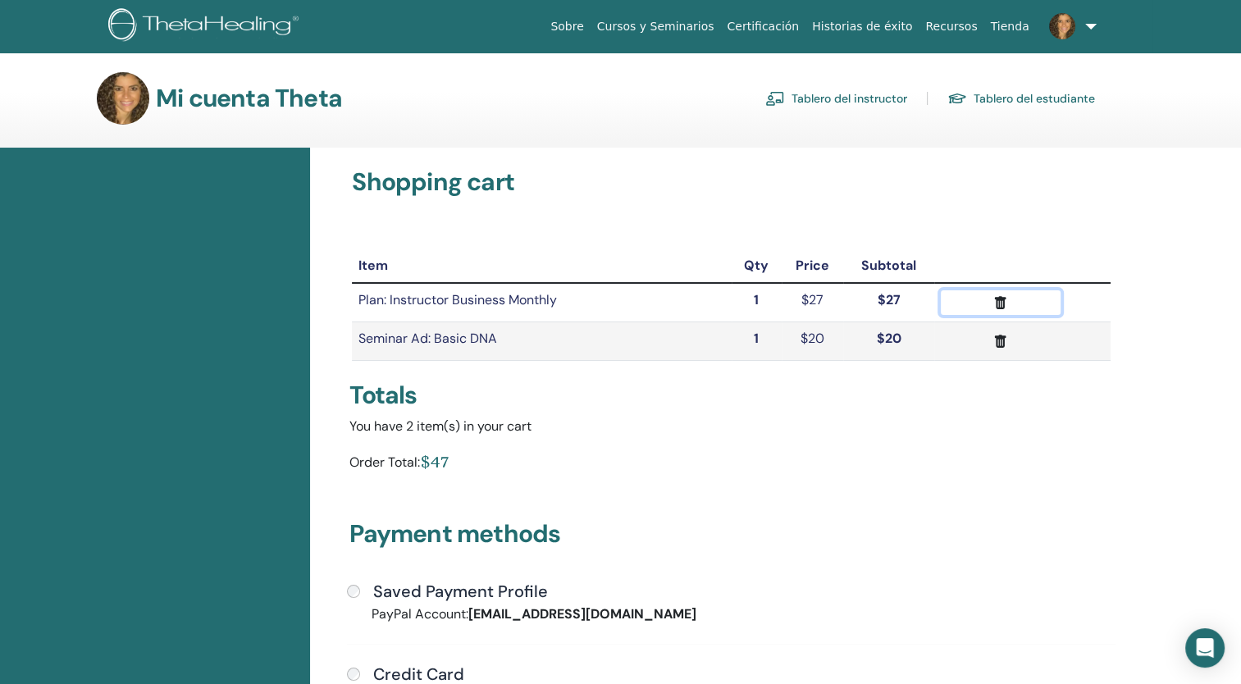
click at [1004, 301] on icon "submit" at bounding box center [1000, 302] width 17 height 17
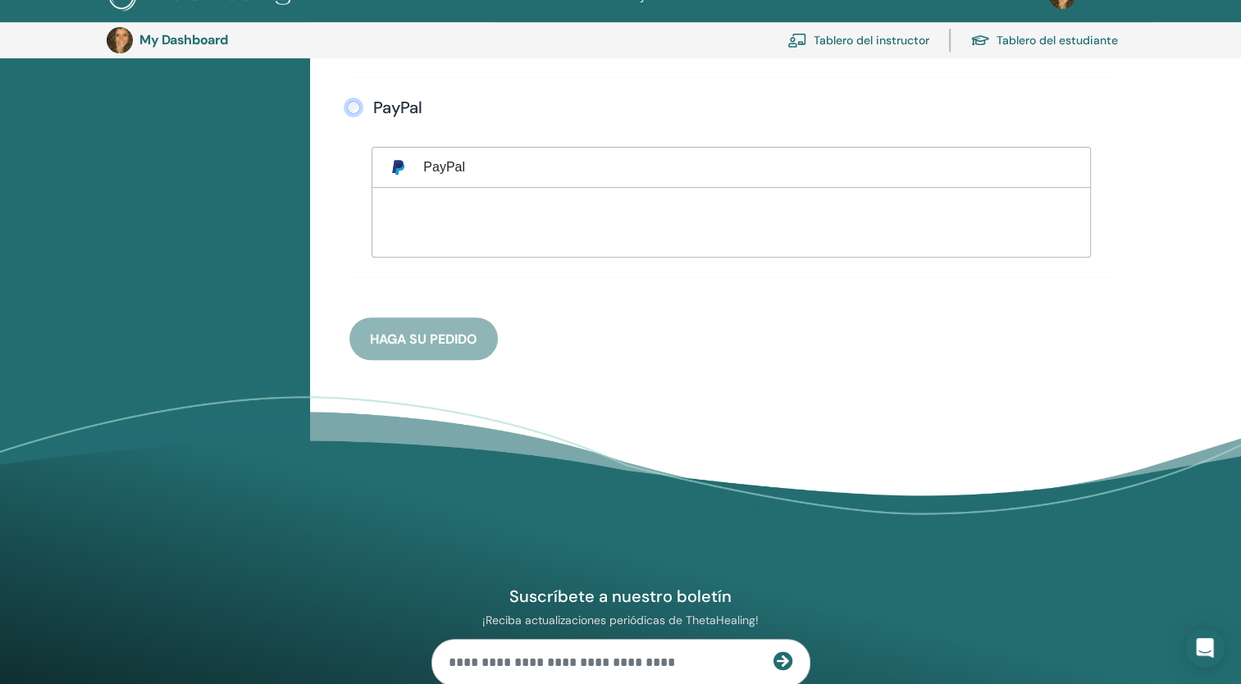
scroll to position [637, 0]
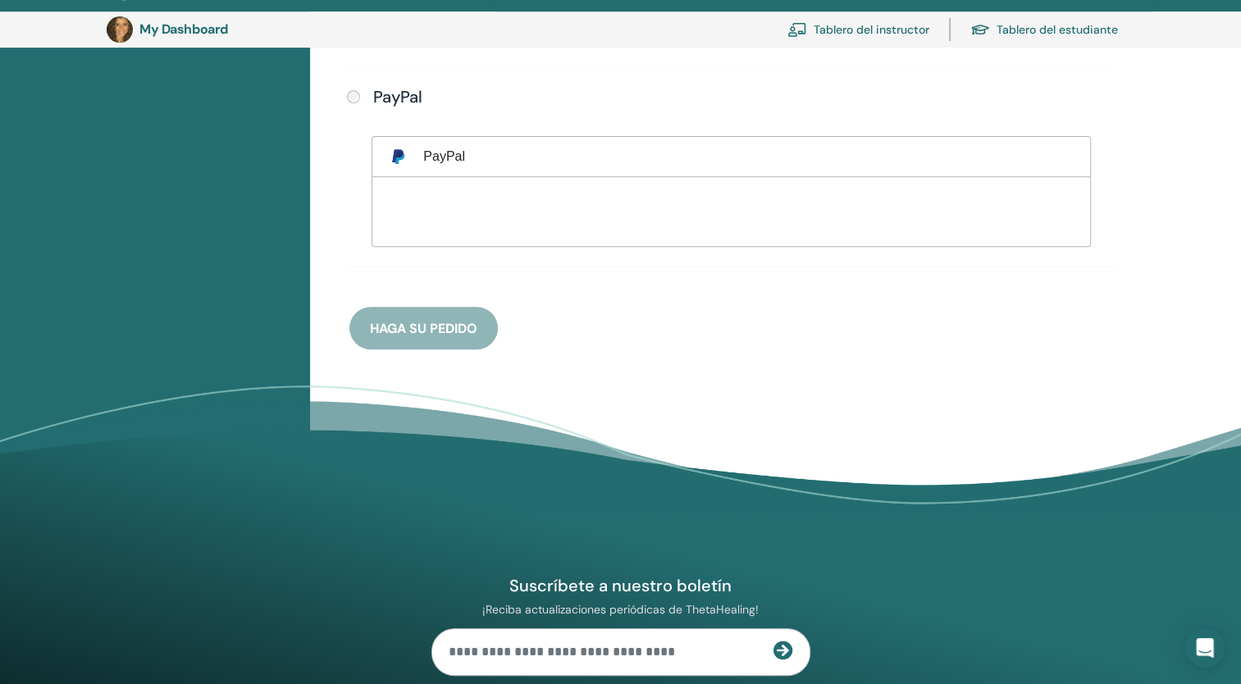
click at [396, 333] on div "Payment methods Saved Payment Profile PayPal Account: todoesarteinfinito@gmail.…" at bounding box center [731, 95] width 783 height 509
click at [404, 323] on div "Payment methods Saved Payment Profile PayPal Account: todoesarteinfinito@gmail.…" at bounding box center [731, 95] width 783 height 509
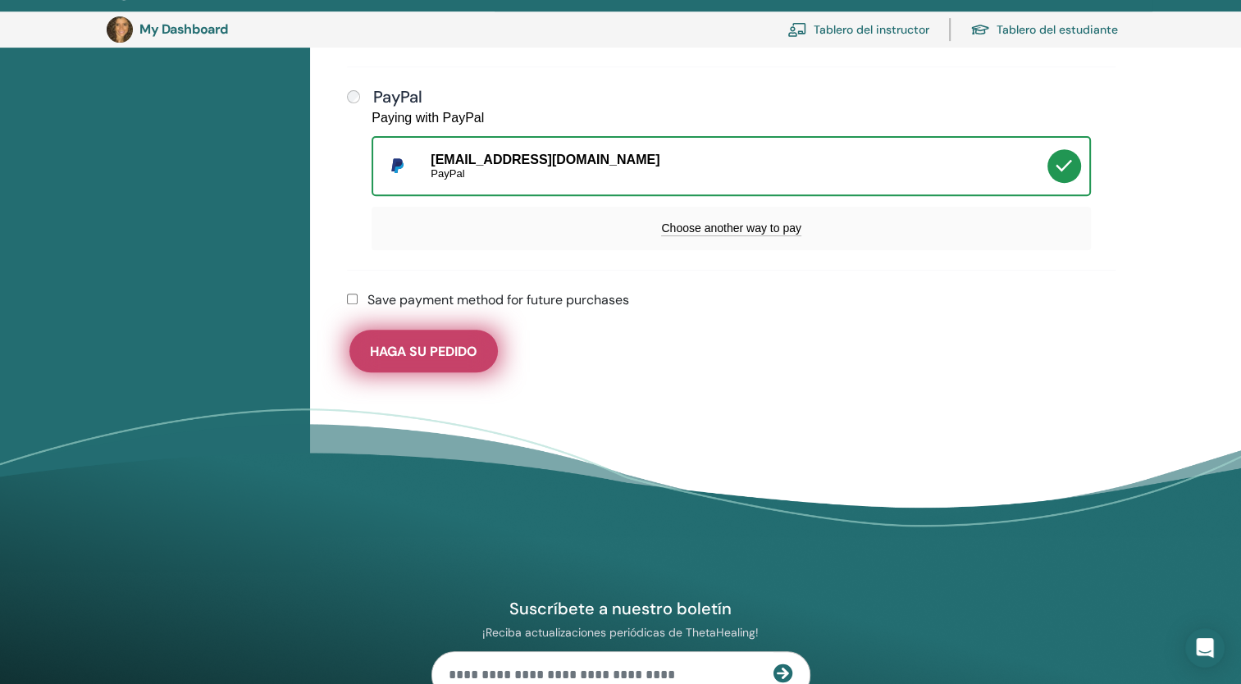
click at [410, 343] on span "Haga su pedido" at bounding box center [423, 351] width 107 height 17
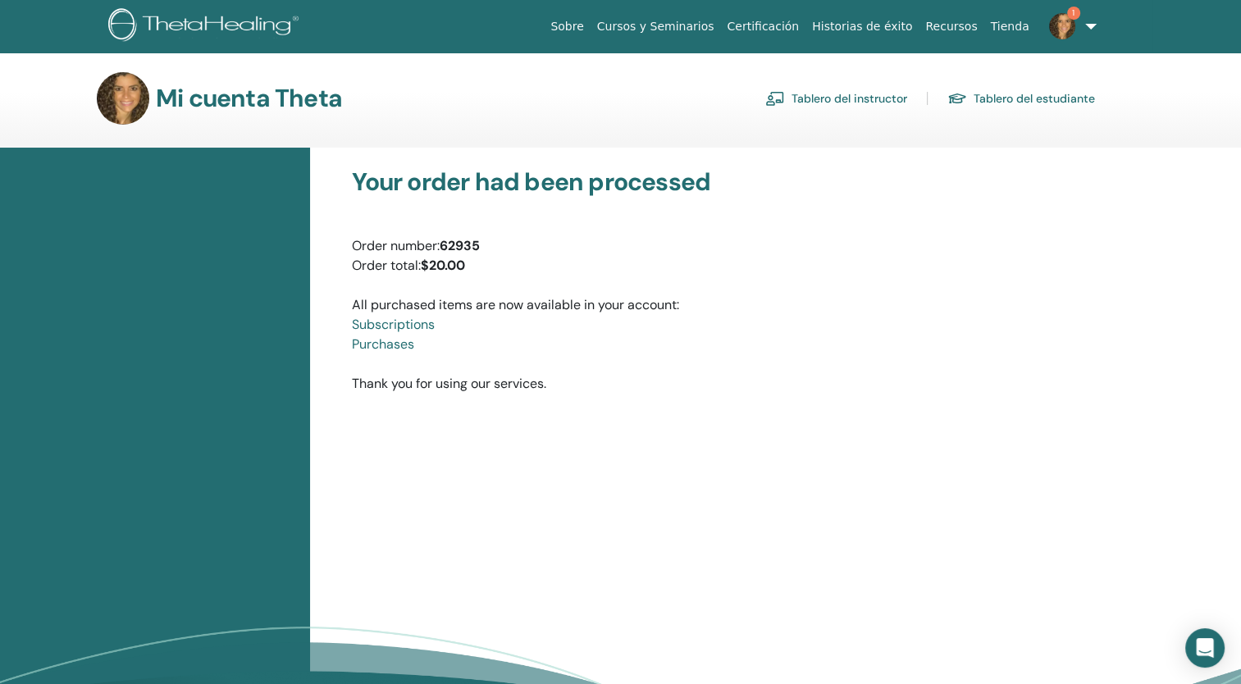
click at [1061, 20] on img at bounding box center [1062, 26] width 26 height 26
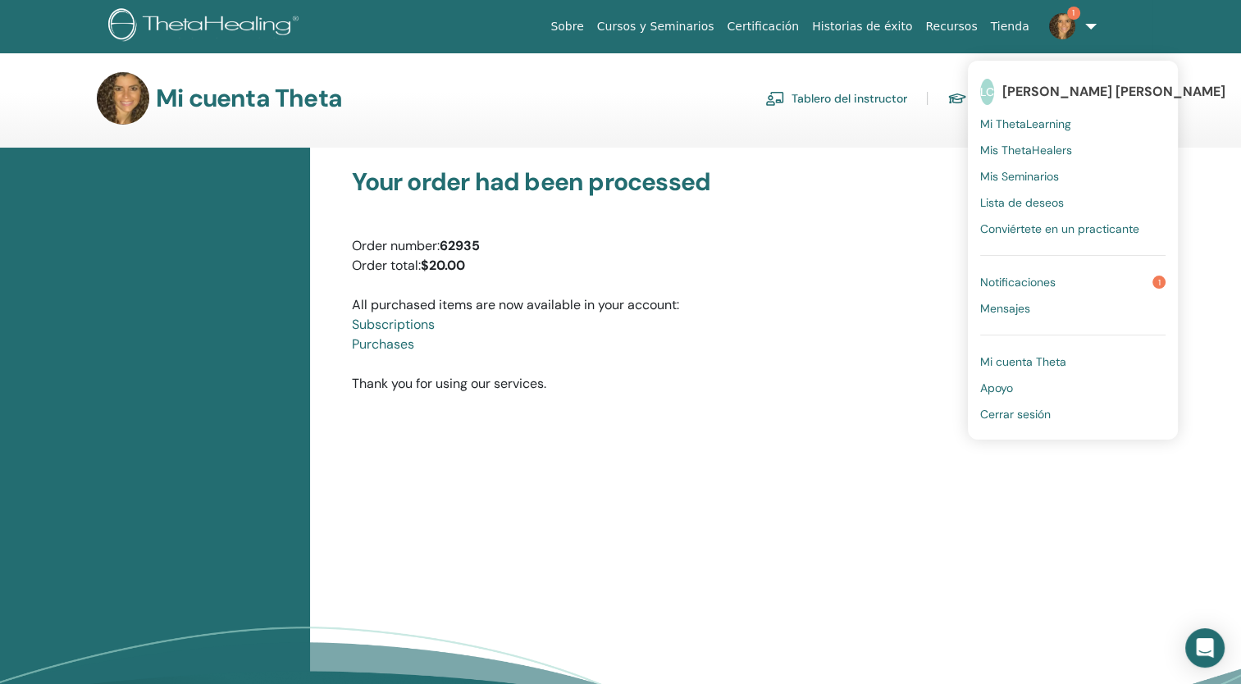
click at [1026, 281] on span "Notificaciones" at bounding box center [1017, 282] width 75 height 15
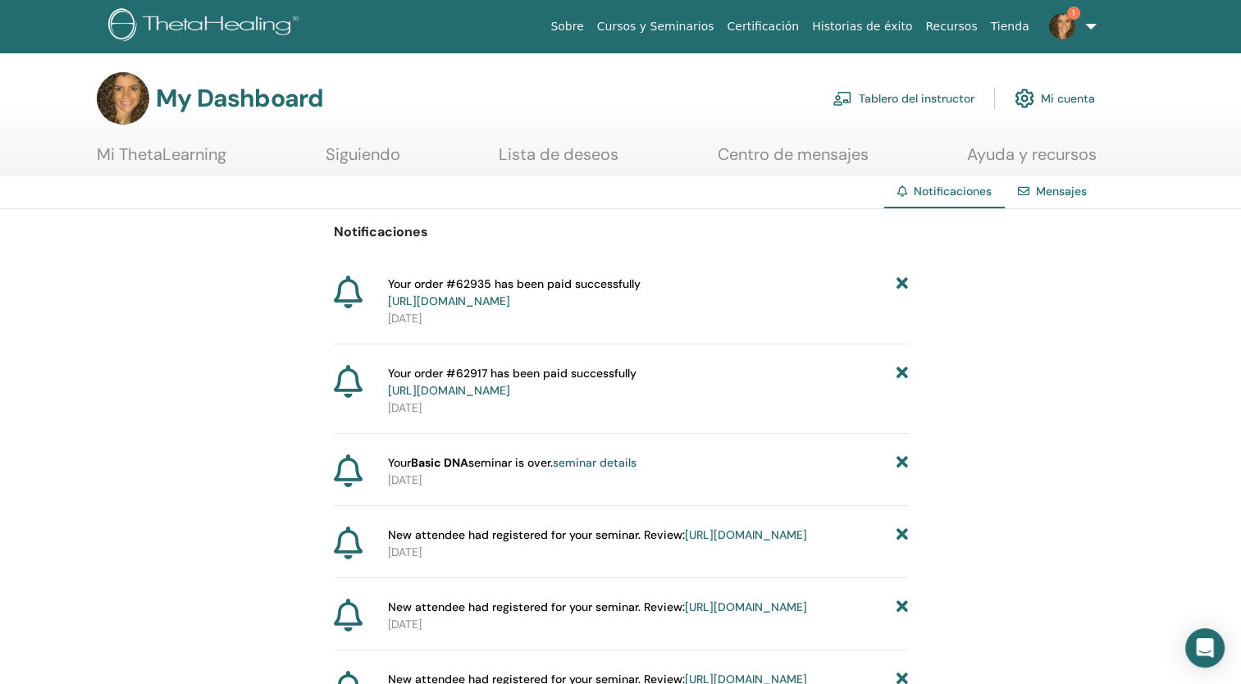
click at [915, 103] on link "Tablero del instructor" at bounding box center [904, 98] width 142 height 36
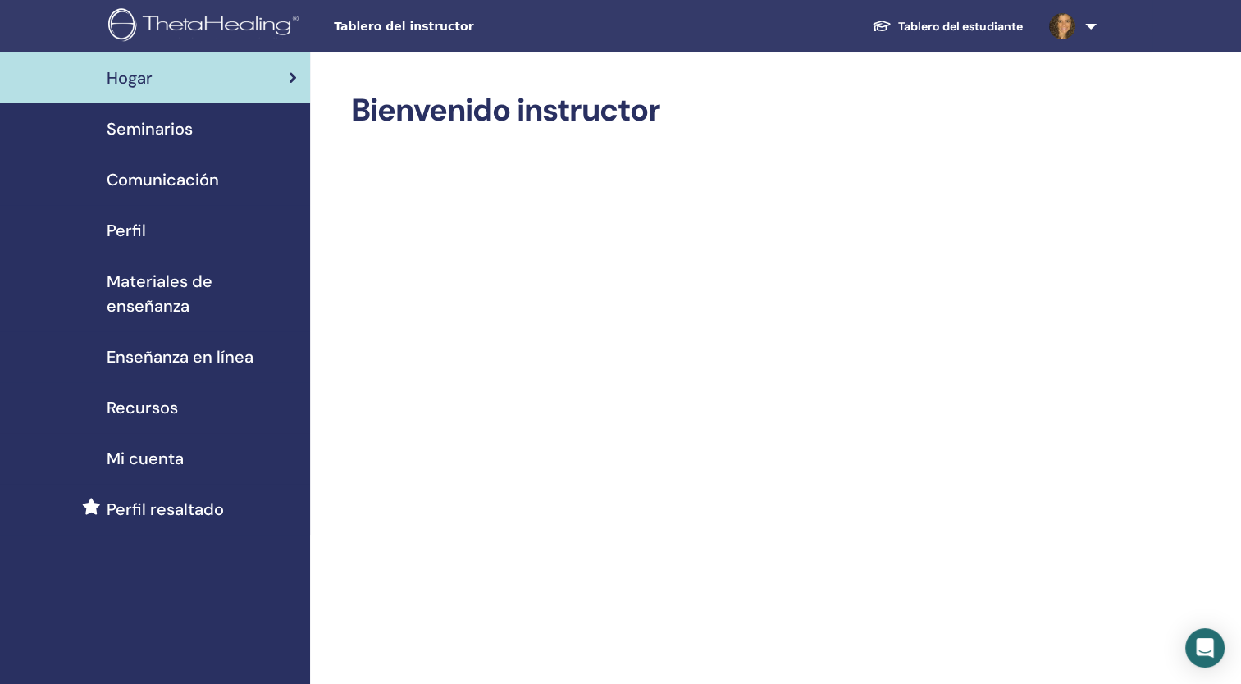
click at [132, 231] on span "Perfil" at bounding box center [126, 230] width 39 height 25
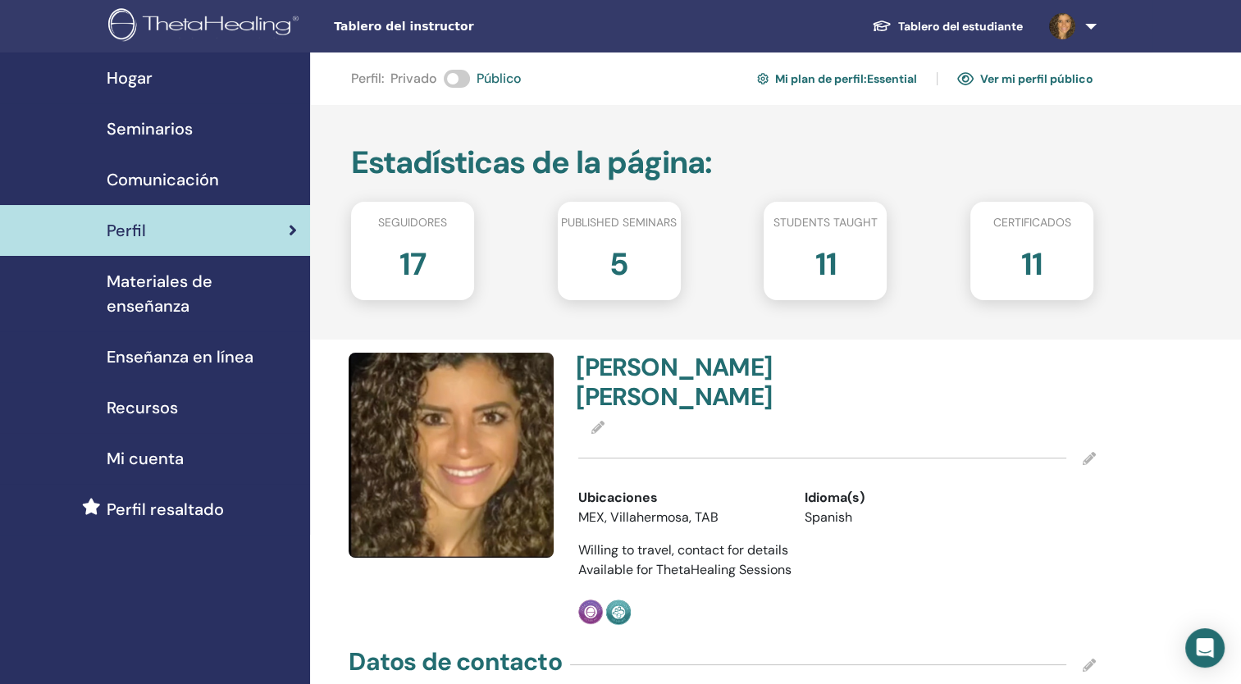
click at [138, 130] on span "Seminarios" at bounding box center [150, 128] width 86 height 25
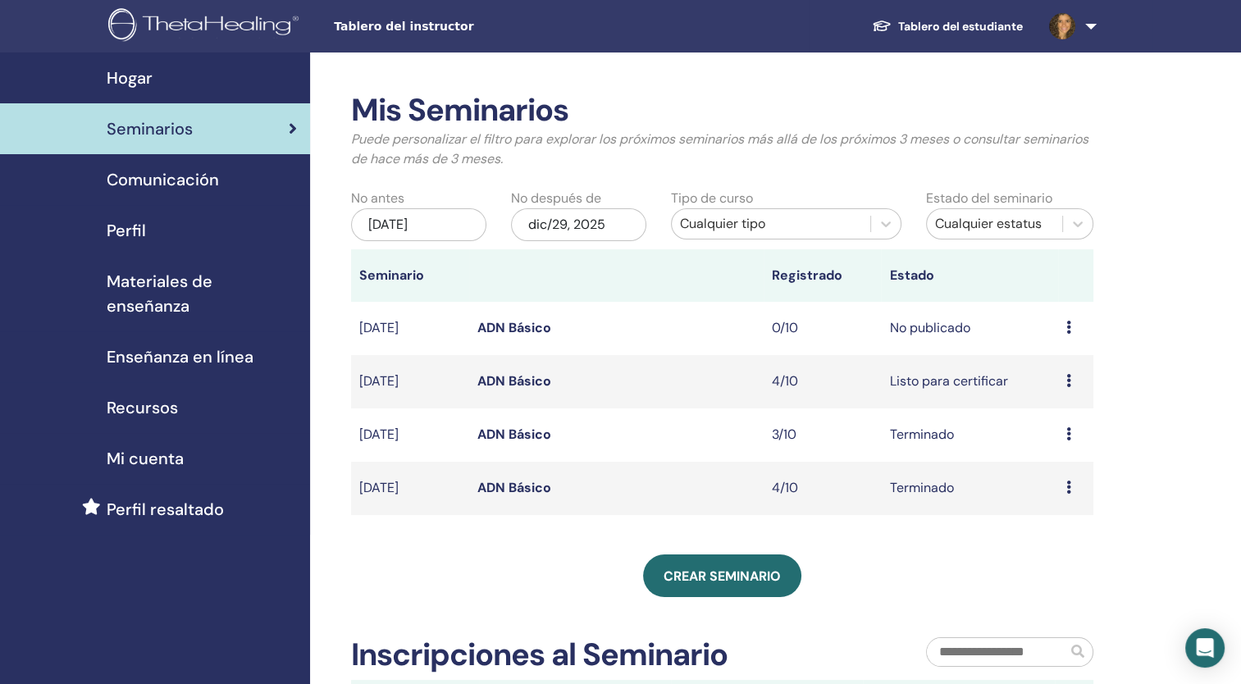
click at [509, 326] on link "ADN Básico" at bounding box center [514, 327] width 74 height 17
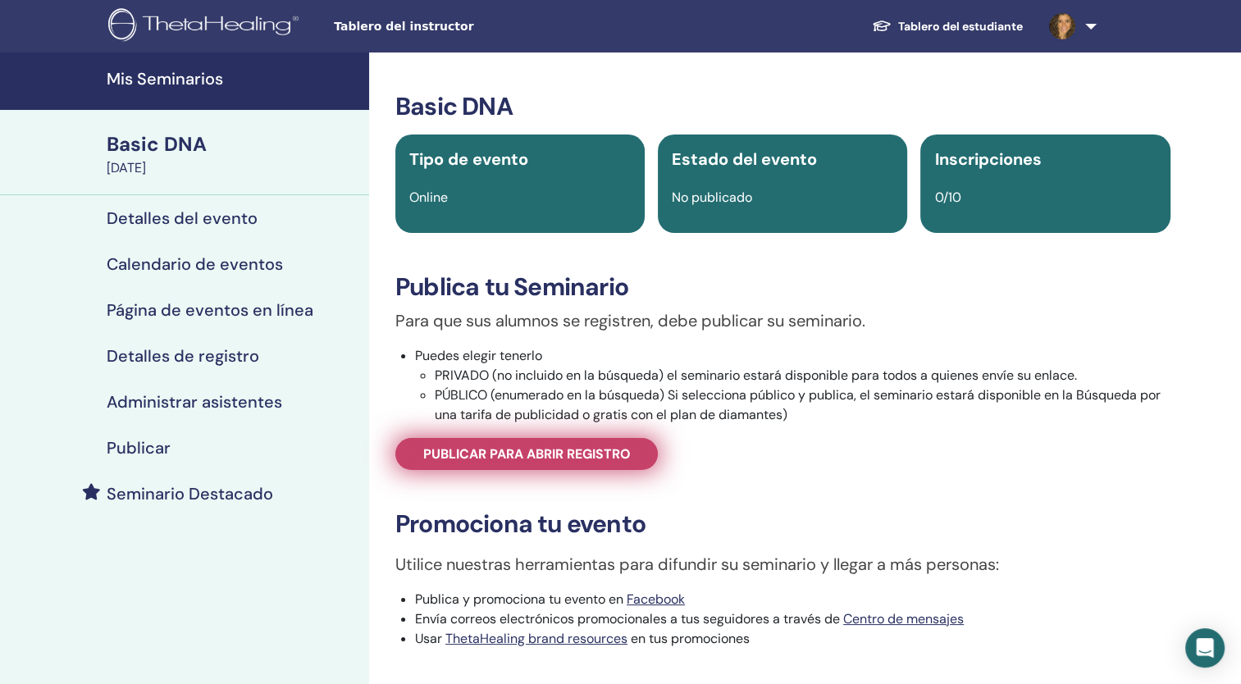
click at [555, 454] on span "Publicar para abrir registro" at bounding box center [527, 453] width 208 height 17
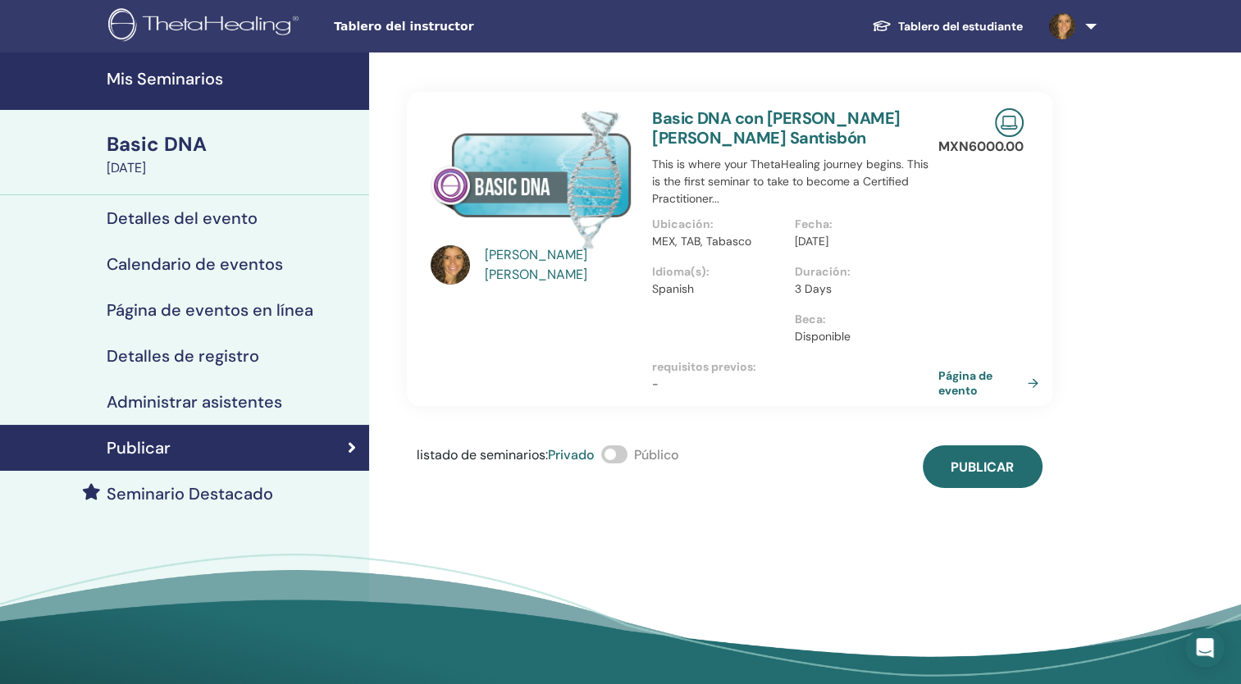
click at [627, 458] on span at bounding box center [614, 454] width 26 height 18
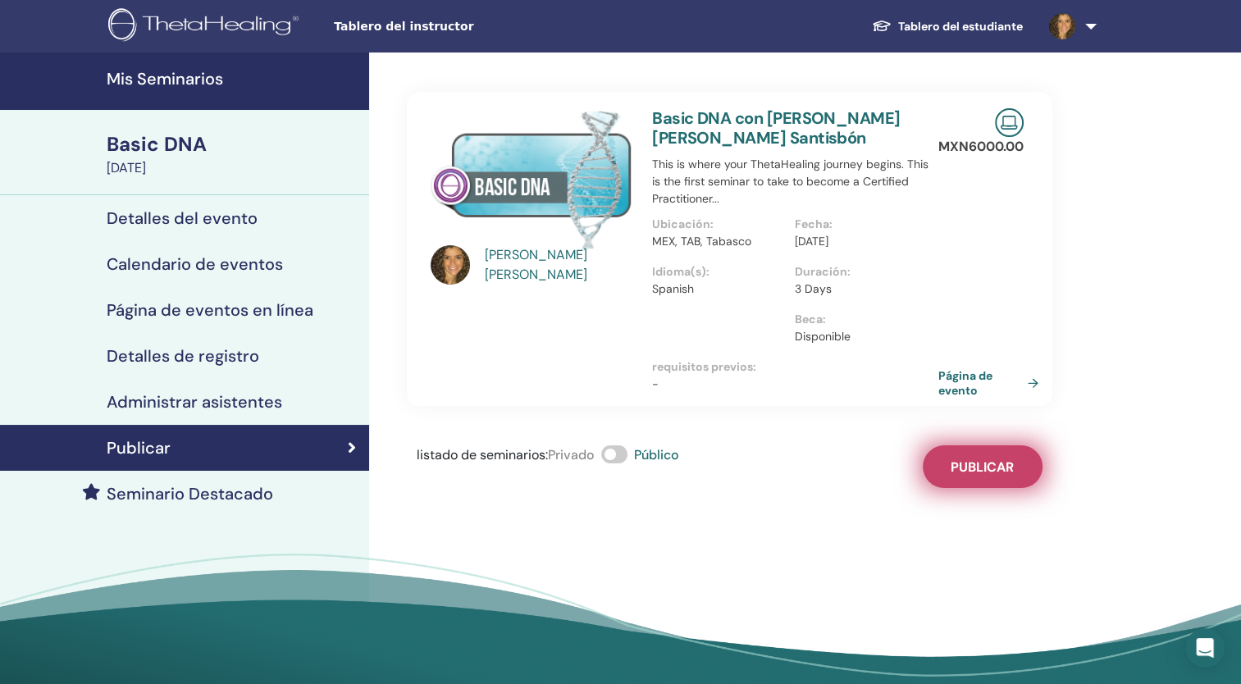
click at [1000, 476] on button "Publicar" at bounding box center [983, 466] width 120 height 43
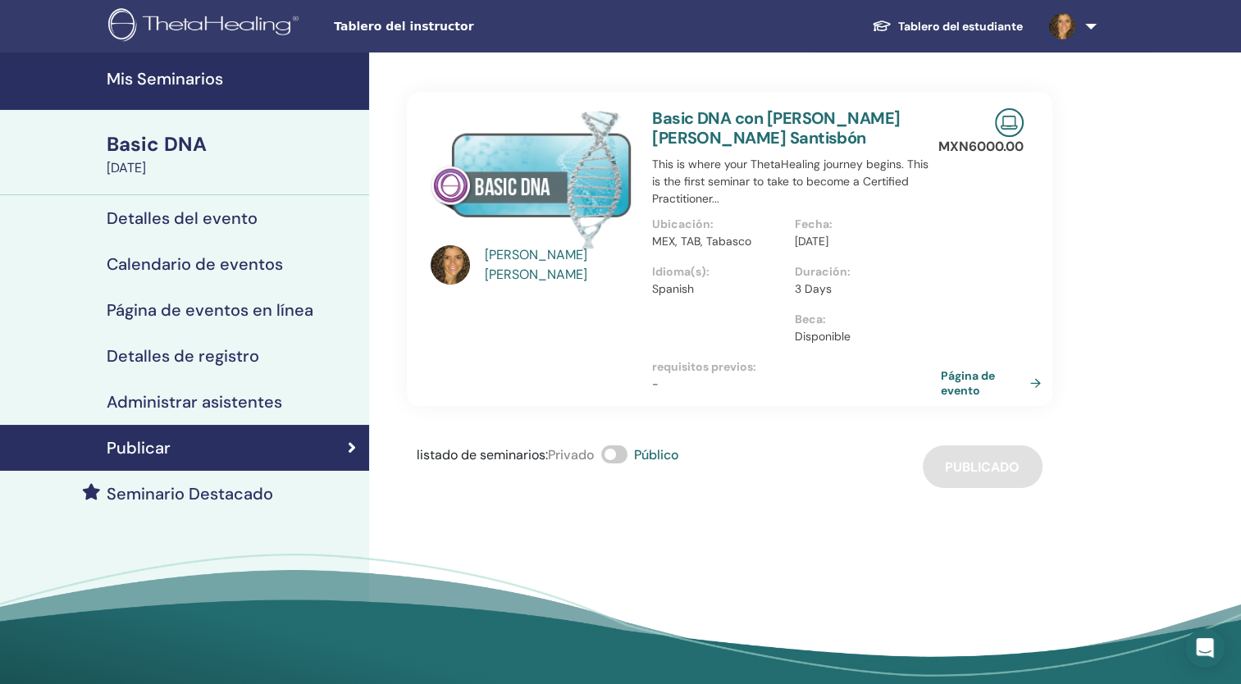
click at [979, 385] on link "Página de evento" at bounding box center [994, 383] width 107 height 30
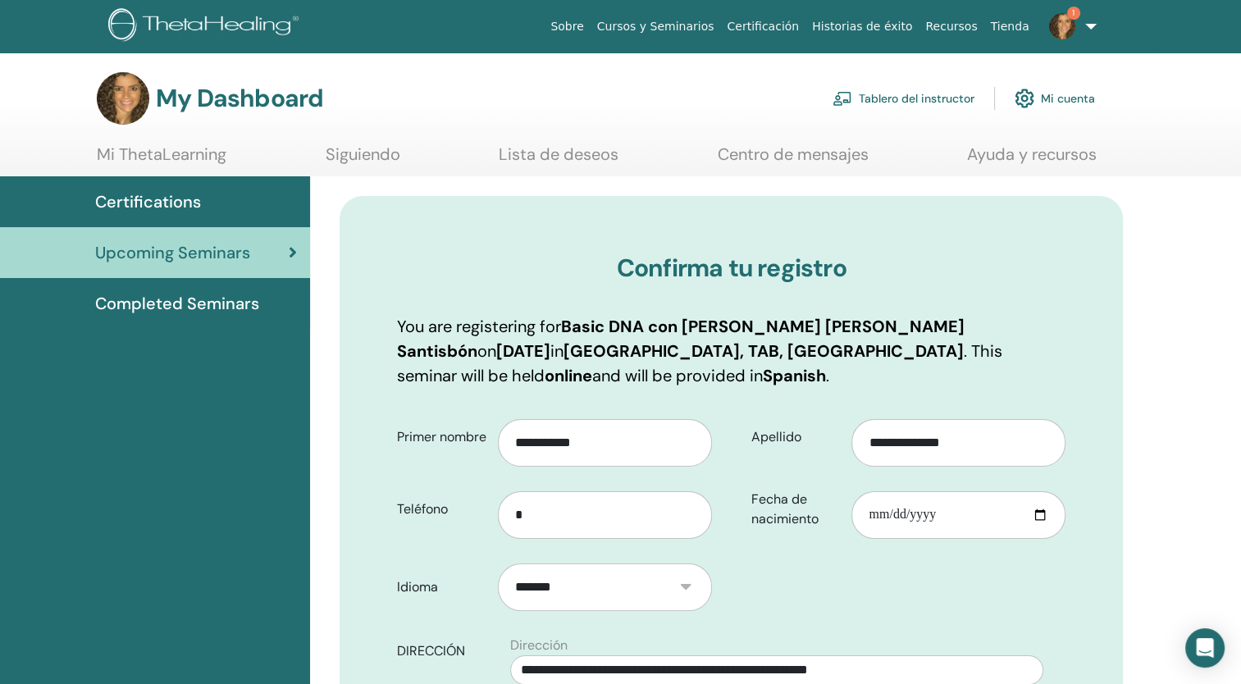
click at [886, 93] on link "Tablero del instructor" at bounding box center [904, 98] width 142 height 36
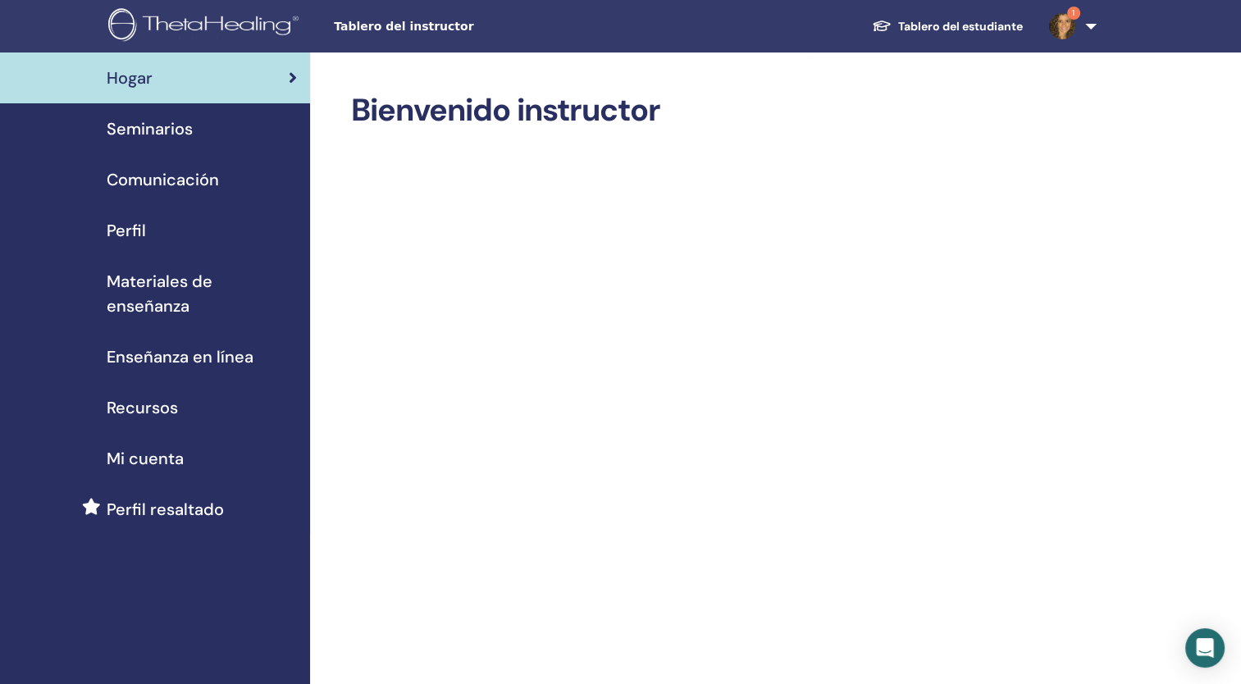
click at [166, 131] on span "Seminarios" at bounding box center [150, 128] width 86 height 25
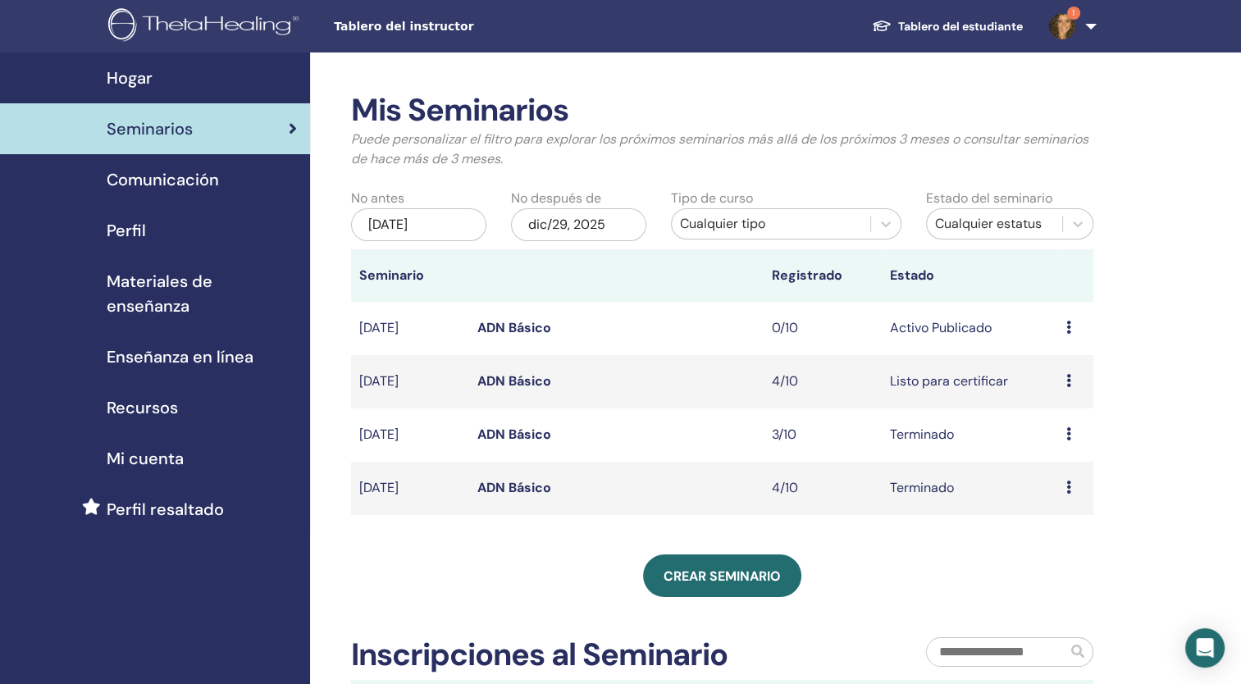
click at [1069, 379] on icon at bounding box center [1068, 380] width 5 height 13
click at [1038, 417] on link "Editar" at bounding box center [1044, 416] width 36 height 17
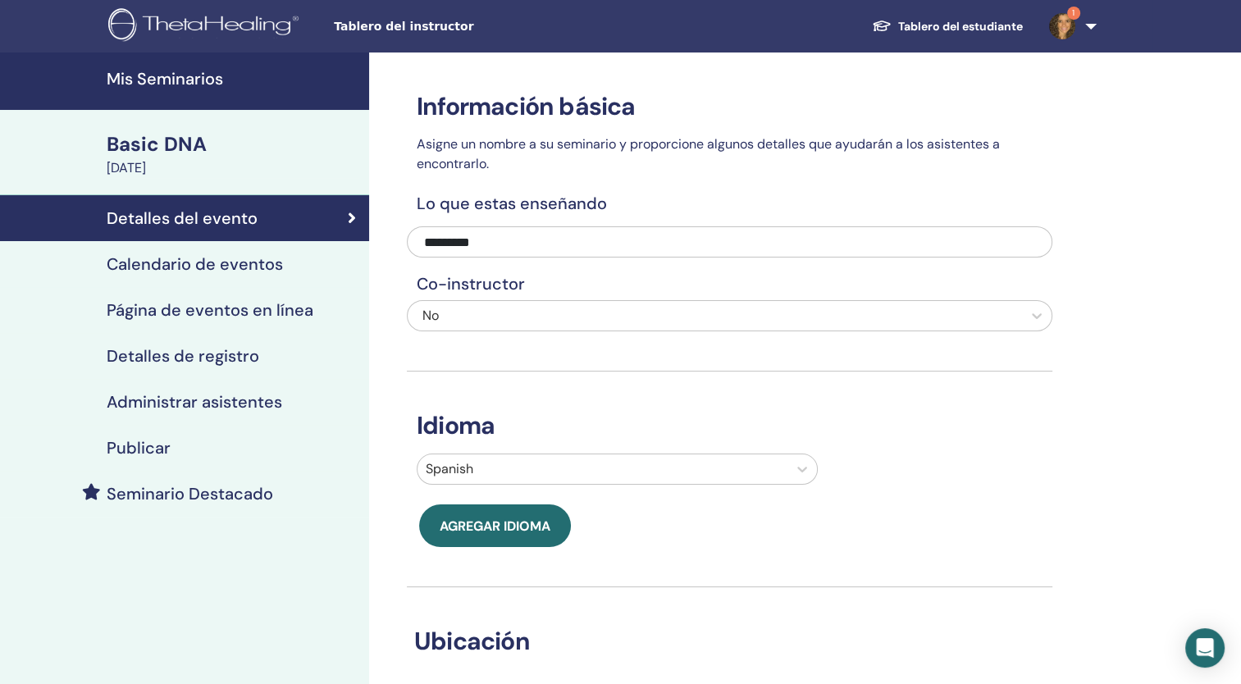
click at [144, 149] on div "Basic DNA" at bounding box center [233, 144] width 253 height 28
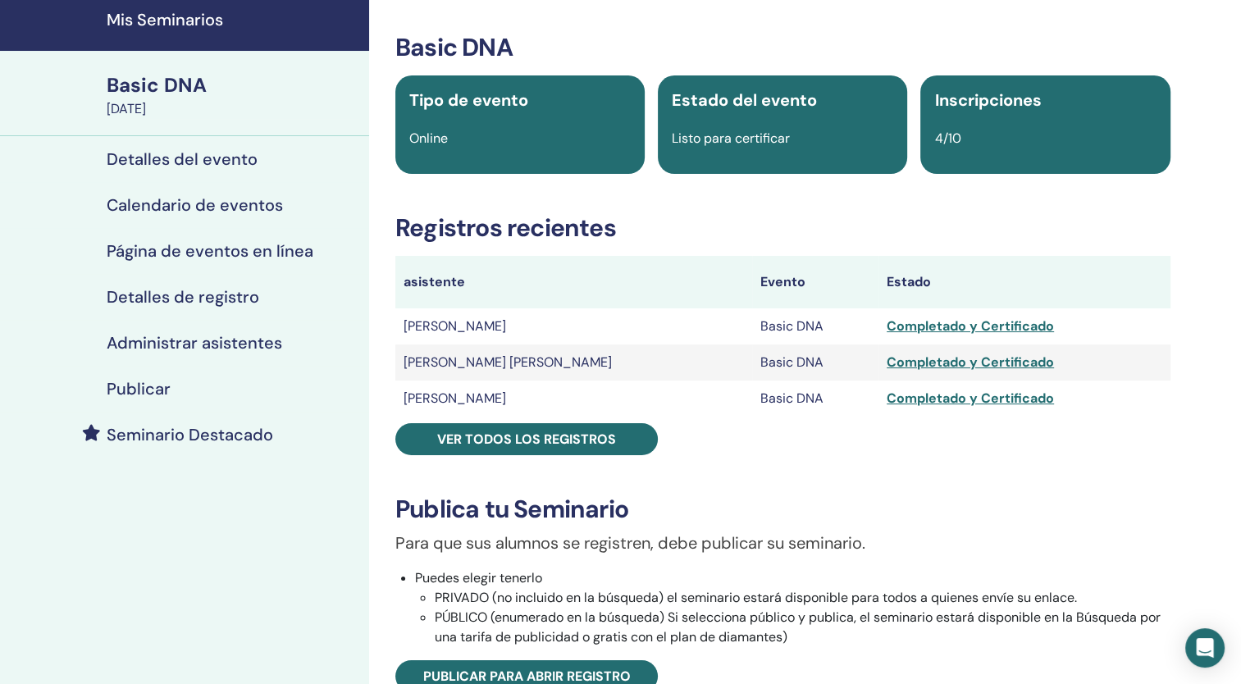
scroll to position [49, 0]
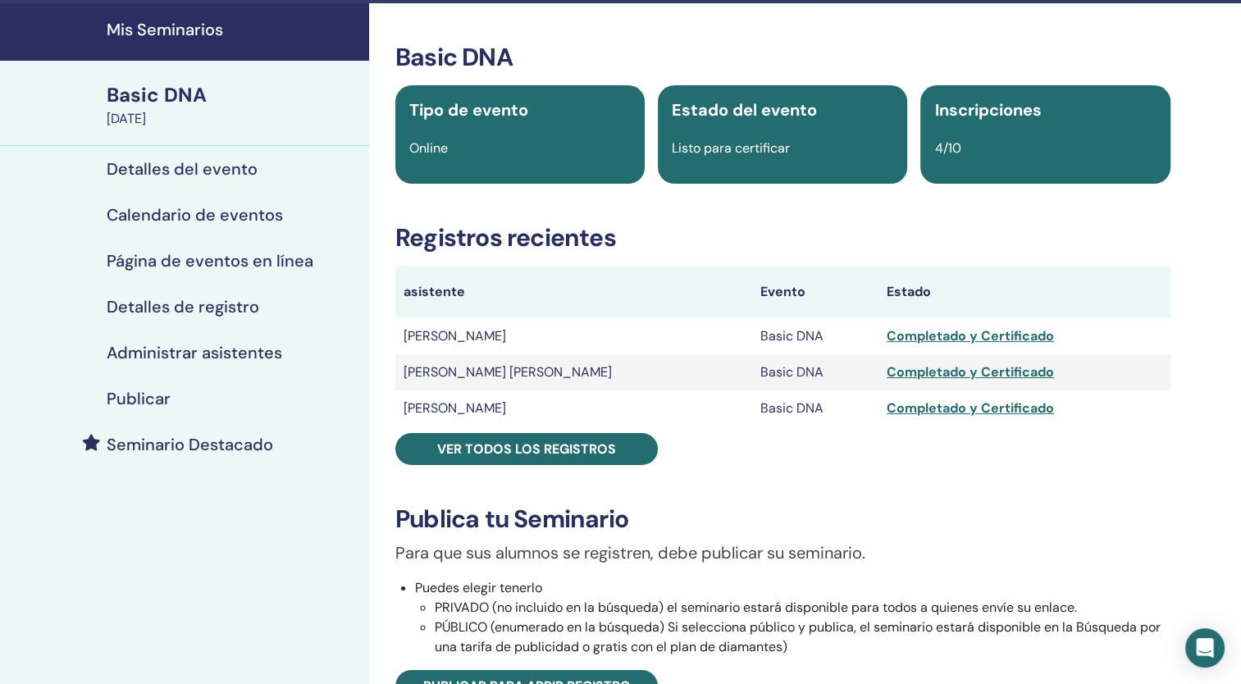
click at [166, 37] on h4 "Mis Seminarios" at bounding box center [233, 30] width 253 height 20
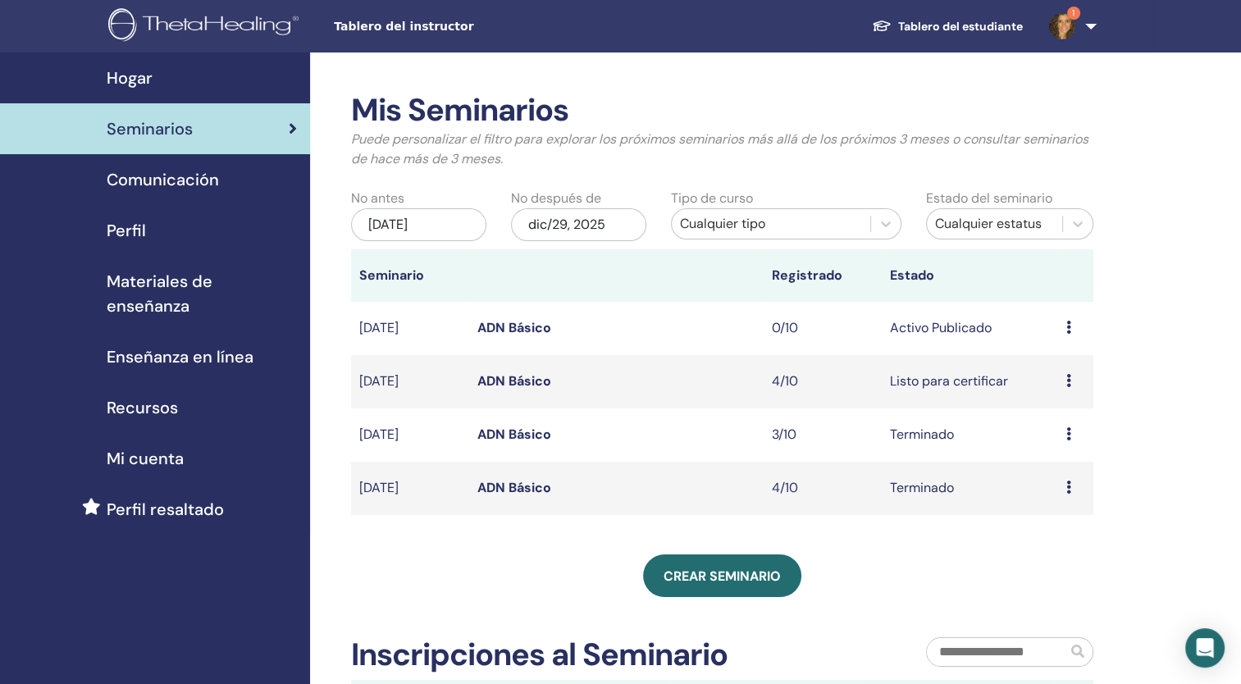
click at [509, 325] on link "ADN Básico" at bounding box center [514, 327] width 74 height 17
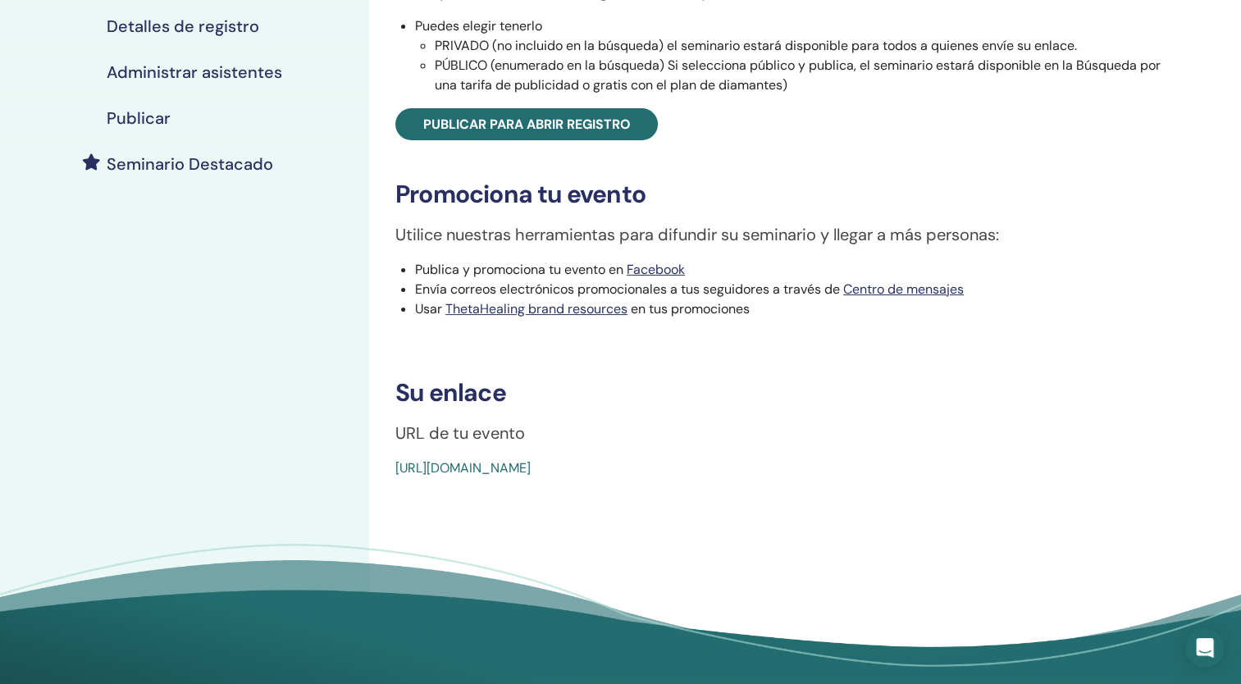
scroll to position [328, 0]
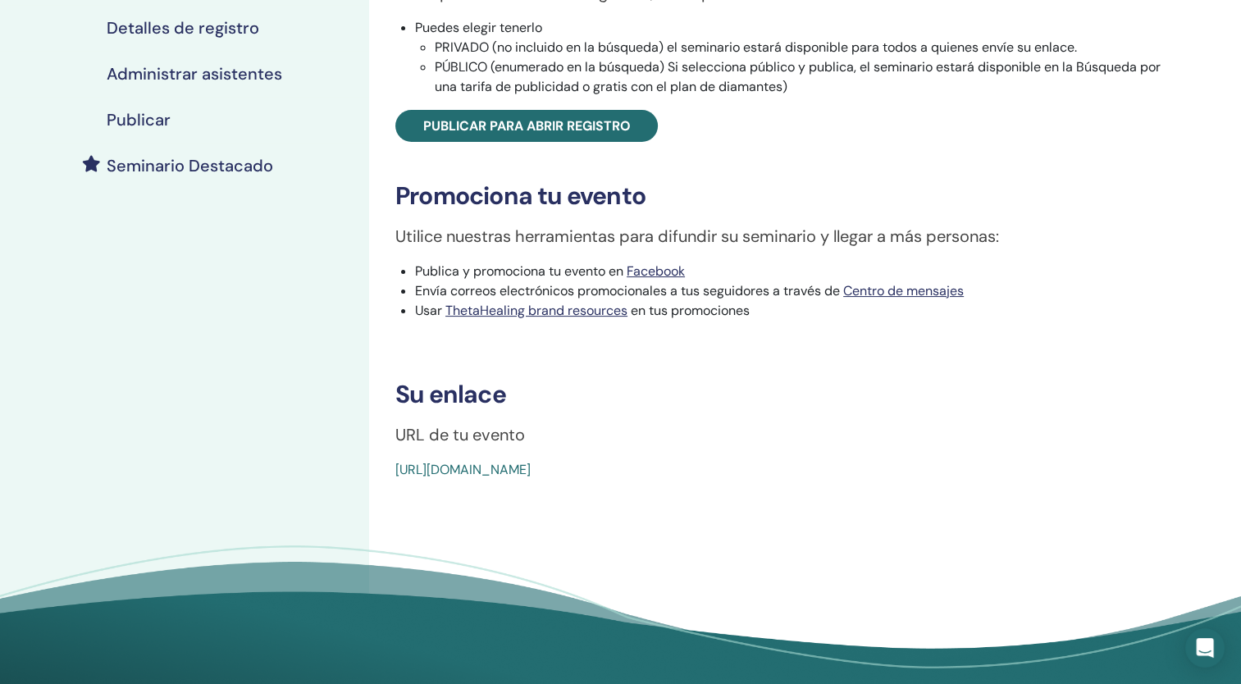
drag, startPoint x: 406, startPoint y: 468, endPoint x: 396, endPoint y: 471, distance: 10.4
click at [396, 471] on link "https://www.thetahealing.com/seminar-378842-details.html" at bounding box center [462, 469] width 135 height 17
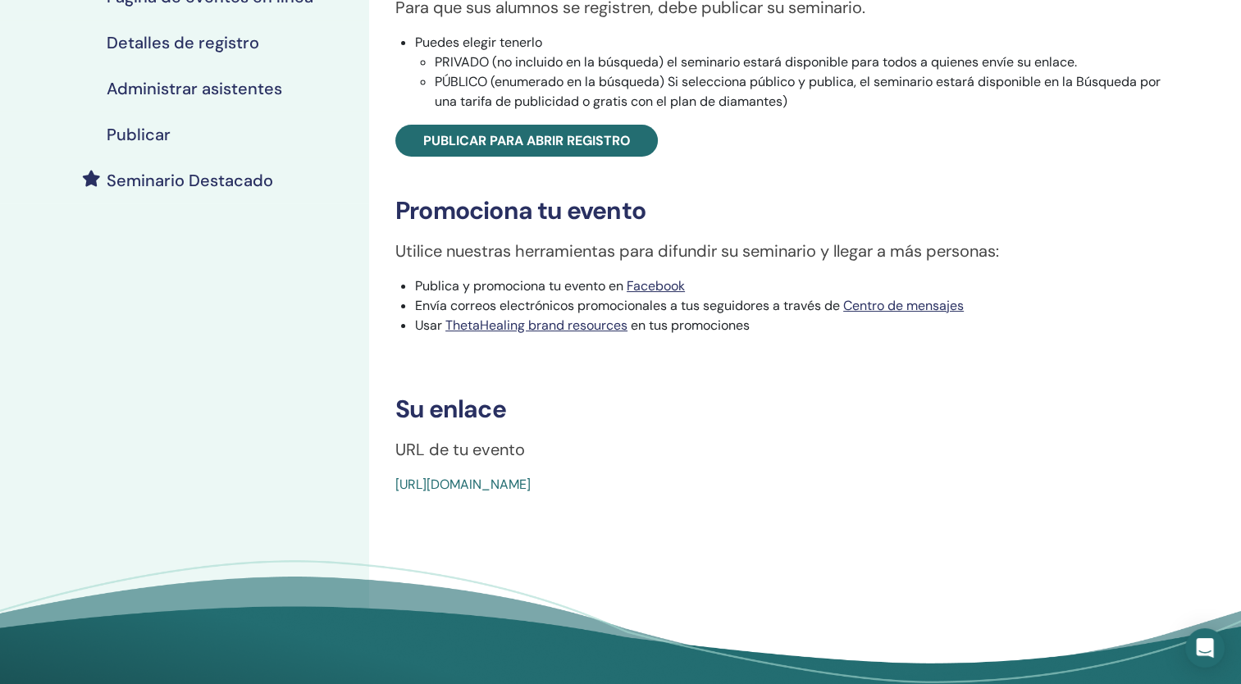
scroll to position [328, 0]
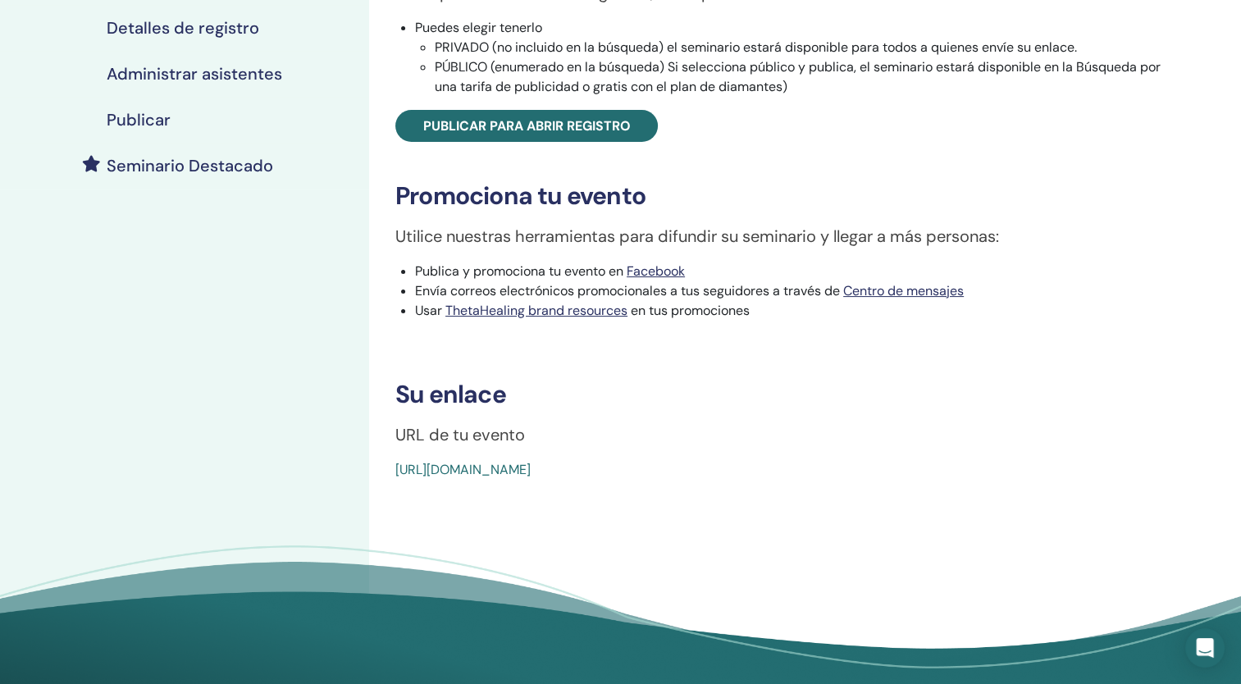
click at [397, 470] on link "[URL][DOMAIN_NAME]" at bounding box center [462, 469] width 135 height 17
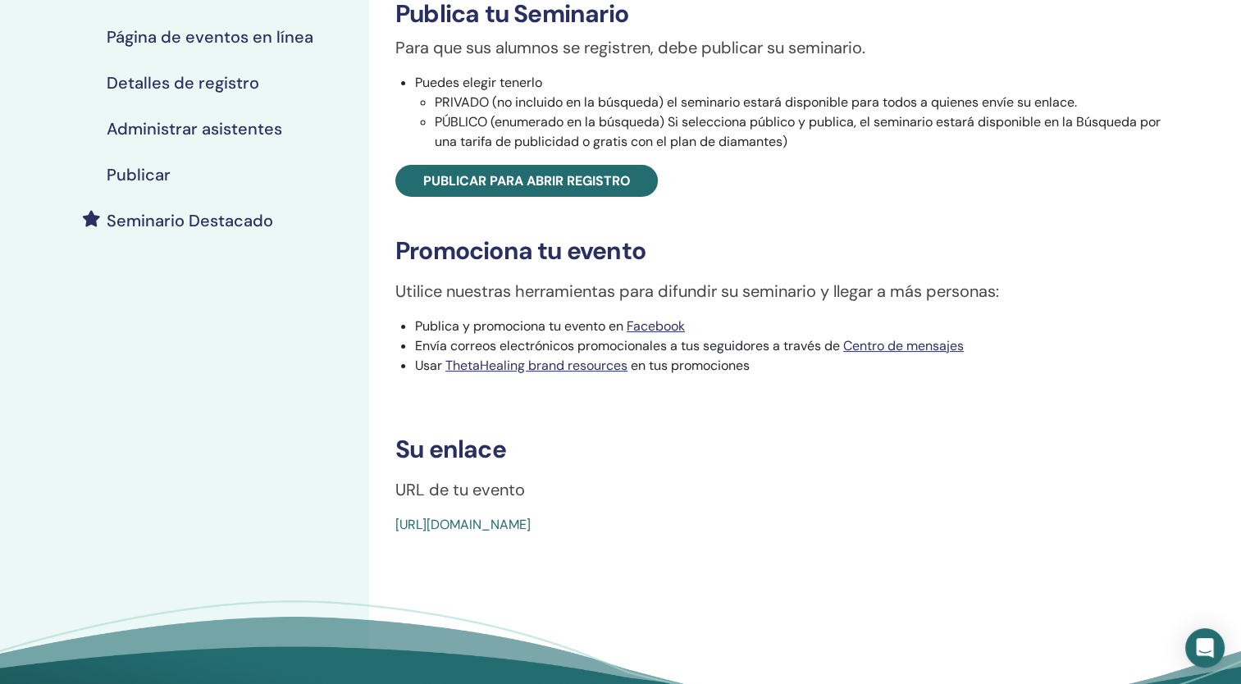
scroll to position [328, 0]
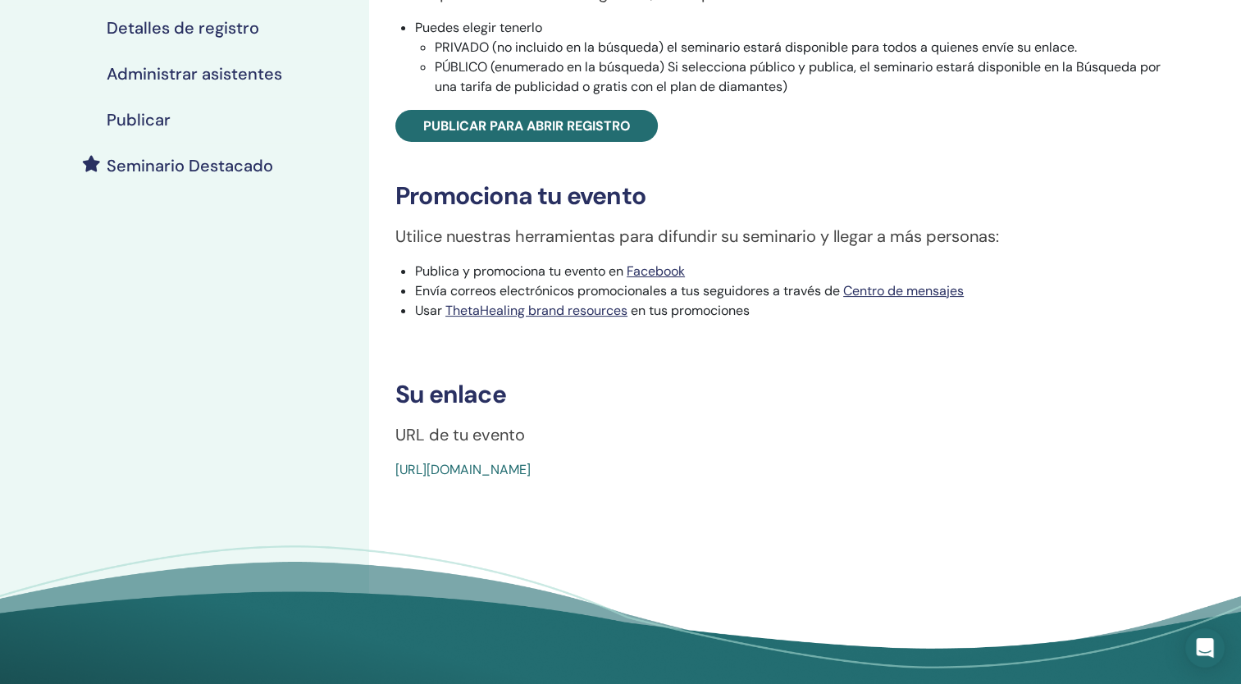
click at [395, 466] on link "[URL][DOMAIN_NAME]" at bounding box center [462, 469] width 135 height 17
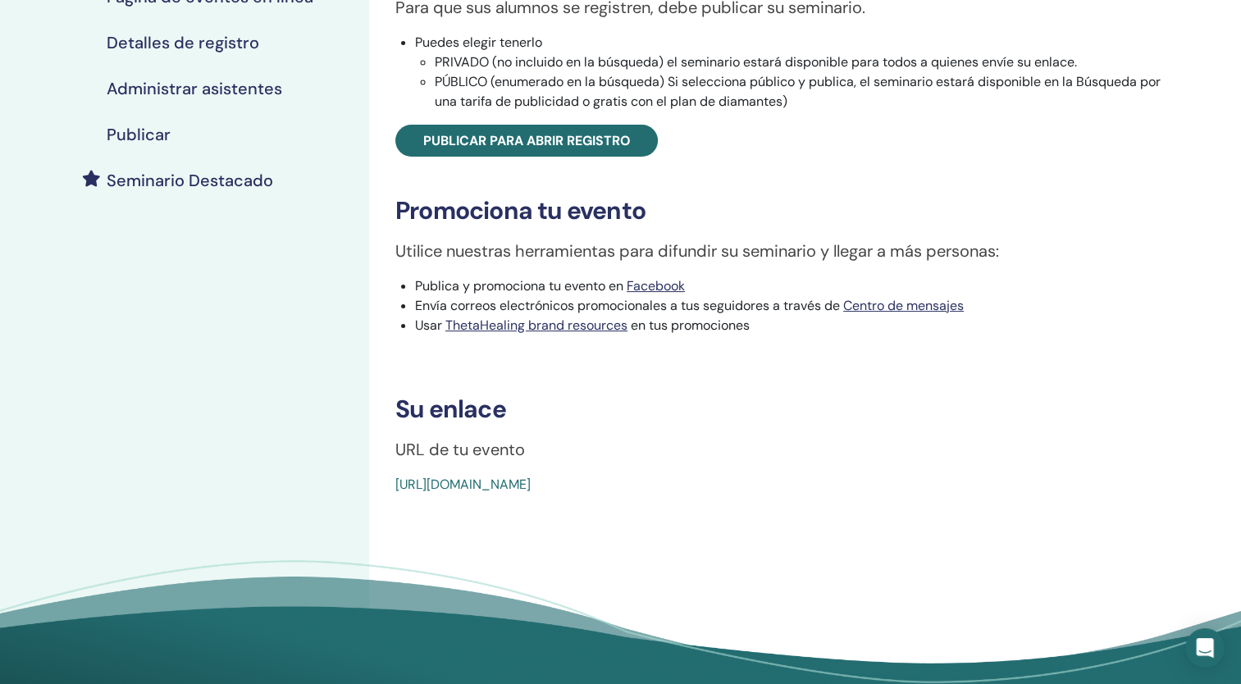
scroll to position [328, 0]
